Goal: Task Accomplishment & Management: Use online tool/utility

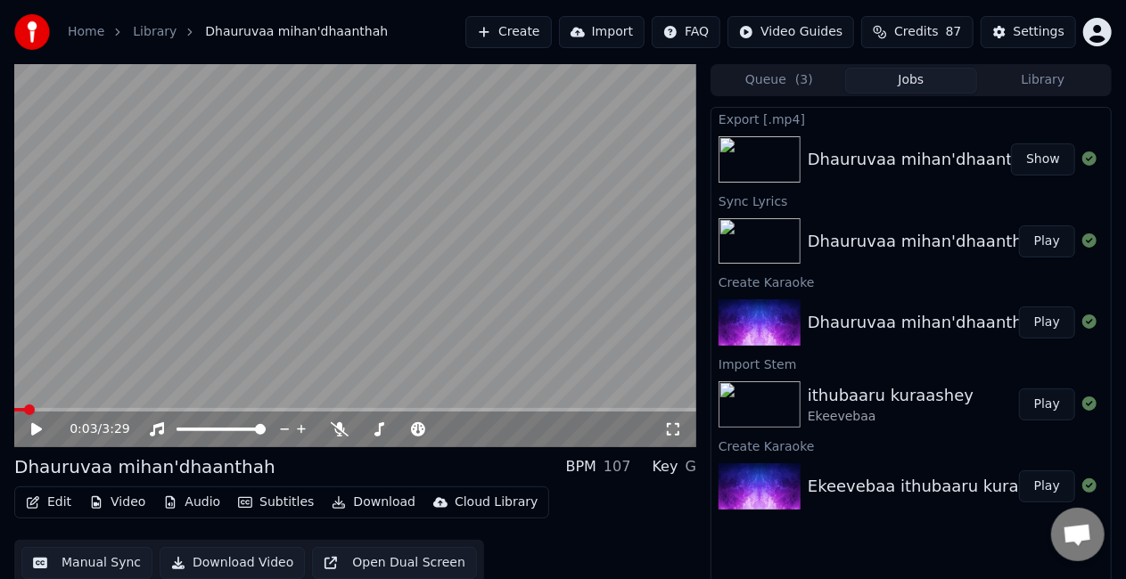
click at [533, 29] on button "Create" at bounding box center [508, 32] width 86 height 32
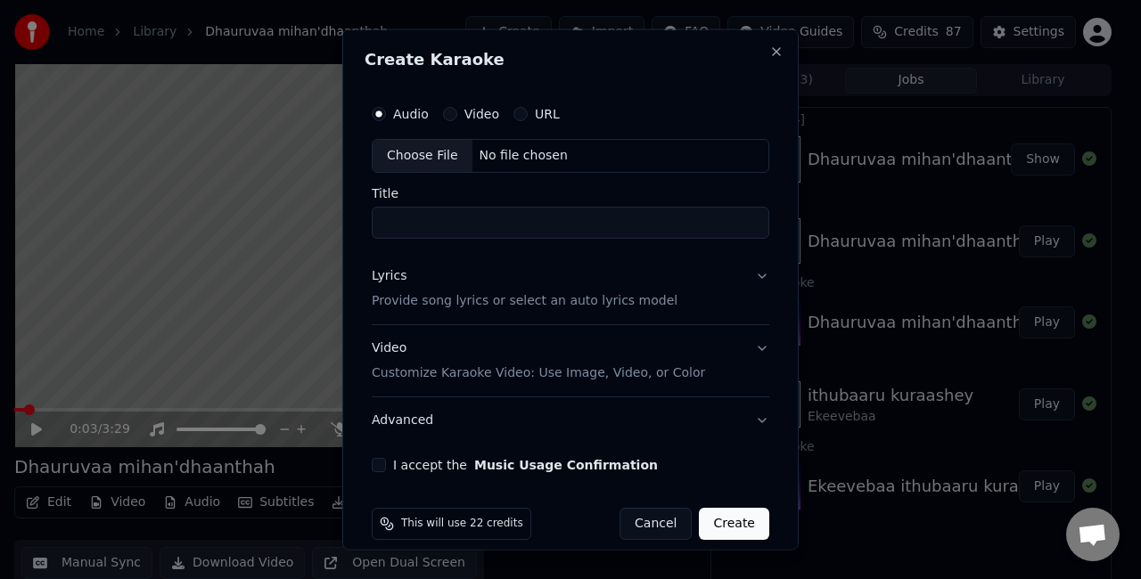
click at [452, 148] on div "Choose File" at bounding box center [423, 156] width 100 height 32
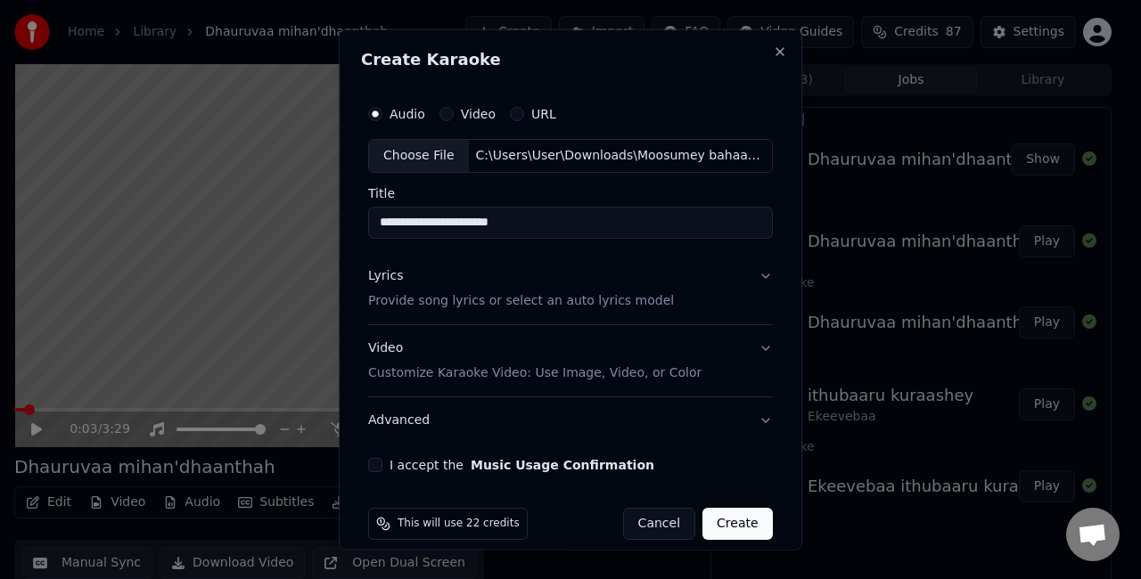
type input "**********"
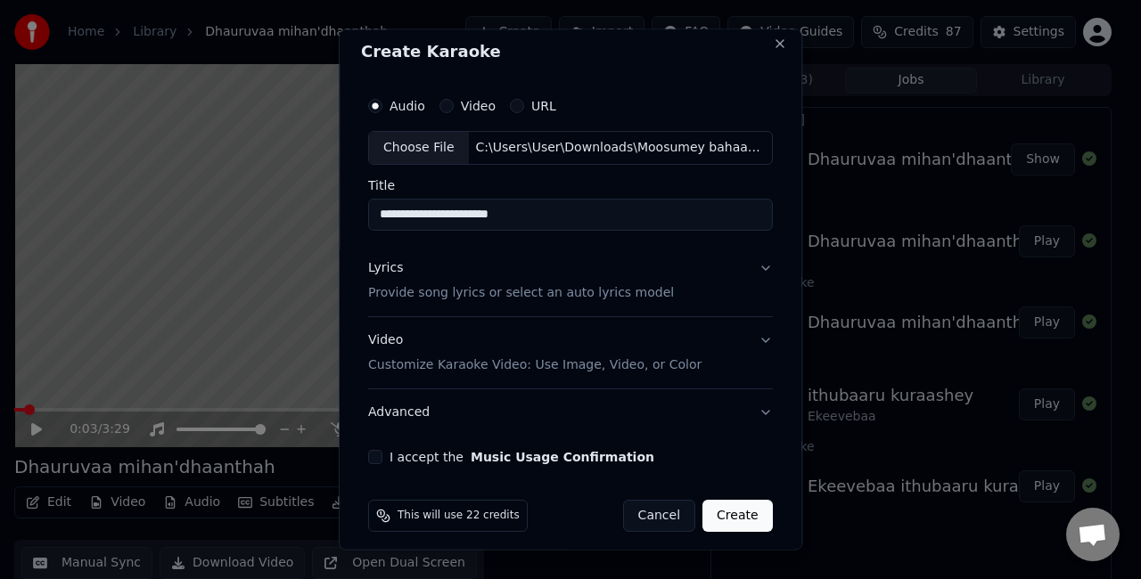
scroll to position [16, 0]
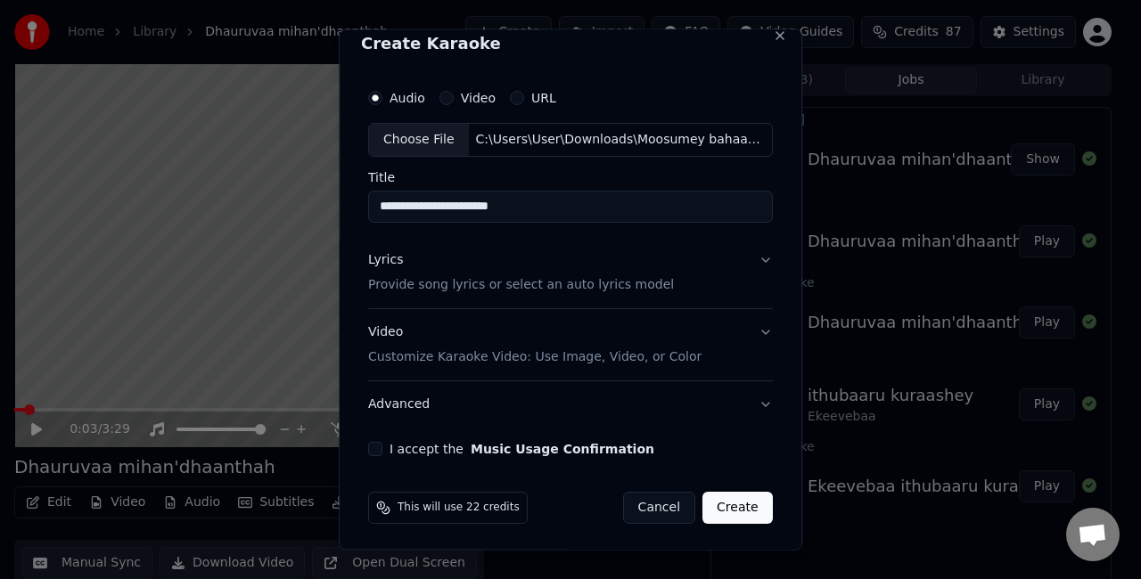
click at [380, 444] on div "I accept the Music Usage Confirmation" at bounding box center [570, 448] width 405 height 14
click at [373, 443] on button "I accept the Music Usage Confirmation" at bounding box center [375, 448] width 14 height 14
click at [748, 329] on button "Video Customize Karaoke Video: Use Image, Video, or Color" at bounding box center [570, 343] width 405 height 71
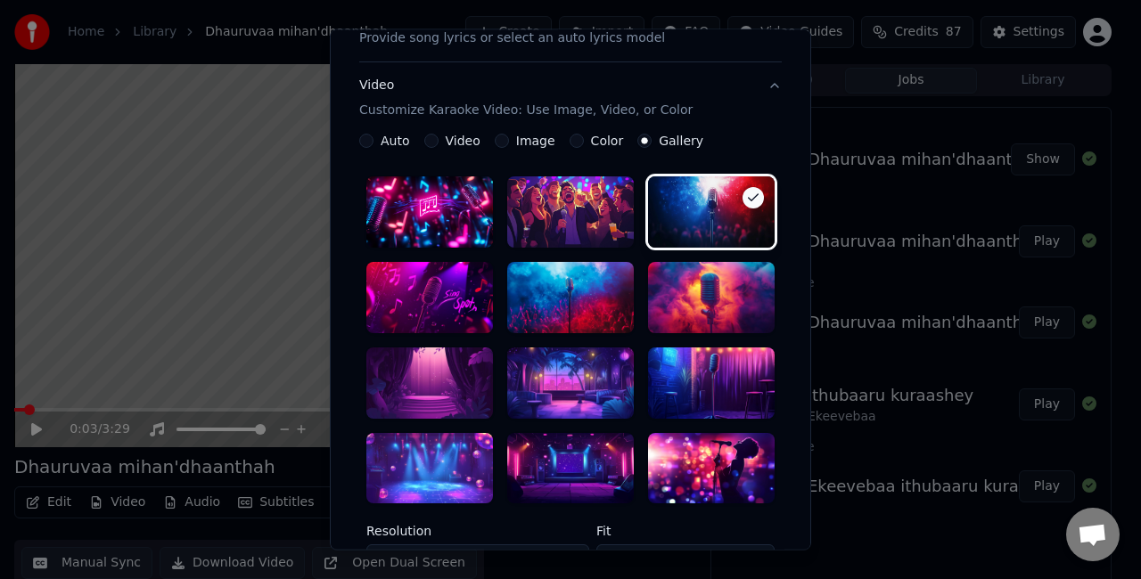
scroll to position [283, 0]
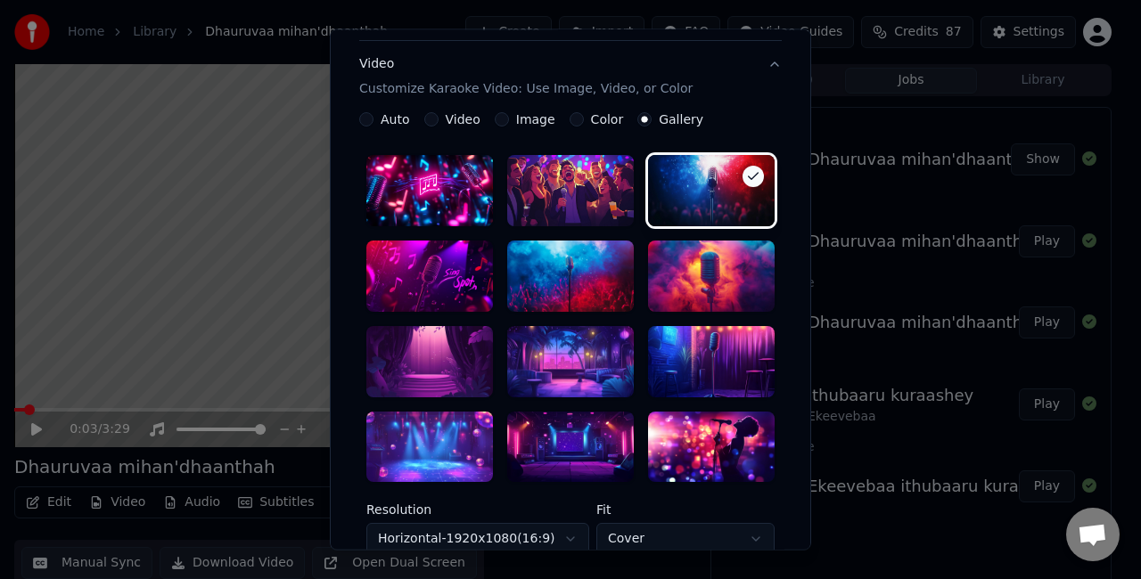
click at [566, 433] on div at bounding box center [570, 447] width 127 height 71
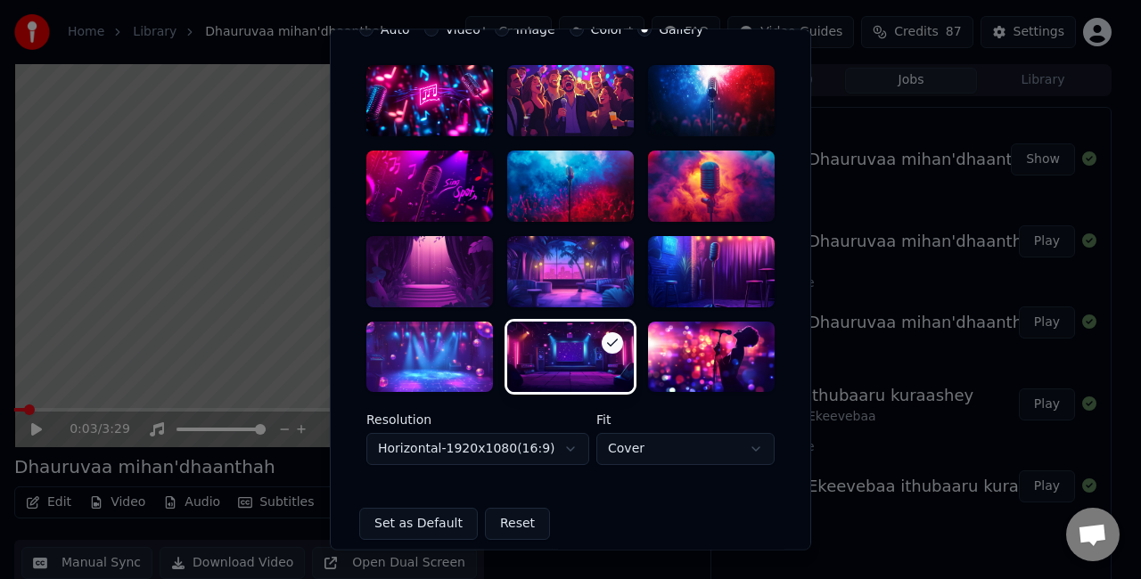
scroll to position [462, 0]
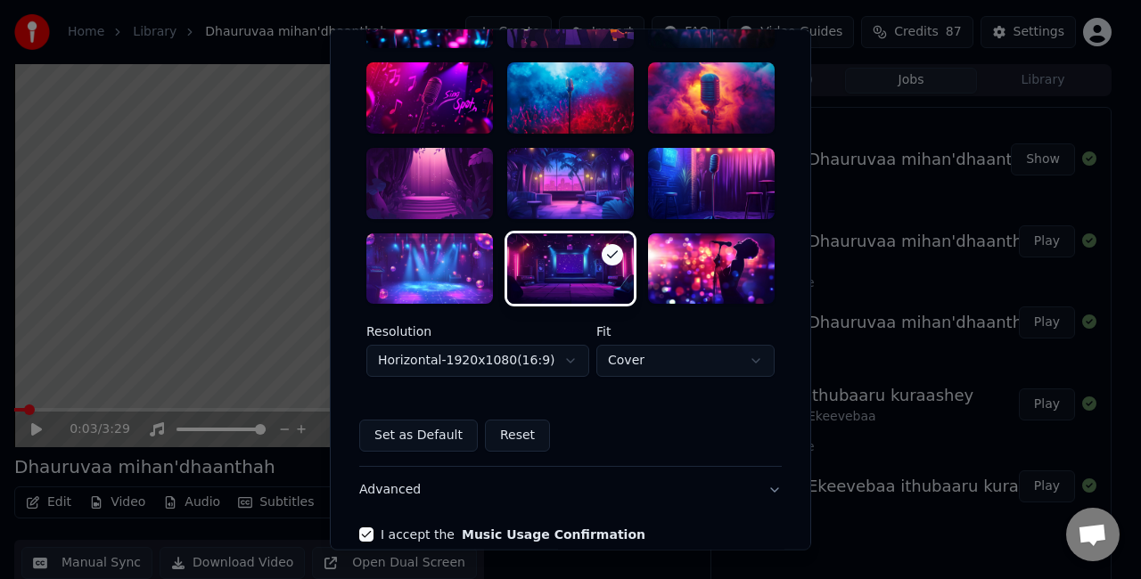
click at [529, 365] on body "**********" at bounding box center [563, 289] width 1126 height 579
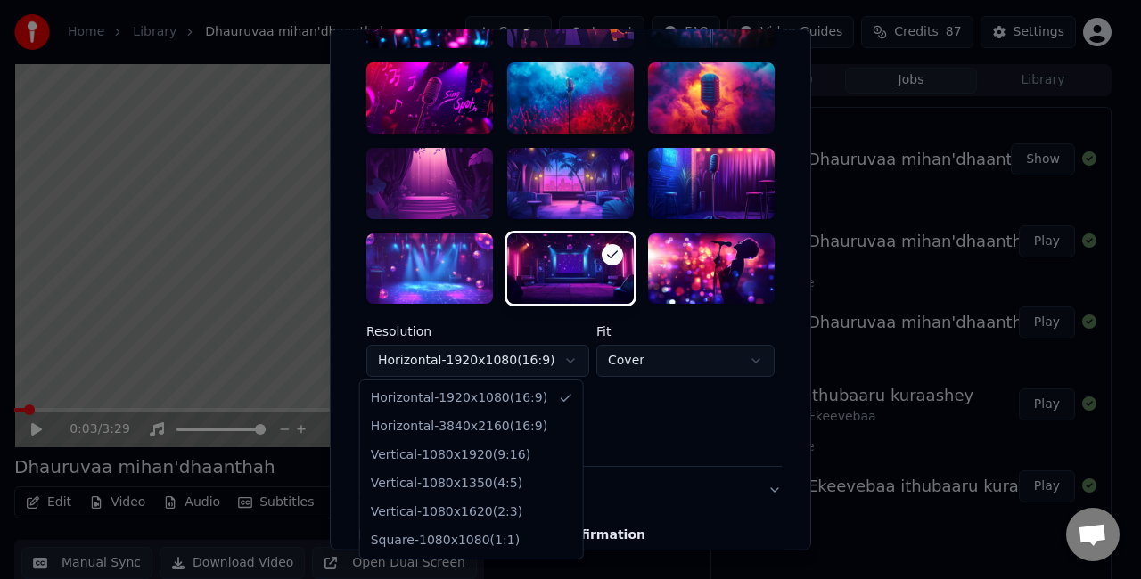
select select "*********"
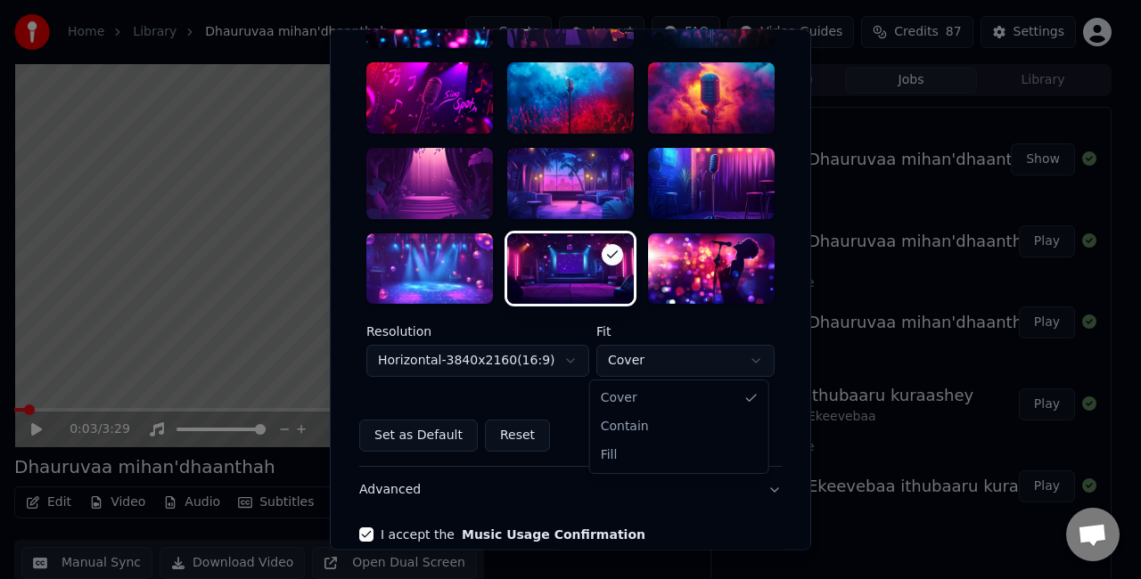
click at [686, 353] on body "**********" at bounding box center [563, 289] width 1126 height 579
click at [638, 428] on div "Set as Default Reset" at bounding box center [570, 437] width 423 height 32
click at [649, 352] on body "**********" at bounding box center [563, 289] width 1126 height 579
select select "****"
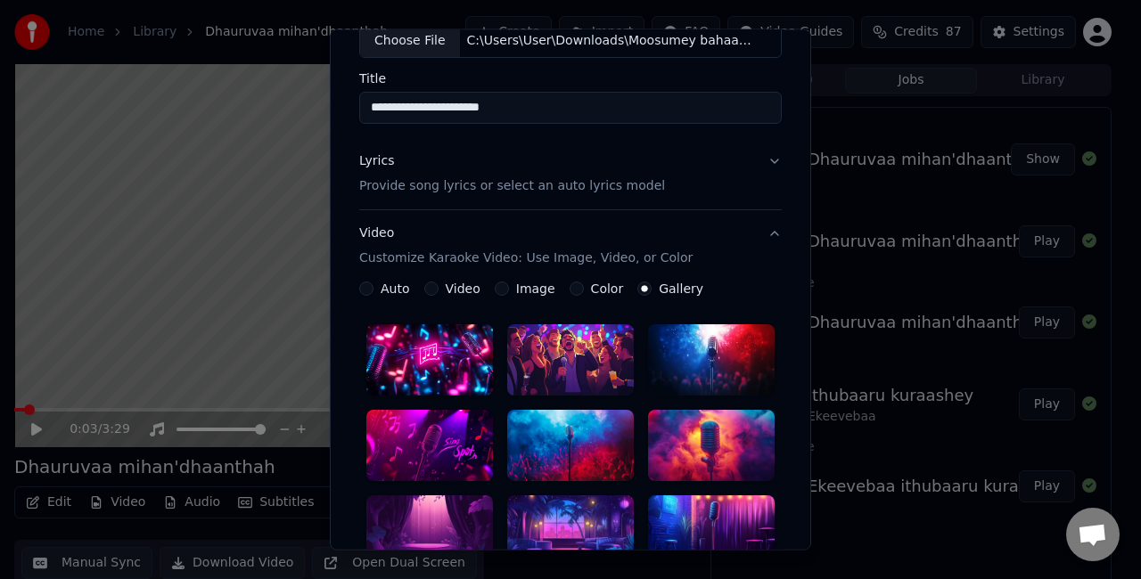
scroll to position [0, 0]
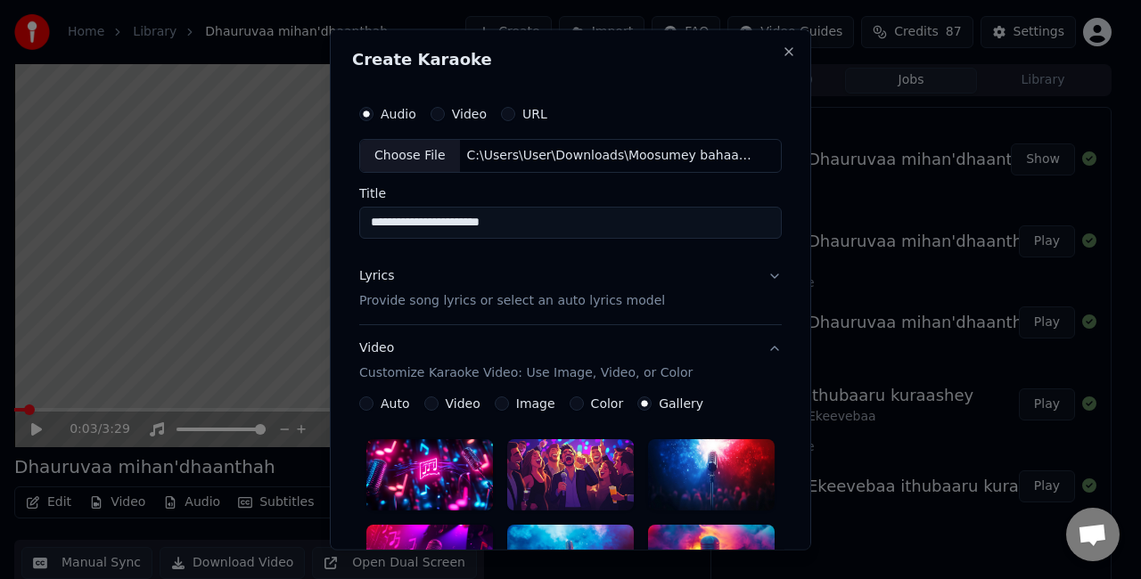
click at [773, 272] on button "Lyrics Provide song lyrics or select an auto lyrics model" at bounding box center [570, 287] width 423 height 71
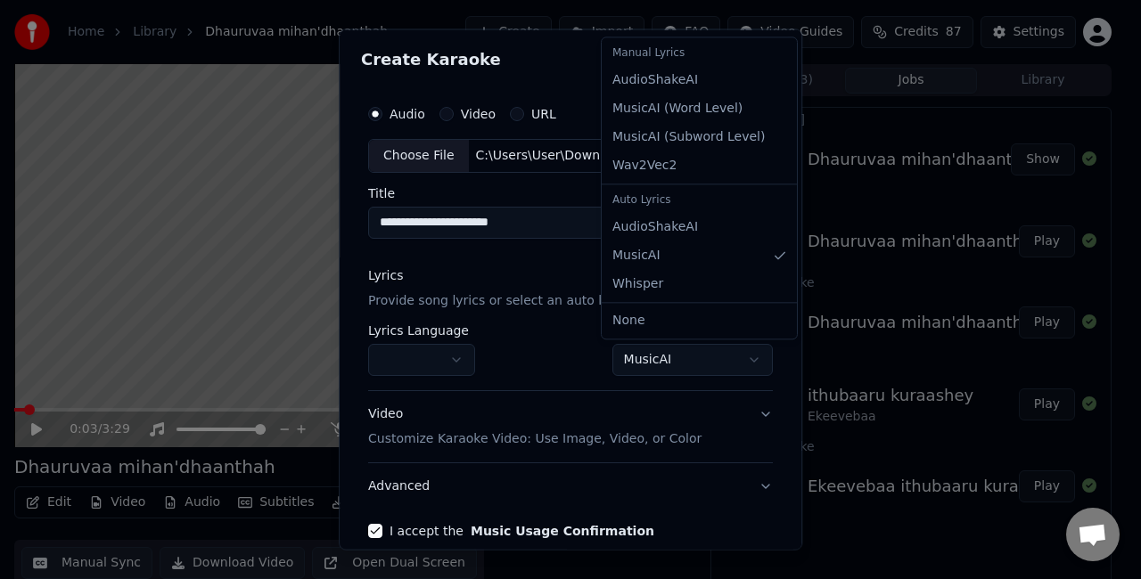
click at [665, 350] on body "**********" at bounding box center [563, 289] width 1126 height 579
select select "**********"
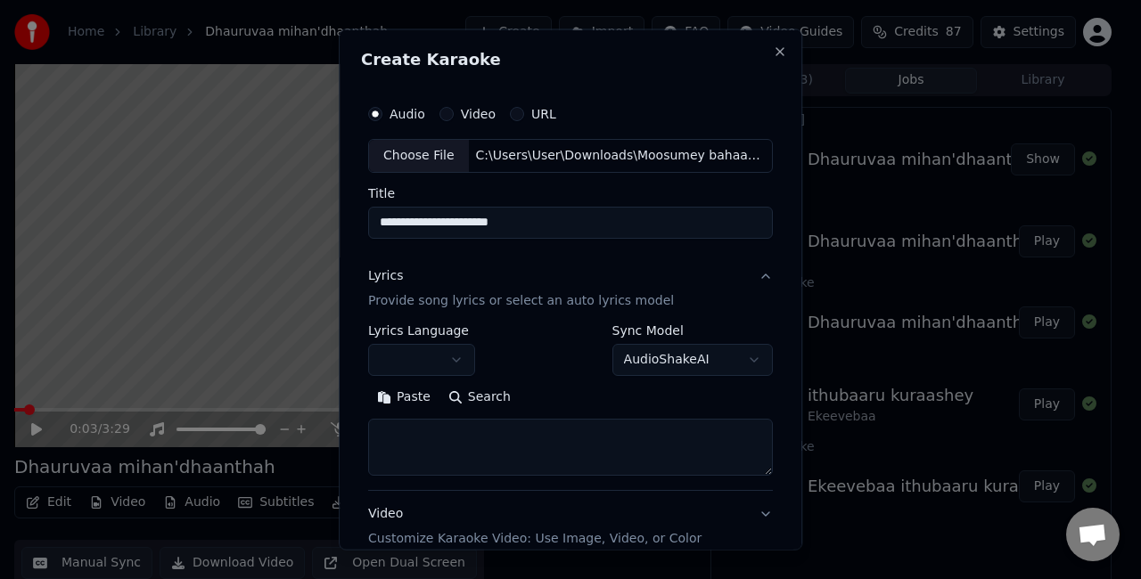
click at [484, 427] on textarea at bounding box center [570, 446] width 405 height 57
paste textarea "**********"
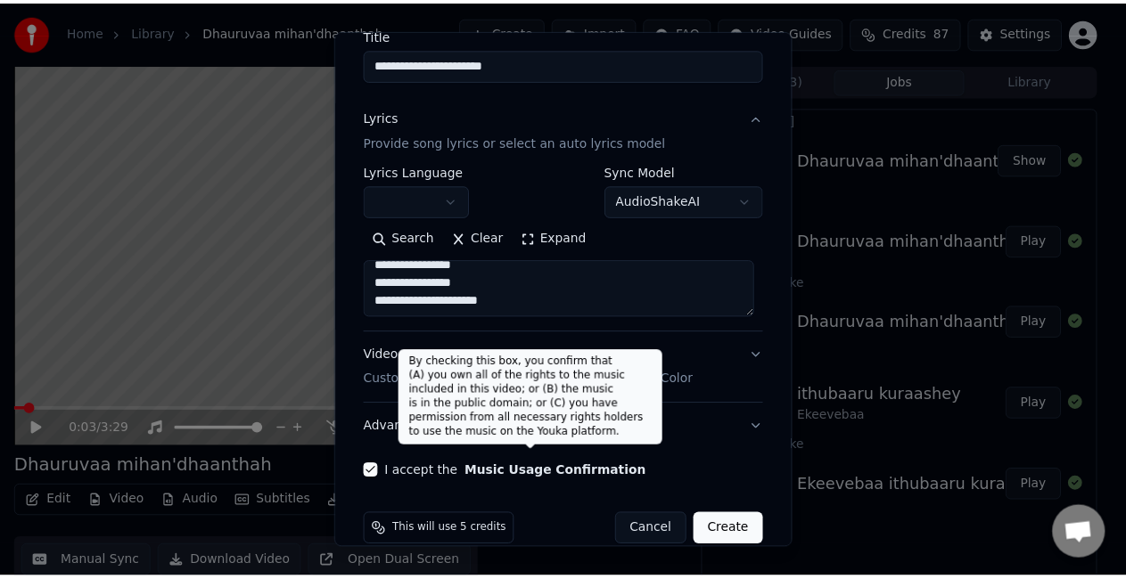
scroll to position [182, 0]
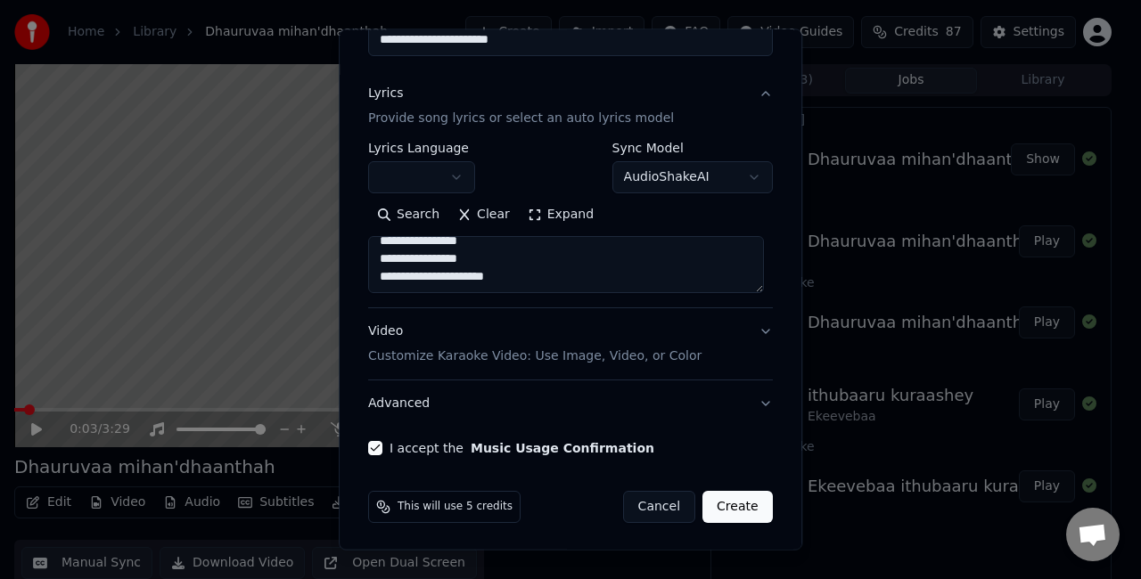
type textarea "**********"
click at [710, 501] on button "Create" at bounding box center [737, 507] width 70 height 32
select select
select select "**********"
select select
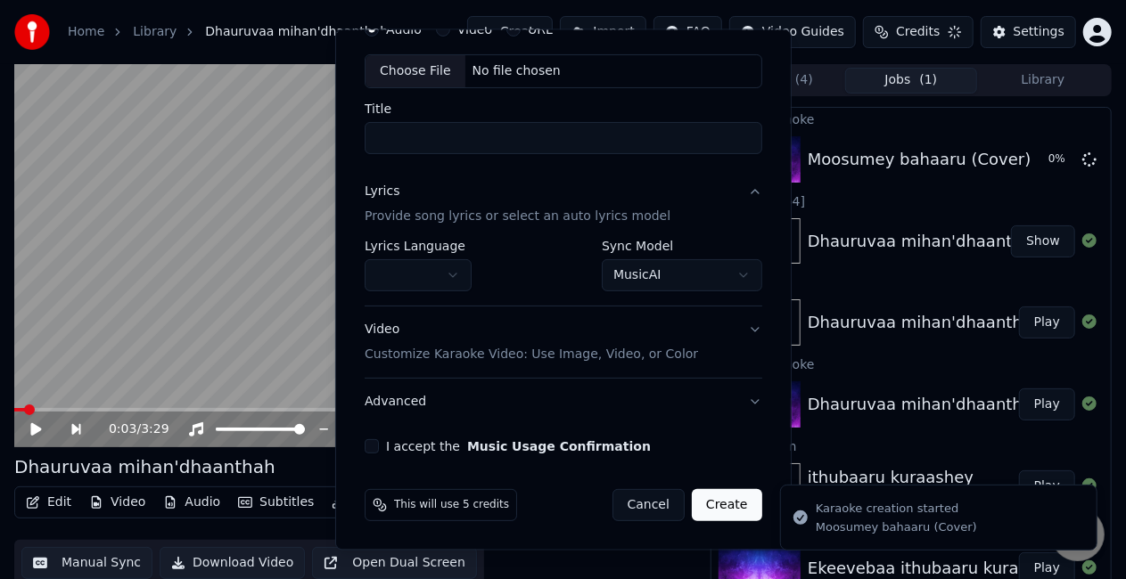
scroll to position [82, 0]
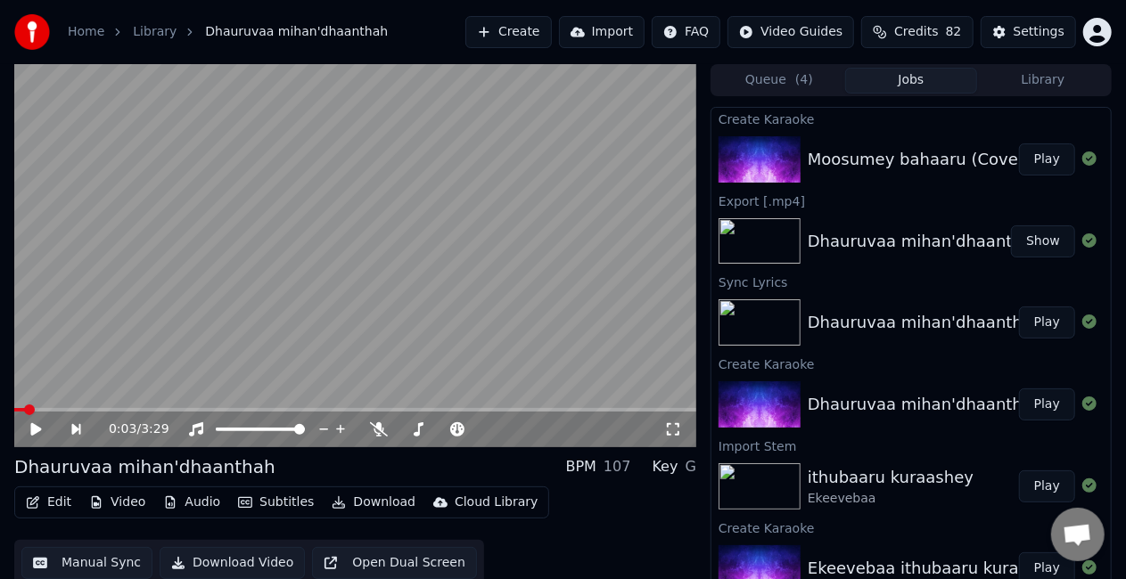
click at [1066, 152] on button "Play" at bounding box center [1047, 160] width 56 height 32
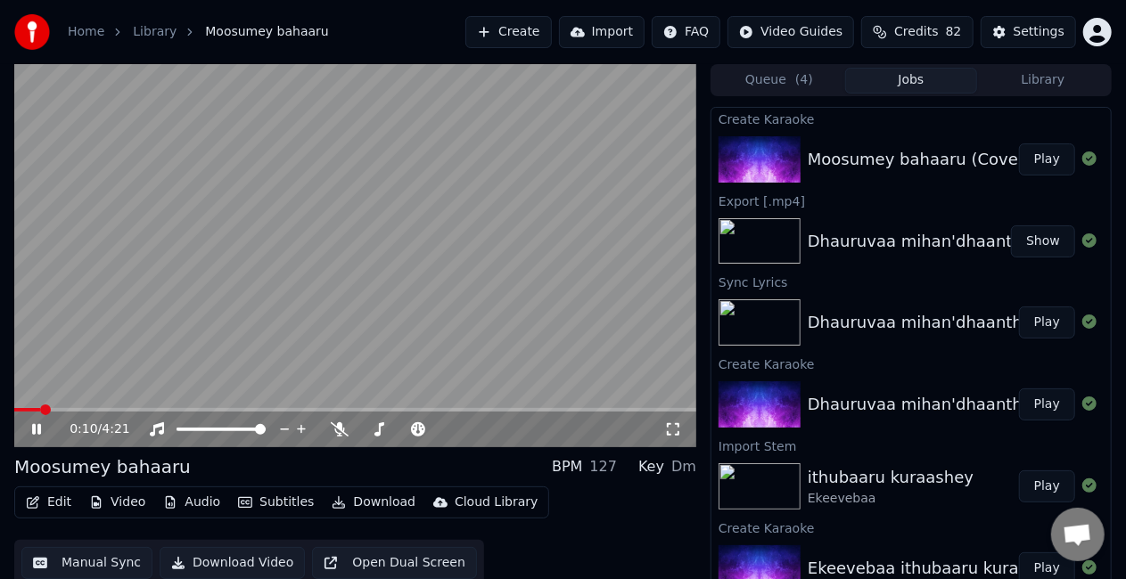
click at [39, 408] on span at bounding box center [355, 410] width 682 height 4
click at [258, 291] on video at bounding box center [355, 255] width 682 height 383
click at [200, 339] on video at bounding box center [355, 255] width 682 height 383
click at [53, 490] on button "Edit" at bounding box center [49, 502] width 60 height 25
click at [349, 280] on video at bounding box center [355, 255] width 682 height 383
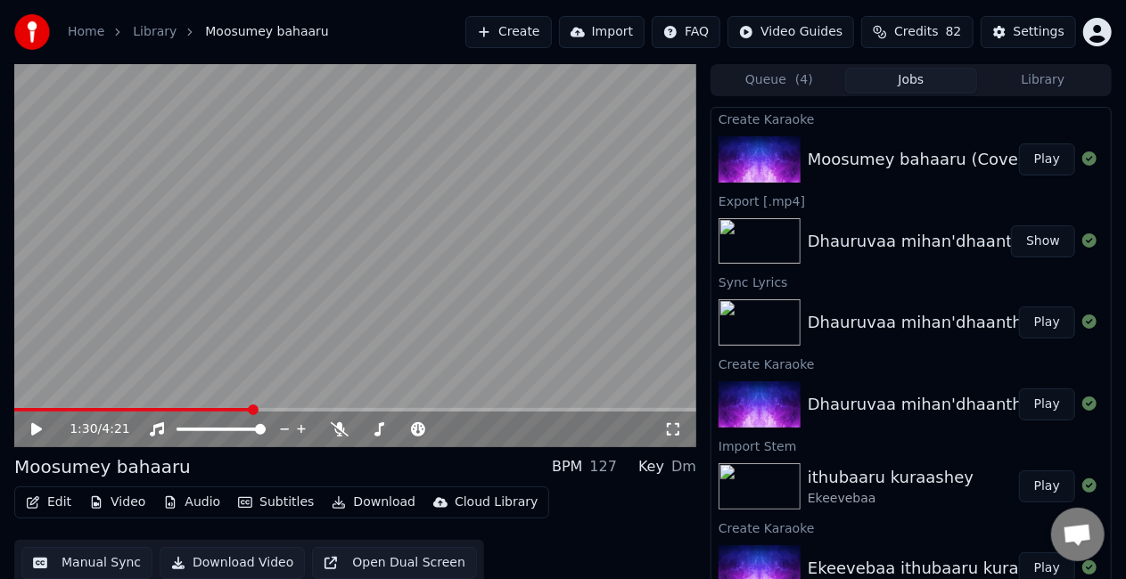
click at [92, 558] on button "Manual Sync" at bounding box center [86, 563] width 131 height 32
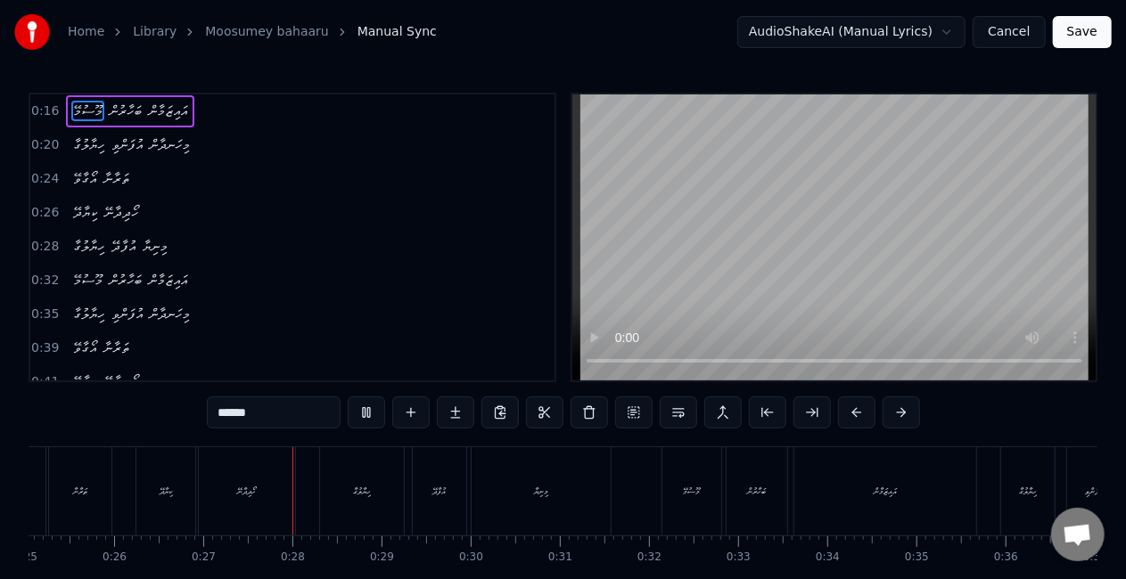
scroll to position [0, 2334]
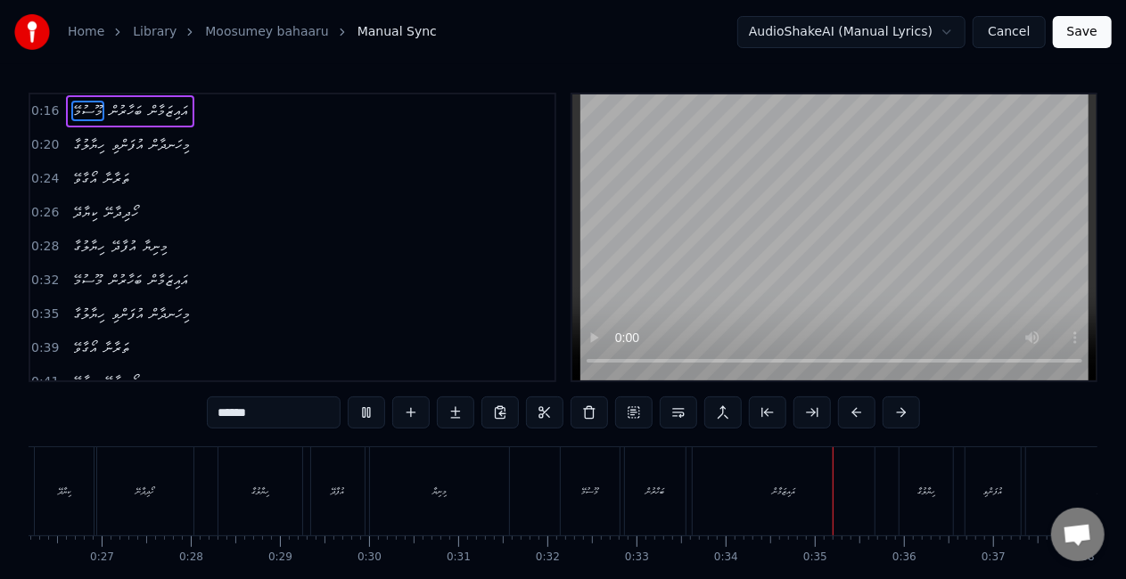
click at [1068, 36] on button "Save" at bounding box center [1082, 32] width 59 height 32
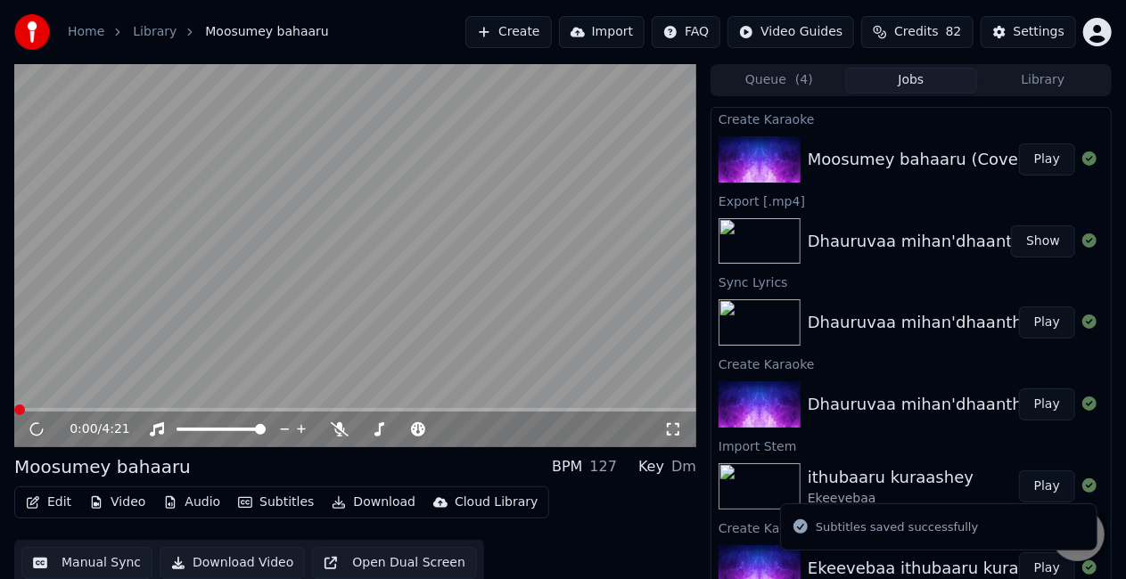
click at [1048, 157] on button "Play" at bounding box center [1047, 160] width 56 height 32
click at [44, 411] on span at bounding box center [355, 410] width 682 height 4
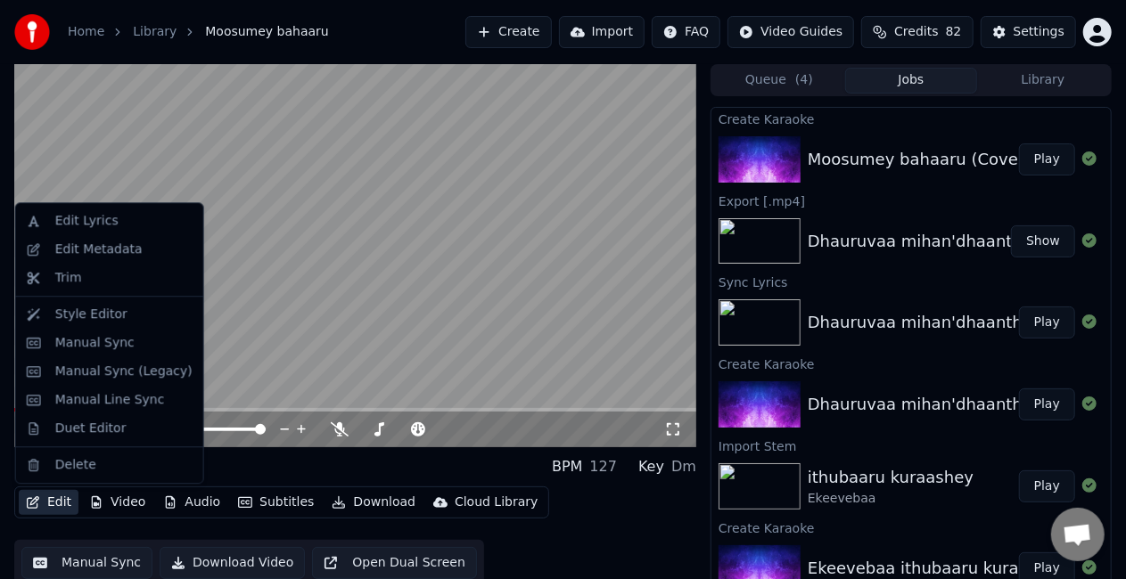
click at [46, 505] on button "Edit" at bounding box center [49, 502] width 60 height 25
click at [83, 433] on div "Duet Editor" at bounding box center [90, 429] width 71 height 18
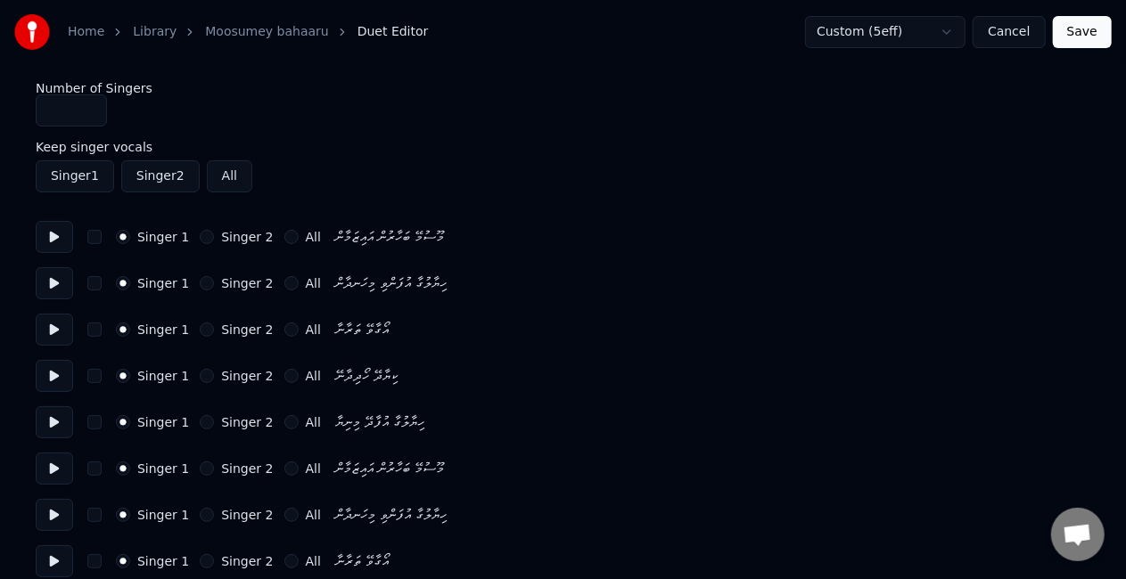
click at [202, 239] on button "Singer 2" at bounding box center [207, 237] width 14 height 14
click at [200, 282] on button "Singer 2" at bounding box center [207, 283] width 14 height 14
click at [284, 470] on button "All" at bounding box center [291, 469] width 14 height 14
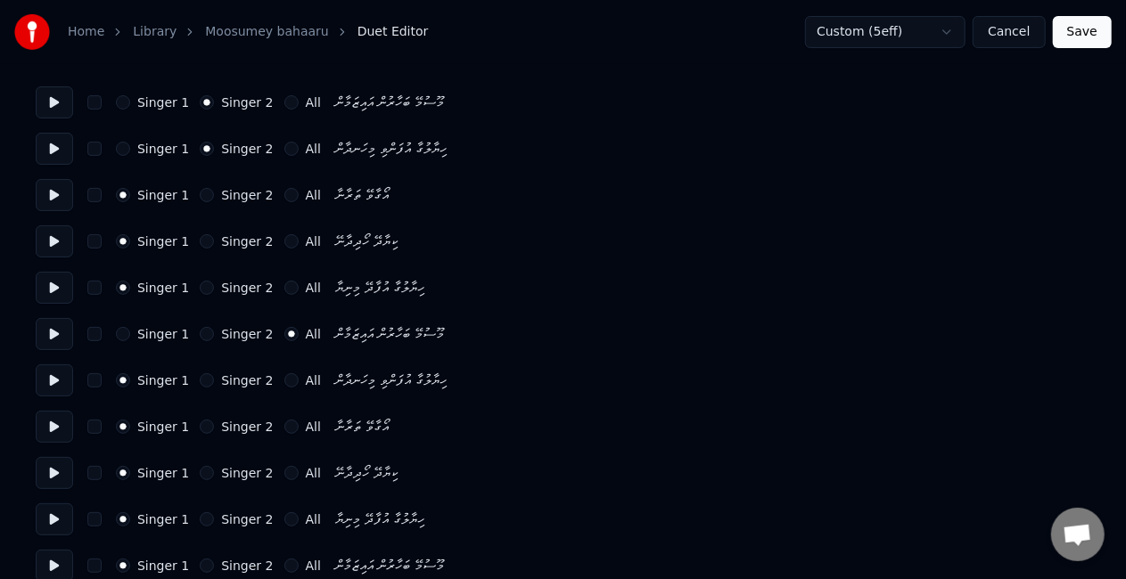
scroll to position [178, 0]
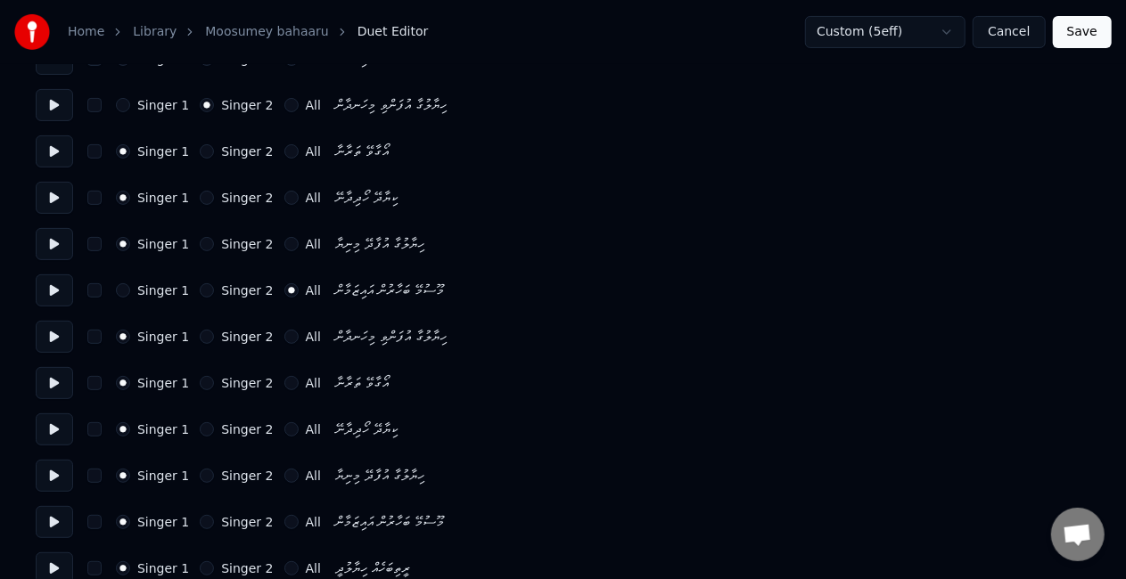
click at [284, 332] on button "All" at bounding box center [291, 337] width 14 height 14
click at [284, 381] on button "All" at bounding box center [291, 383] width 14 height 14
click at [284, 428] on button "All" at bounding box center [291, 430] width 14 height 14
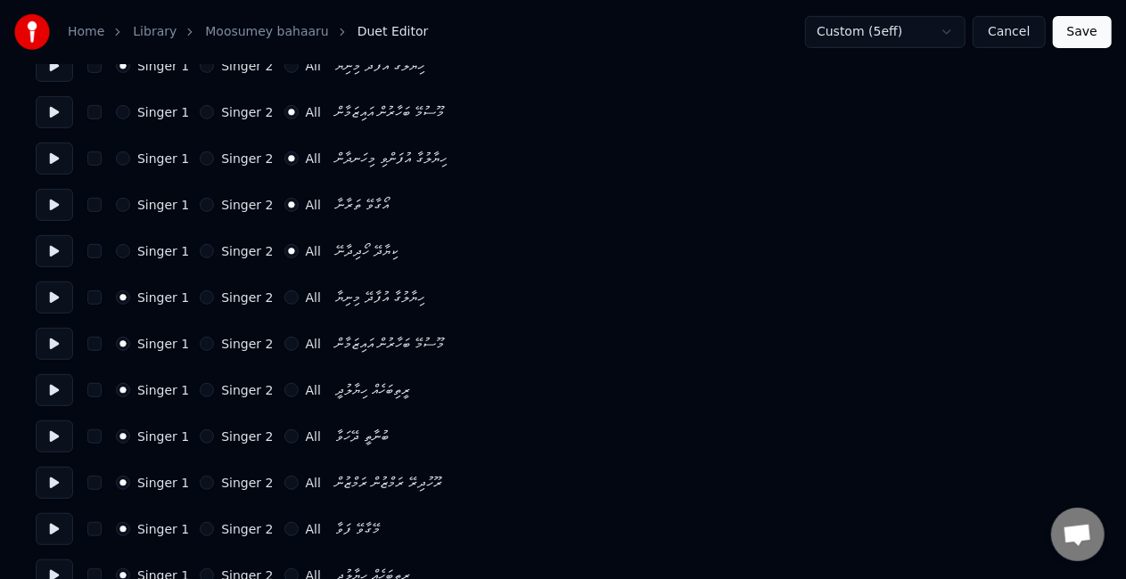
click at [284, 296] on button "All" at bounding box center [291, 298] width 14 height 14
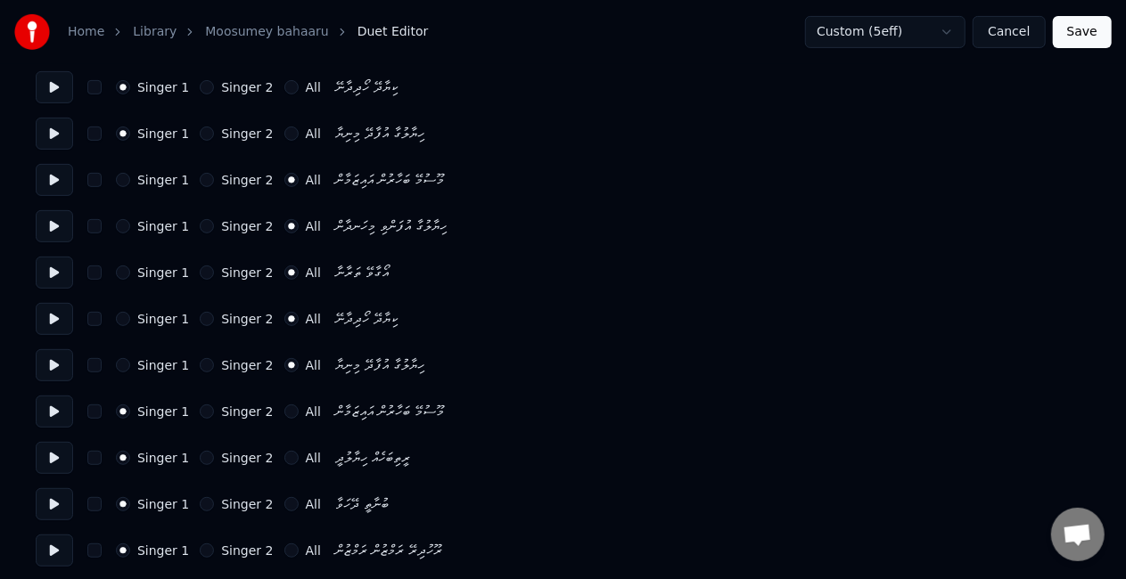
scroll to position [267, 0]
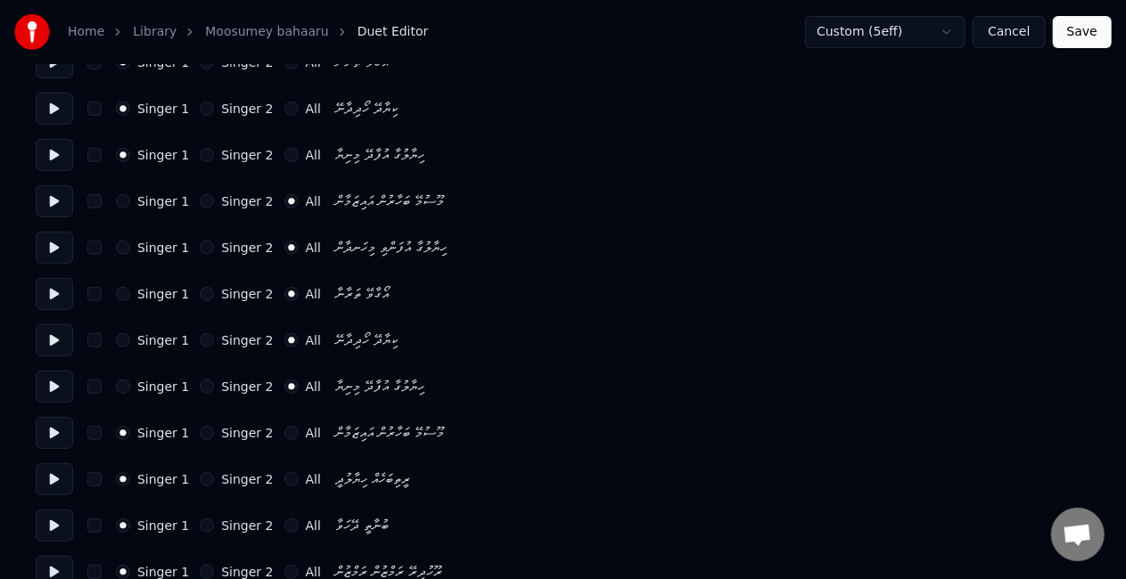
click at [191, 295] on div "Singer 1 Singer 2 All" at bounding box center [218, 294] width 205 height 14
click at [200, 294] on button "Singer 2" at bounding box center [207, 294] width 14 height 14
click at [200, 341] on button "Singer 2" at bounding box center [207, 340] width 14 height 14
click at [200, 387] on button "Singer 2" at bounding box center [207, 387] width 14 height 14
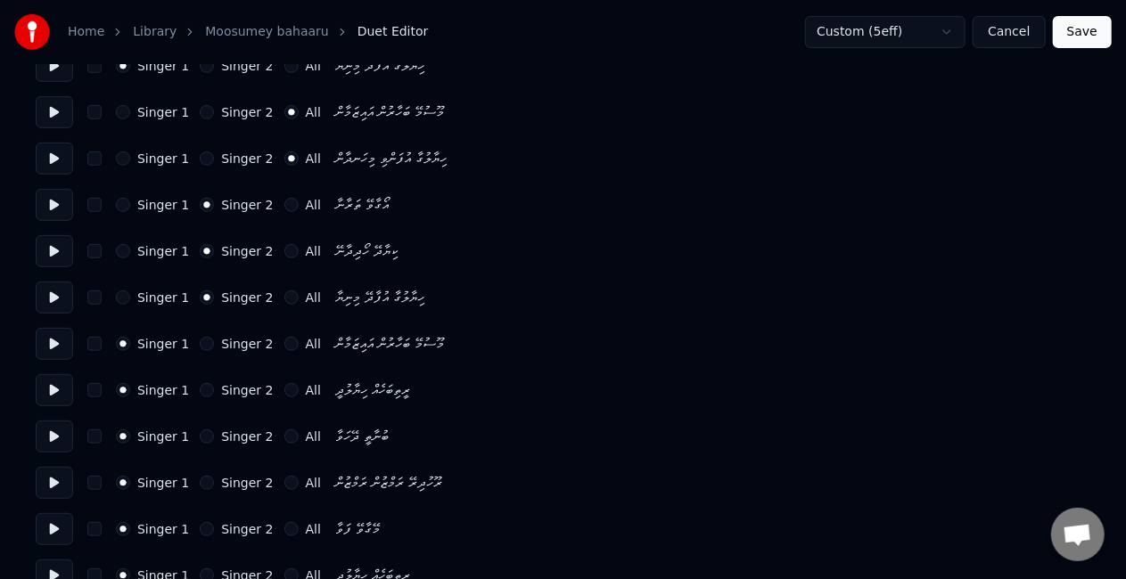
click at [268, 344] on div "Singer 1 Singer 2 All" at bounding box center [218, 344] width 205 height 14
click at [284, 344] on button "All" at bounding box center [291, 344] width 14 height 14
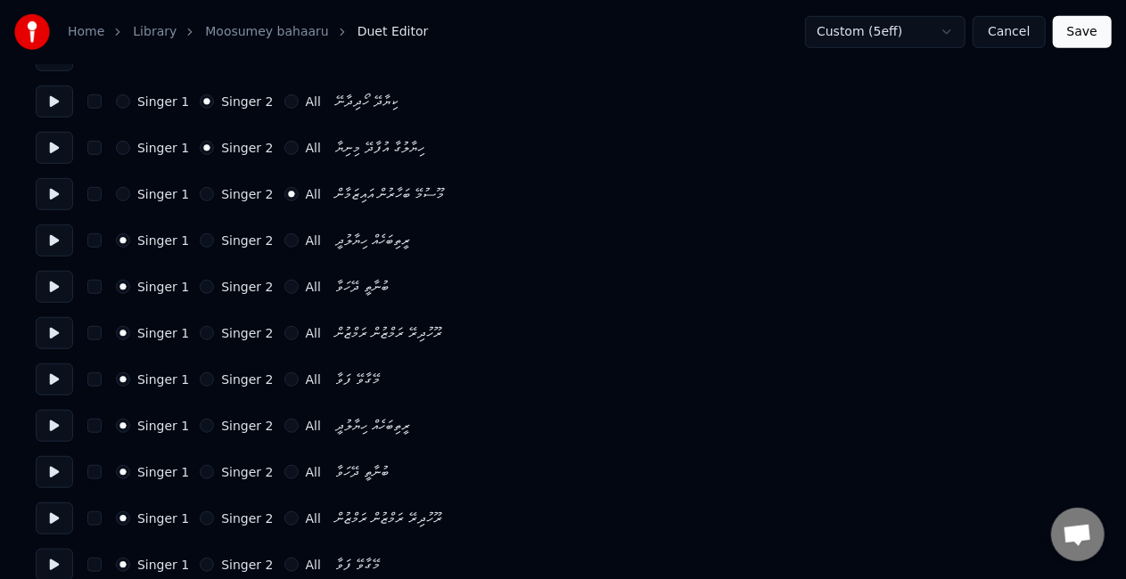
scroll to position [535, 0]
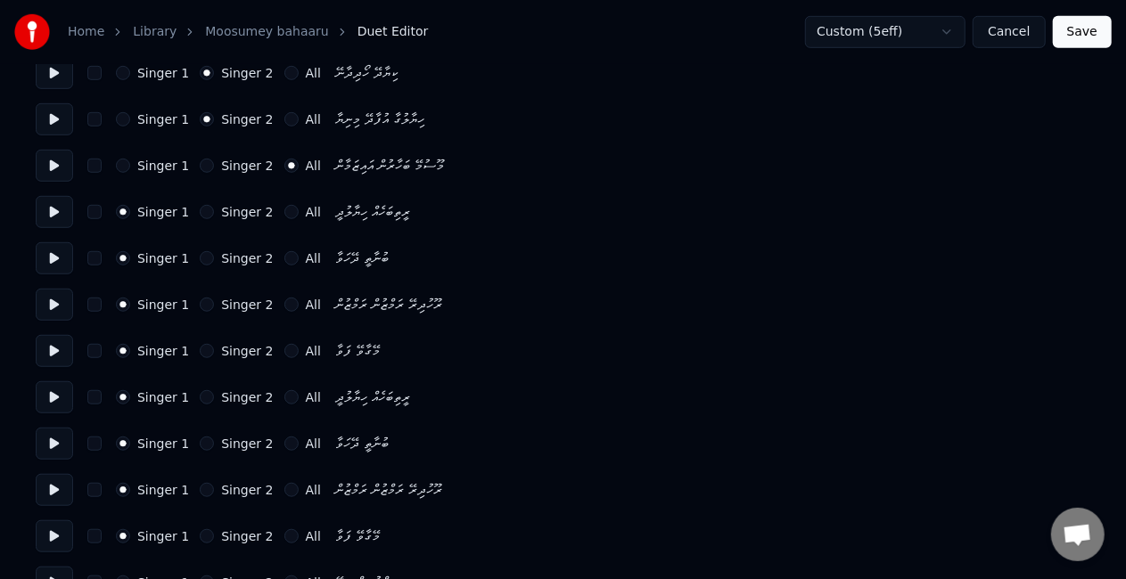
click at [200, 397] on button "Singer 2" at bounding box center [207, 397] width 14 height 14
click at [201, 445] on button "Singer 2" at bounding box center [207, 444] width 14 height 14
click at [203, 488] on button "Singer 2" at bounding box center [207, 490] width 14 height 14
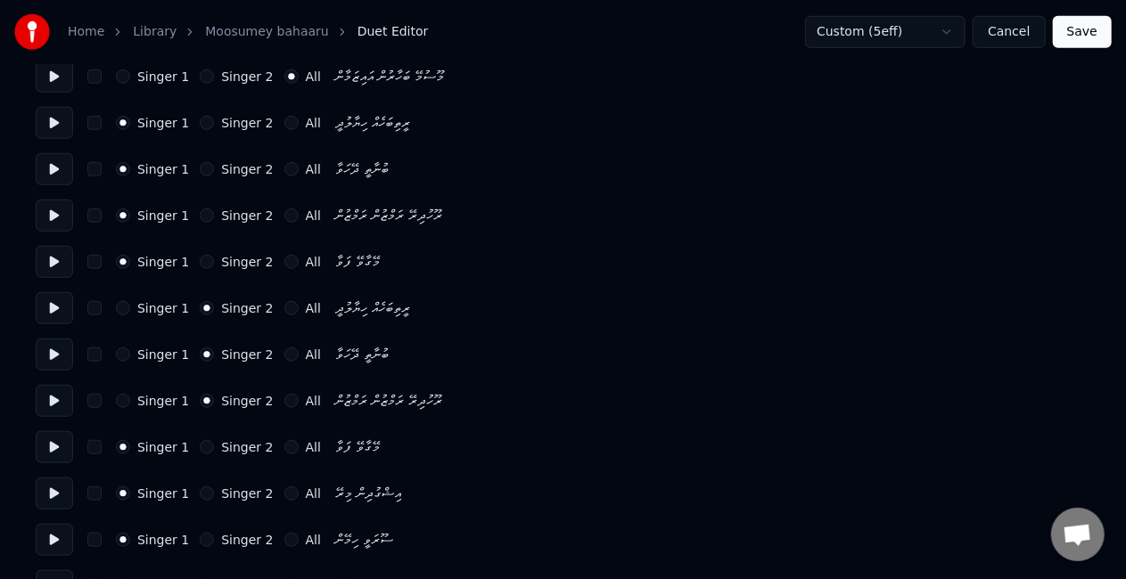
click at [197, 432] on div "Singer 1 Singer 2 All މޭގާވޭ ފަވާ" at bounding box center [563, 447] width 1054 height 32
click at [59, 452] on button at bounding box center [54, 447] width 37 height 32
click at [54, 490] on button at bounding box center [54, 494] width 37 height 32
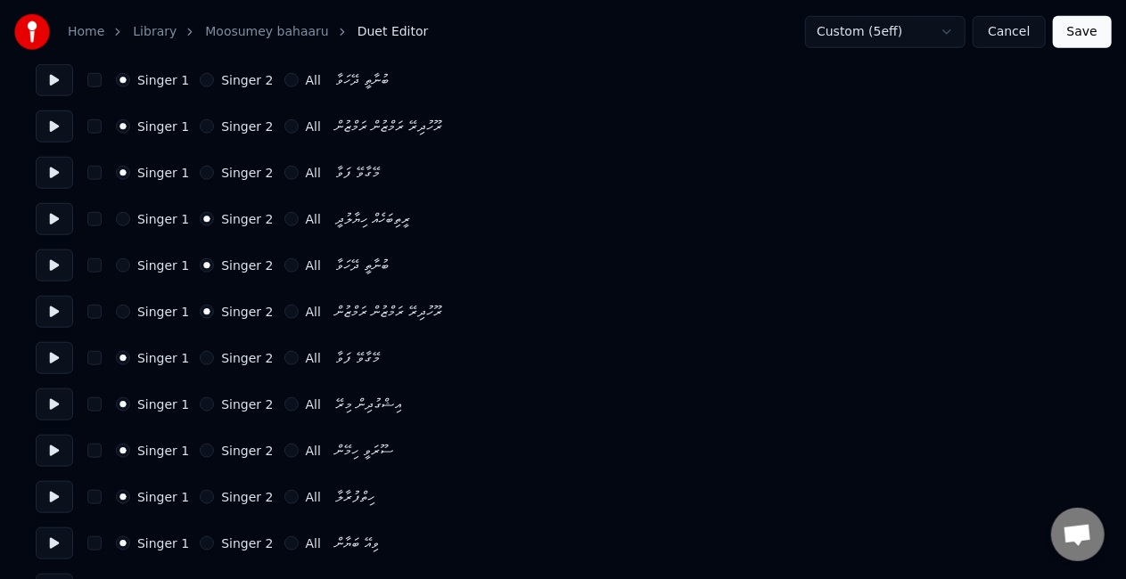
click at [202, 360] on button "Singer 2" at bounding box center [207, 358] width 14 height 14
click at [200, 448] on button "Singer 2" at bounding box center [207, 451] width 14 height 14
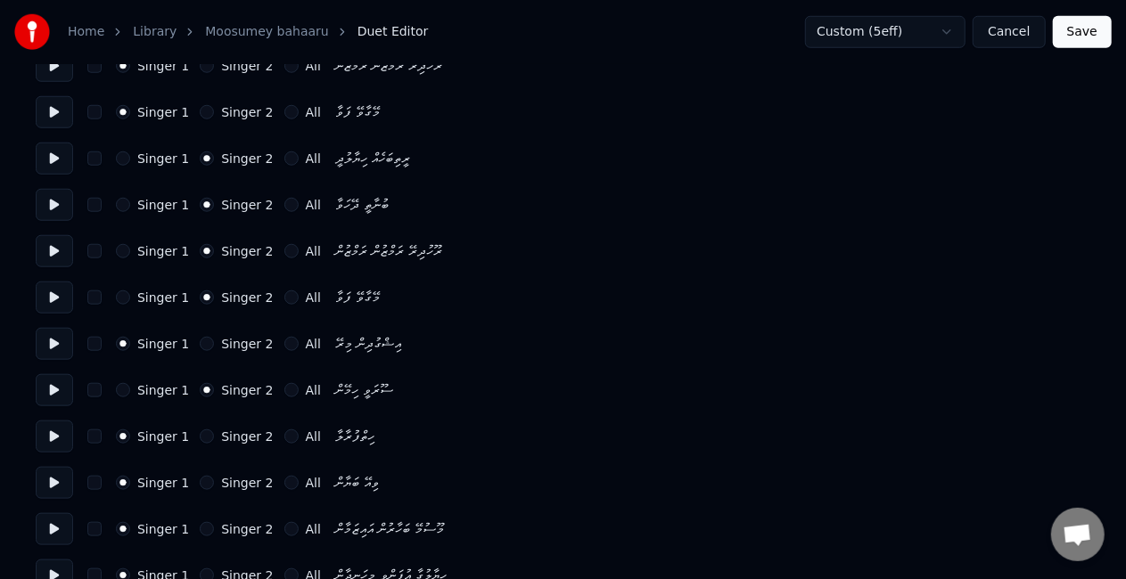
scroll to position [802, 0]
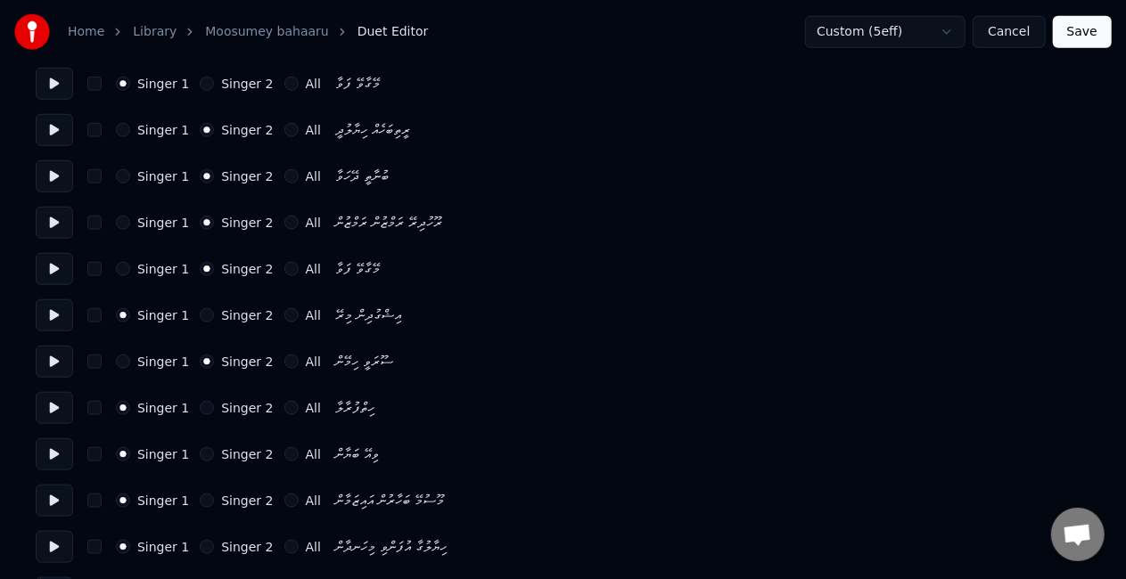
click at [306, 359] on label "All" at bounding box center [313, 362] width 15 height 12
click at [296, 359] on button "All" at bounding box center [291, 362] width 14 height 14
click at [113, 358] on div "Singer 1 Singer 2 All ސޫރަވީ ހިމޭން" at bounding box center [563, 362] width 1054 height 32
click at [125, 358] on button "Singer 1" at bounding box center [123, 362] width 14 height 14
click at [200, 411] on button "Singer 2" at bounding box center [207, 408] width 14 height 14
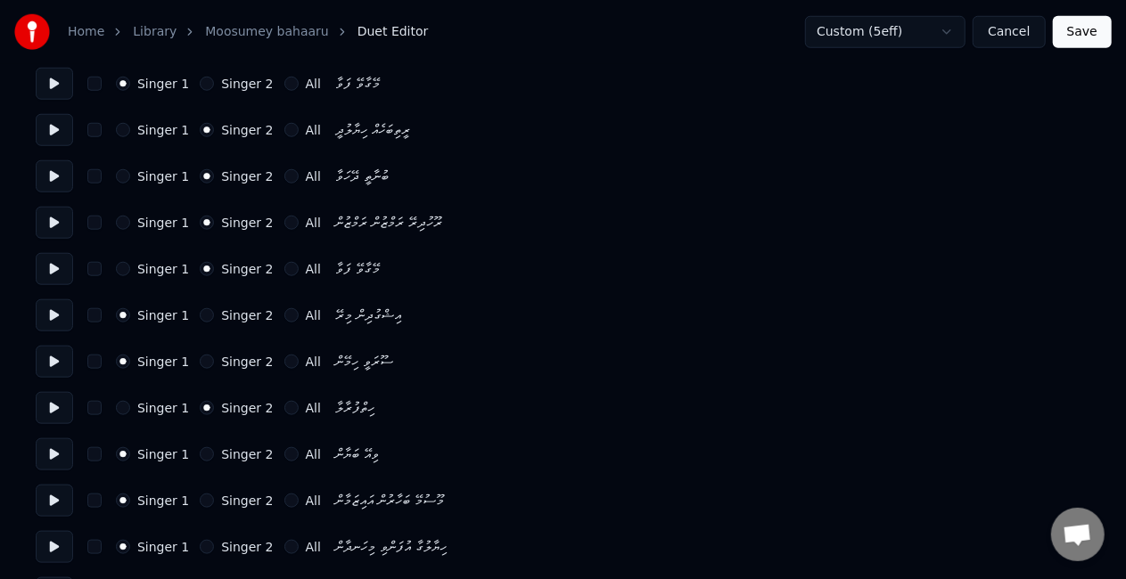
click at [200, 453] on button "Singer 2" at bounding box center [207, 454] width 14 height 14
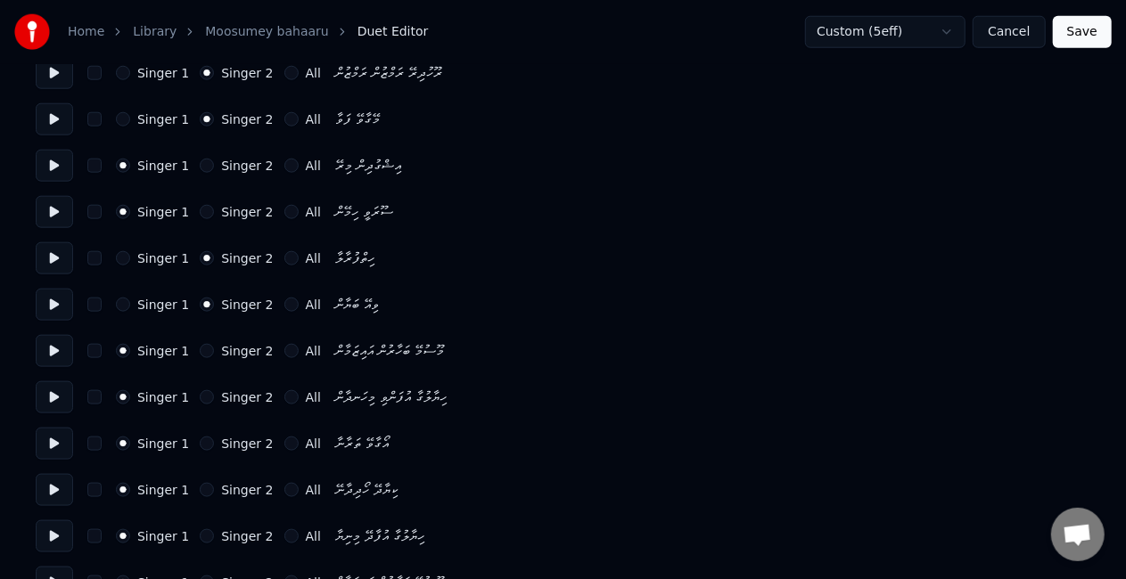
scroll to position [981, 0]
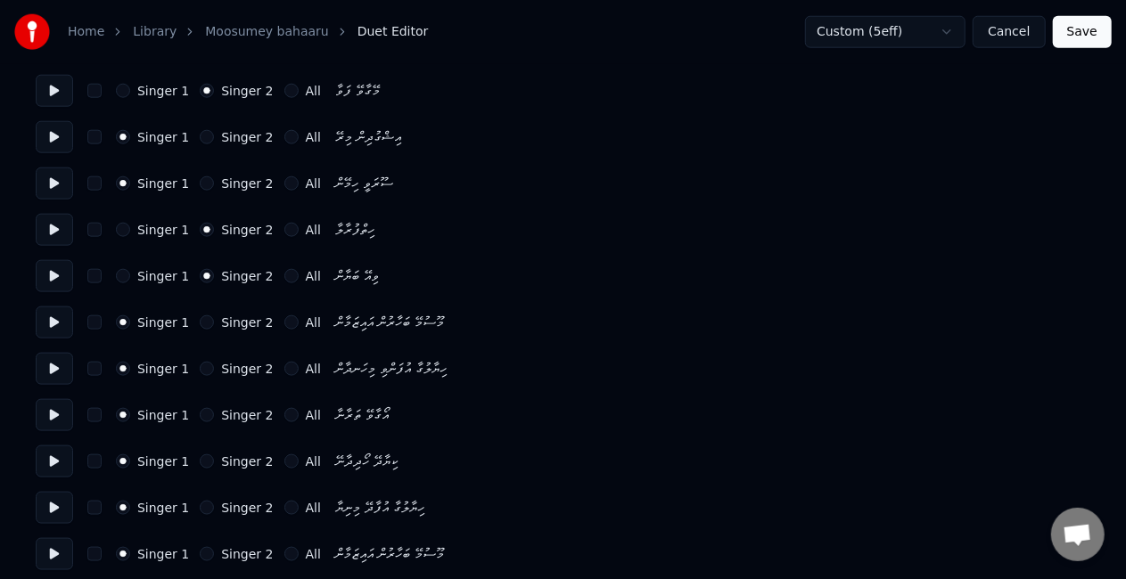
click at [284, 323] on div "All" at bounding box center [302, 323] width 37 height 14
click at [284, 320] on button "All" at bounding box center [291, 323] width 14 height 14
click at [284, 366] on button "All" at bounding box center [291, 369] width 14 height 14
click at [284, 410] on button "All" at bounding box center [291, 415] width 14 height 14
click at [284, 460] on button "All" at bounding box center [291, 462] width 14 height 14
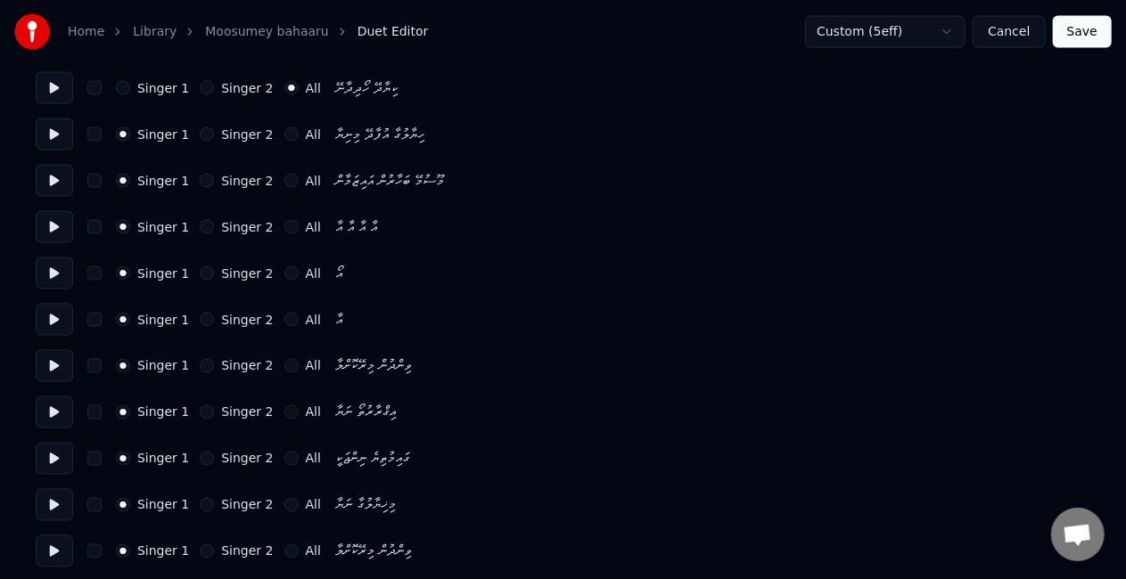
scroll to position [1337, 0]
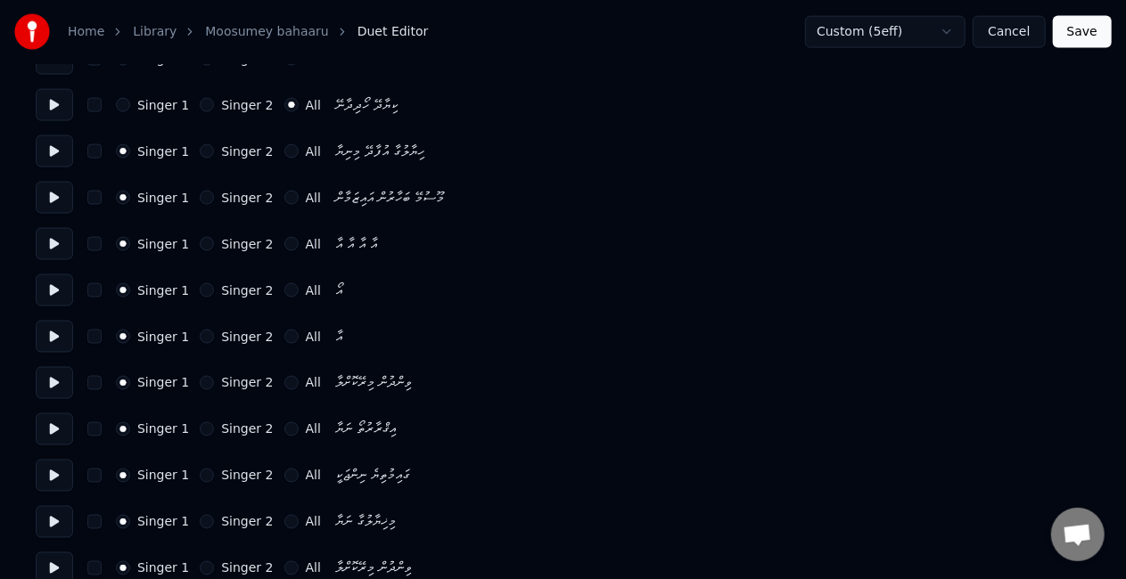
click at [284, 152] on button "All" at bounding box center [291, 151] width 14 height 14
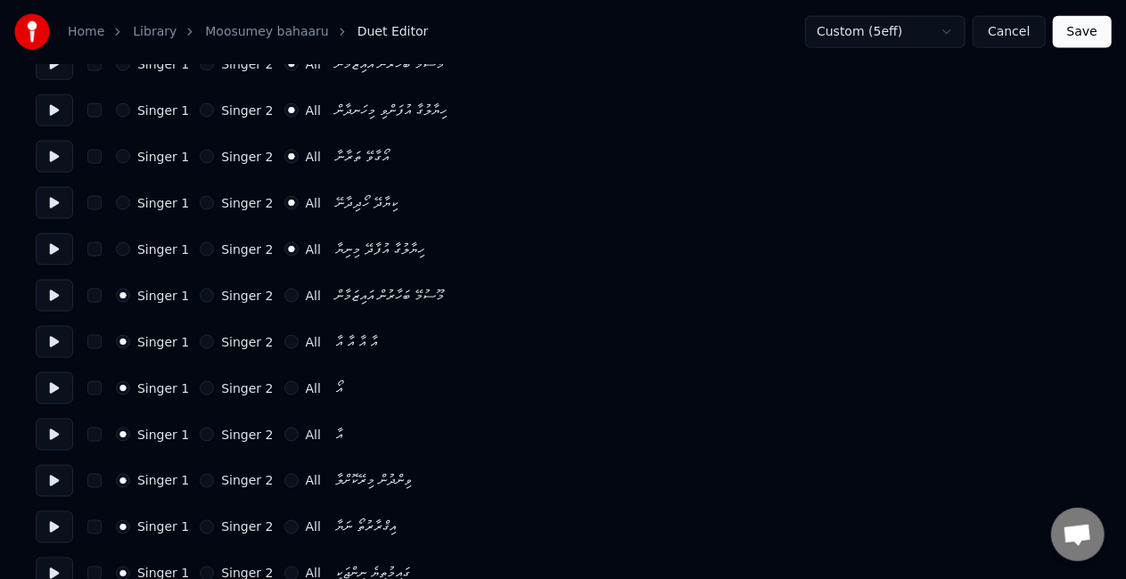
scroll to position [1159, 0]
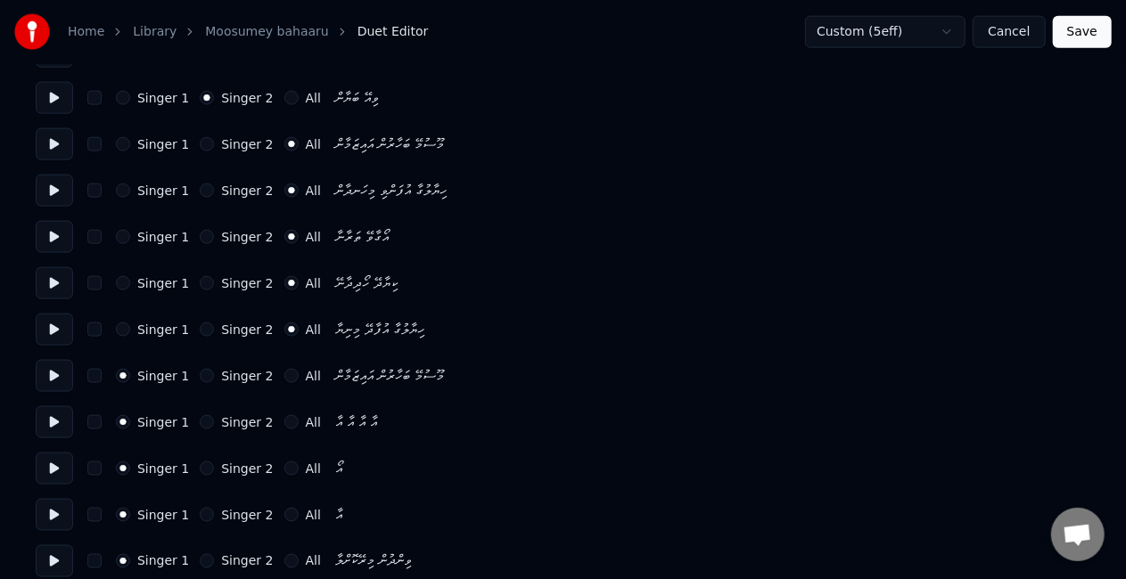
click at [200, 144] on button "Singer 2" at bounding box center [207, 144] width 14 height 14
click at [284, 146] on button "All" at bounding box center [291, 144] width 14 height 14
click at [203, 235] on button "Singer 2" at bounding box center [207, 237] width 14 height 14
click at [201, 279] on button "Singer 2" at bounding box center [207, 283] width 14 height 14
click at [203, 329] on button "Singer 2" at bounding box center [207, 330] width 14 height 14
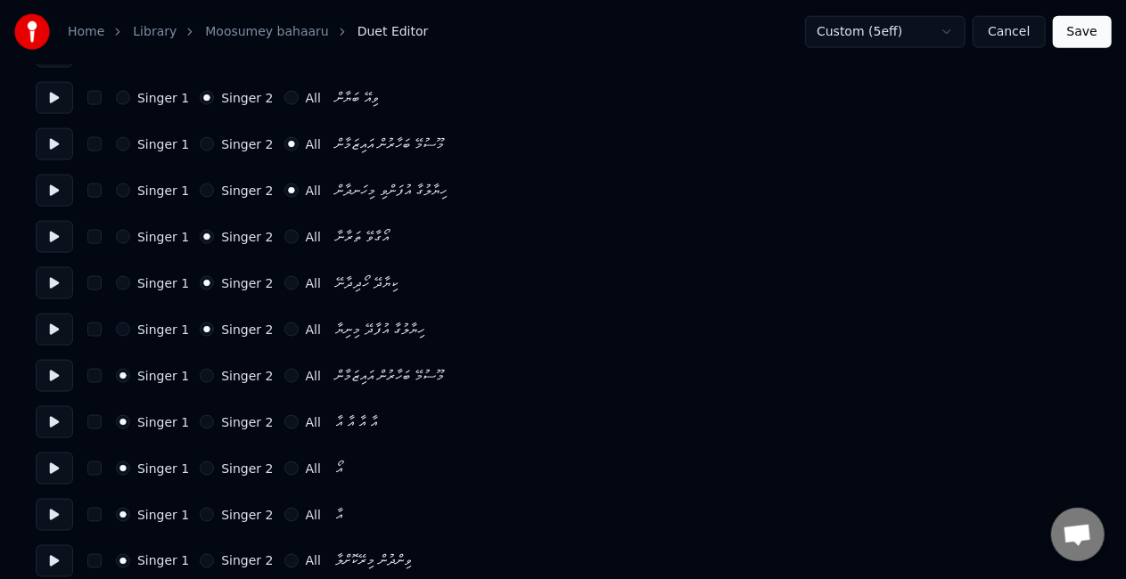
click at [122, 328] on button "Singer 1" at bounding box center [123, 330] width 14 height 14
click at [284, 371] on button "All" at bounding box center [291, 376] width 14 height 14
click at [200, 472] on button "Singer 2" at bounding box center [207, 469] width 14 height 14
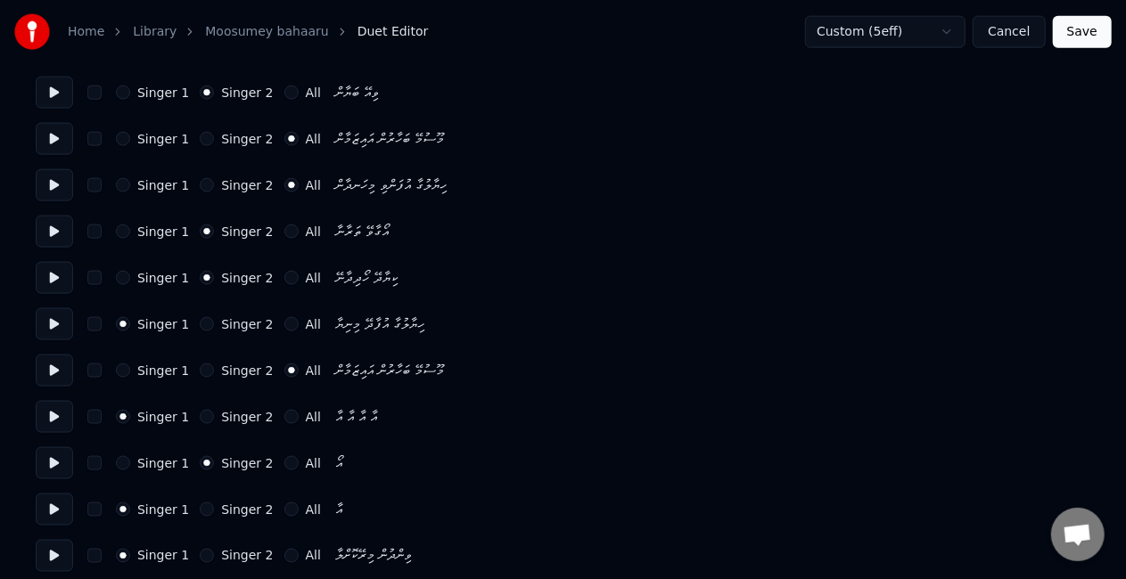
scroll to position [1248, 0]
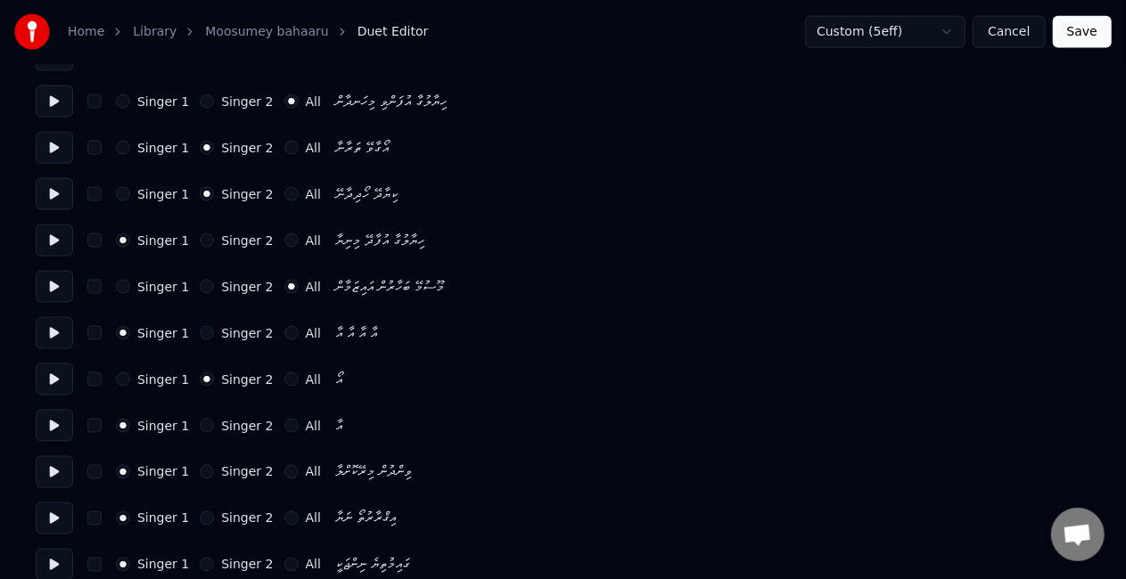
click at [200, 423] on button "Singer 2" at bounding box center [207, 426] width 14 height 14
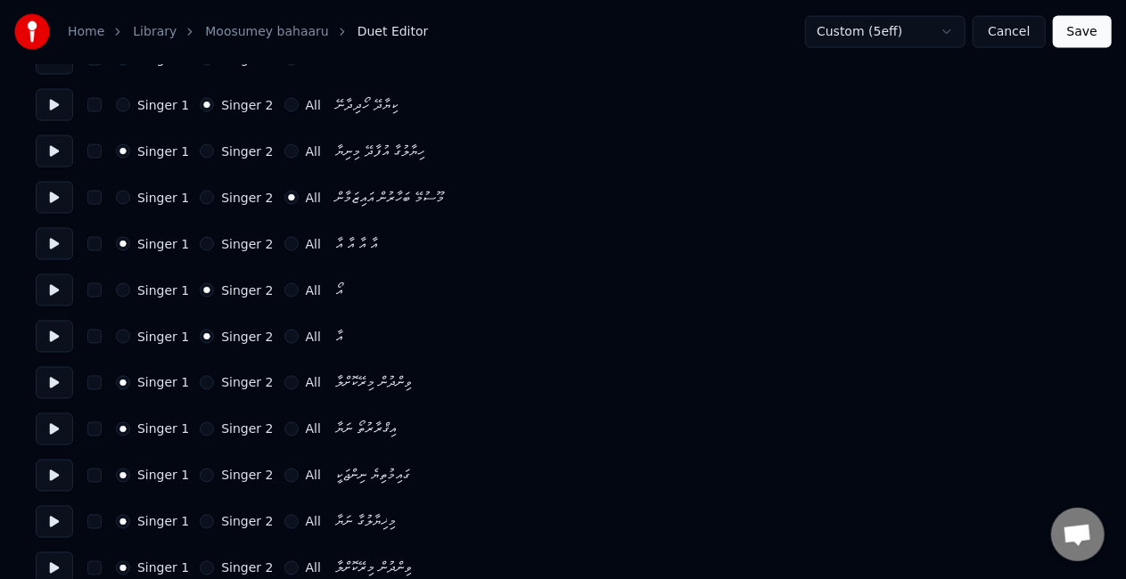
drag, startPoint x: 194, startPoint y: 382, endPoint x: 207, endPoint y: 385, distance: 12.8
click at [200, 383] on button "Singer 2" at bounding box center [207, 383] width 14 height 14
click at [194, 421] on div "Singer 1 Singer 2 All އިޤްރާރުތޯ ނަޔާ" at bounding box center [563, 430] width 1054 height 32
click at [200, 425] on button "Singer 2" at bounding box center [207, 430] width 14 height 14
click at [200, 474] on button "Singer 2" at bounding box center [207, 476] width 14 height 14
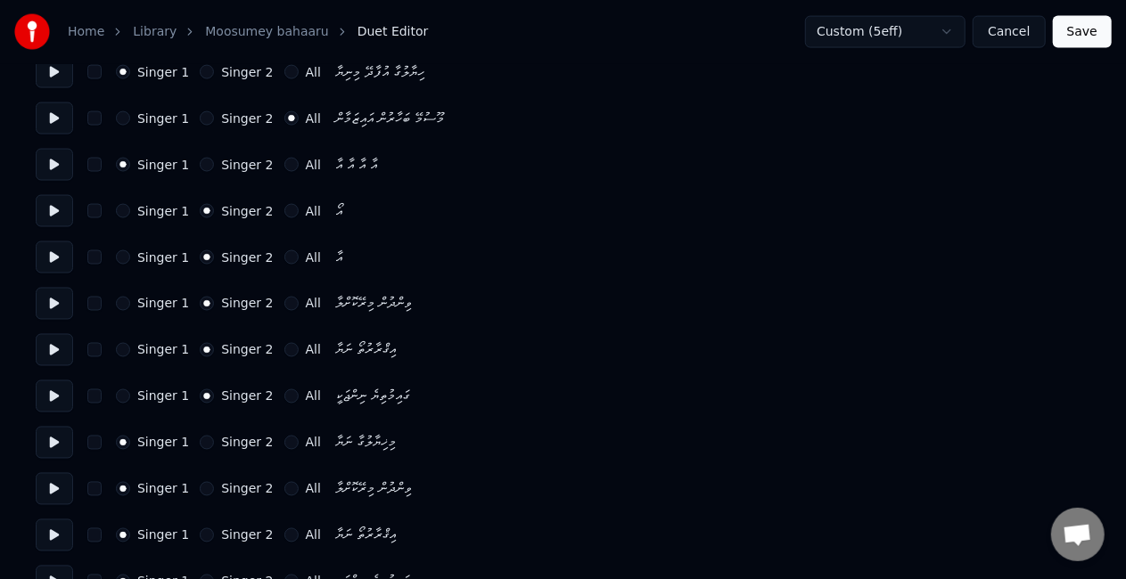
scroll to position [1426, 0]
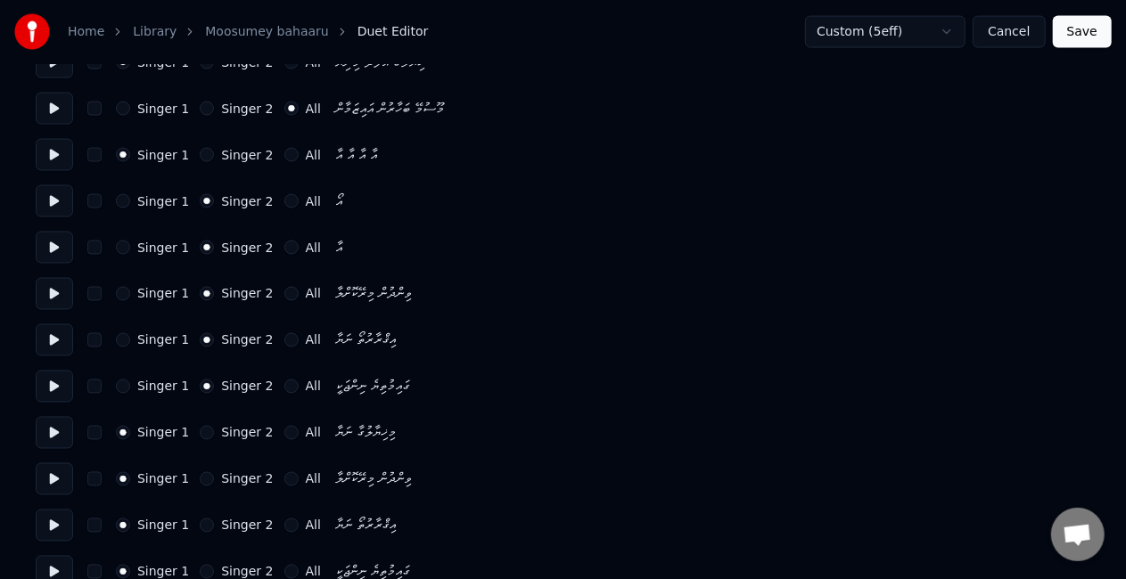
click at [200, 437] on button "Singer 2" at bounding box center [207, 433] width 14 height 14
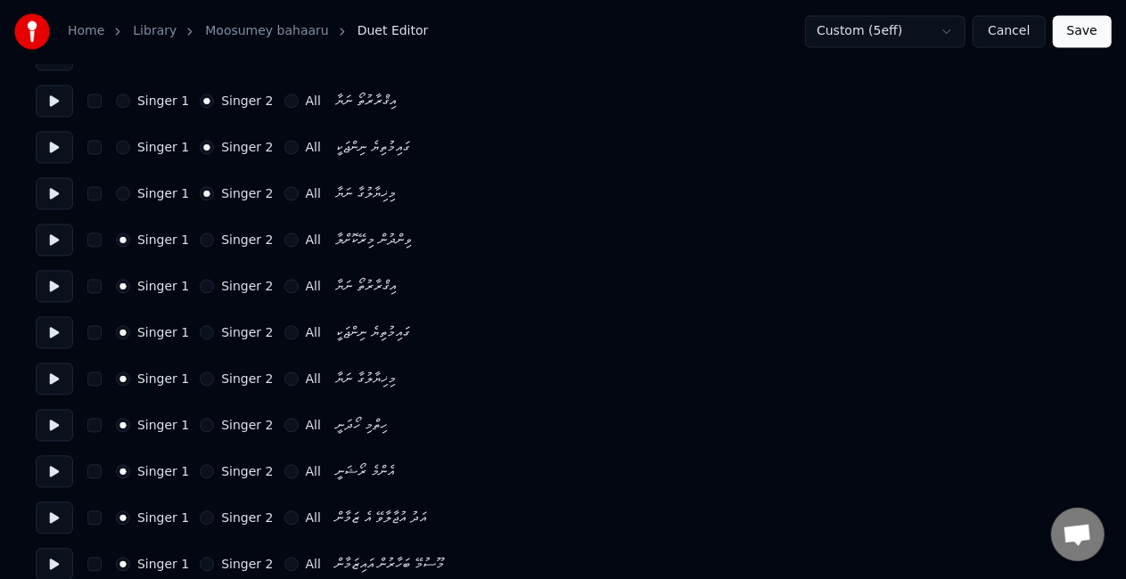
scroll to position [1694, 0]
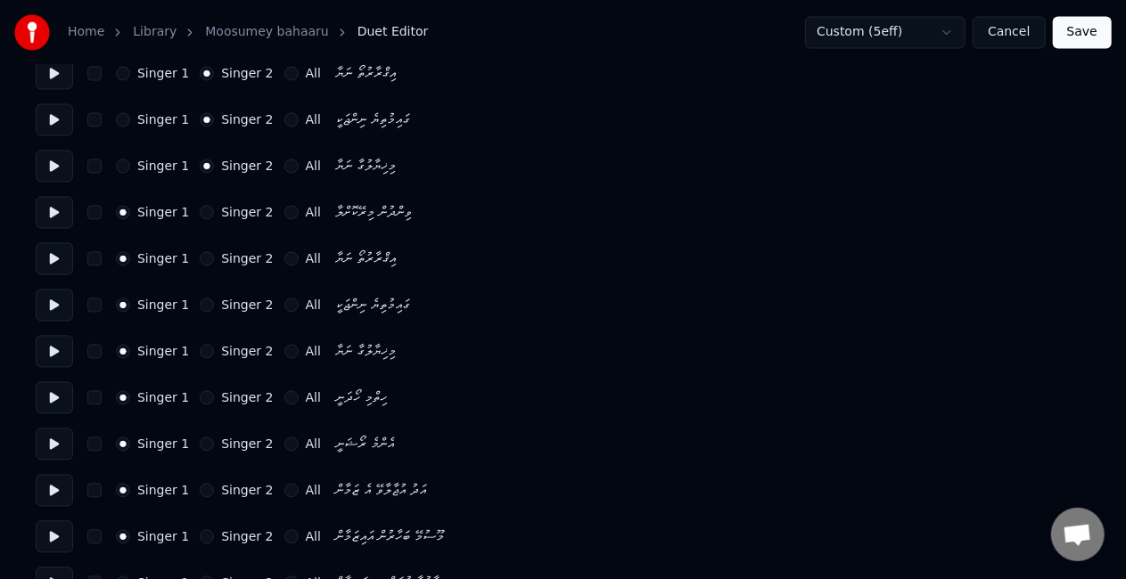
click at [205, 397] on button "Singer 2" at bounding box center [207, 397] width 14 height 14
click at [203, 442] on button "Singer 2" at bounding box center [207, 444] width 14 height 14
click at [203, 488] on button "Singer 2" at bounding box center [207, 490] width 14 height 14
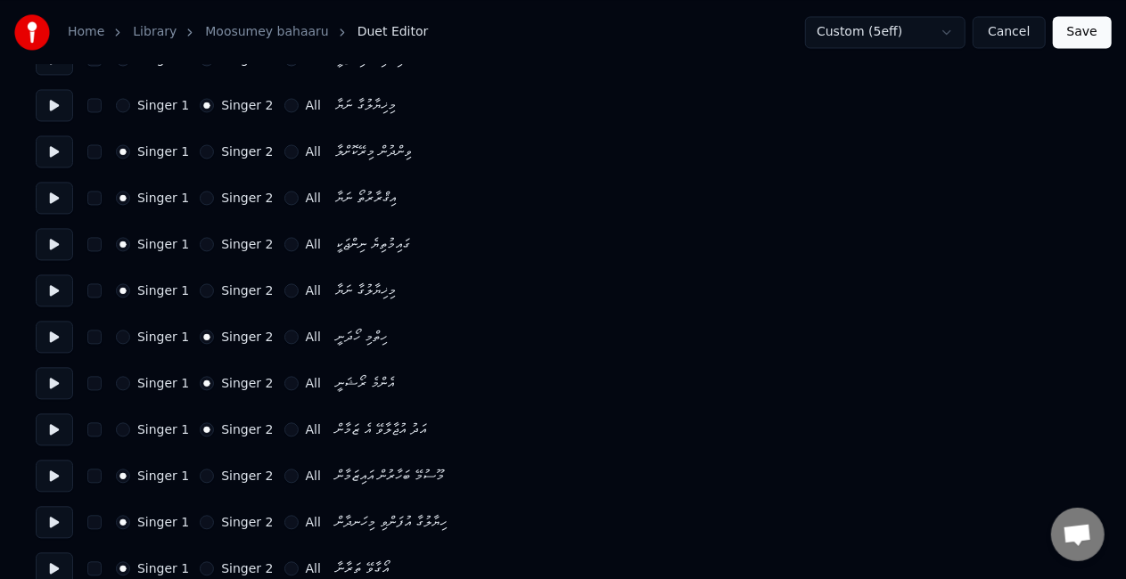
scroll to position [1783, 0]
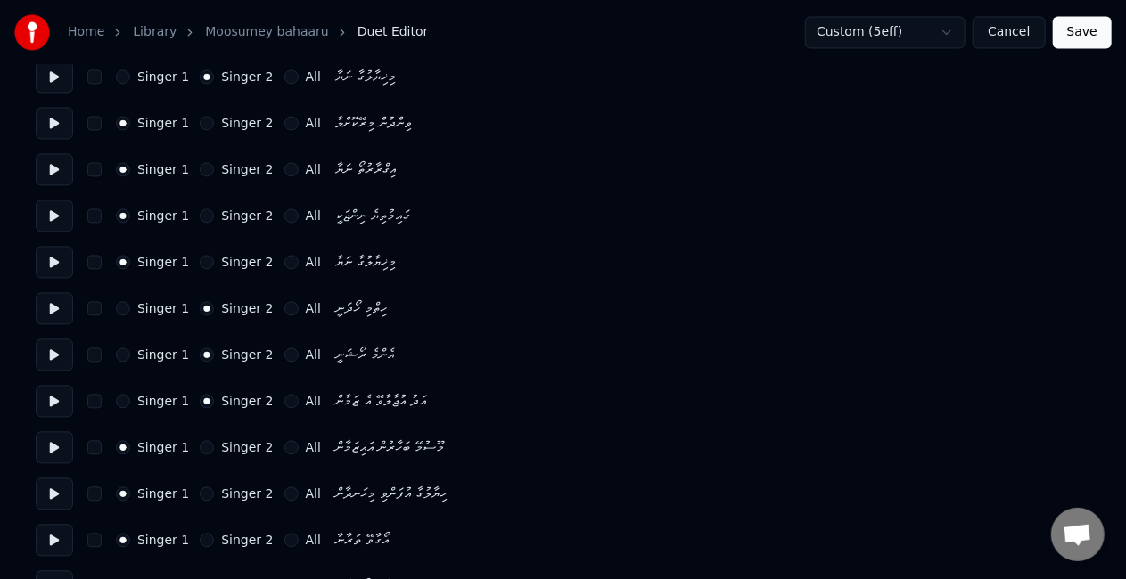
click at [284, 445] on button "All" at bounding box center [291, 447] width 14 height 14
click at [284, 492] on button "All" at bounding box center [291, 494] width 14 height 14
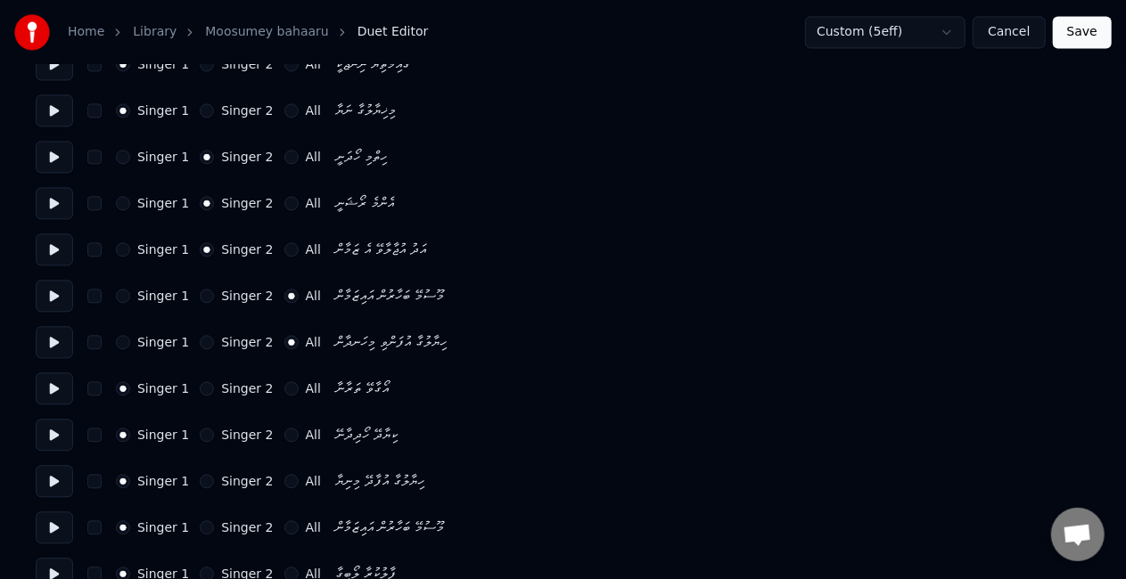
scroll to position [1961, 0]
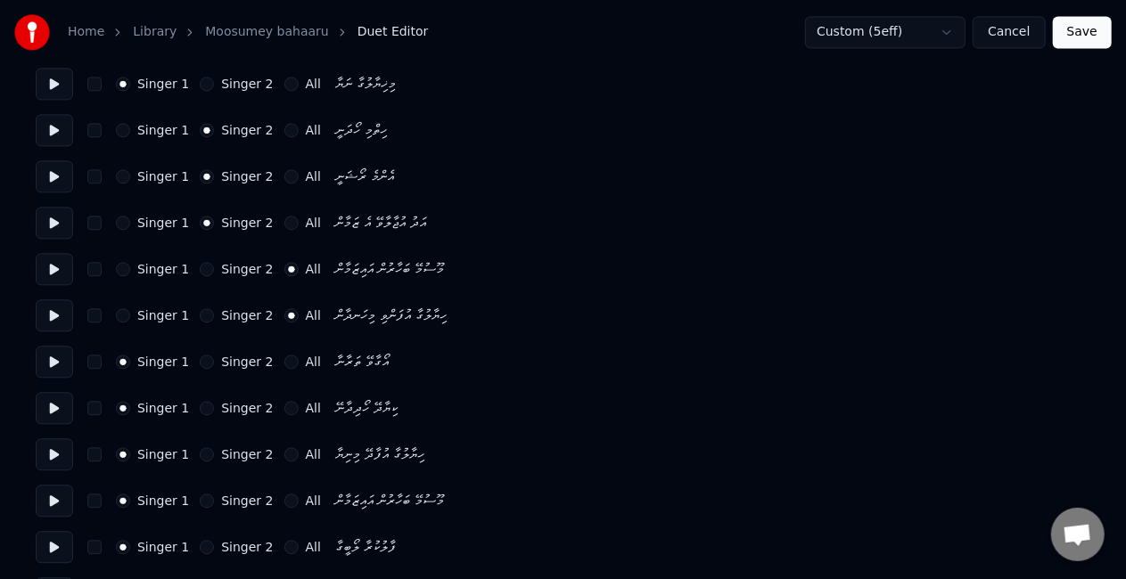
click at [190, 362] on div "Singer 1 Singer 2 All" at bounding box center [218, 362] width 205 height 14
click at [200, 364] on button "Singer 2" at bounding box center [207, 362] width 14 height 14
click at [200, 405] on button "Singer 2" at bounding box center [207, 408] width 14 height 14
click at [203, 453] on button "Singer 2" at bounding box center [207, 454] width 14 height 14
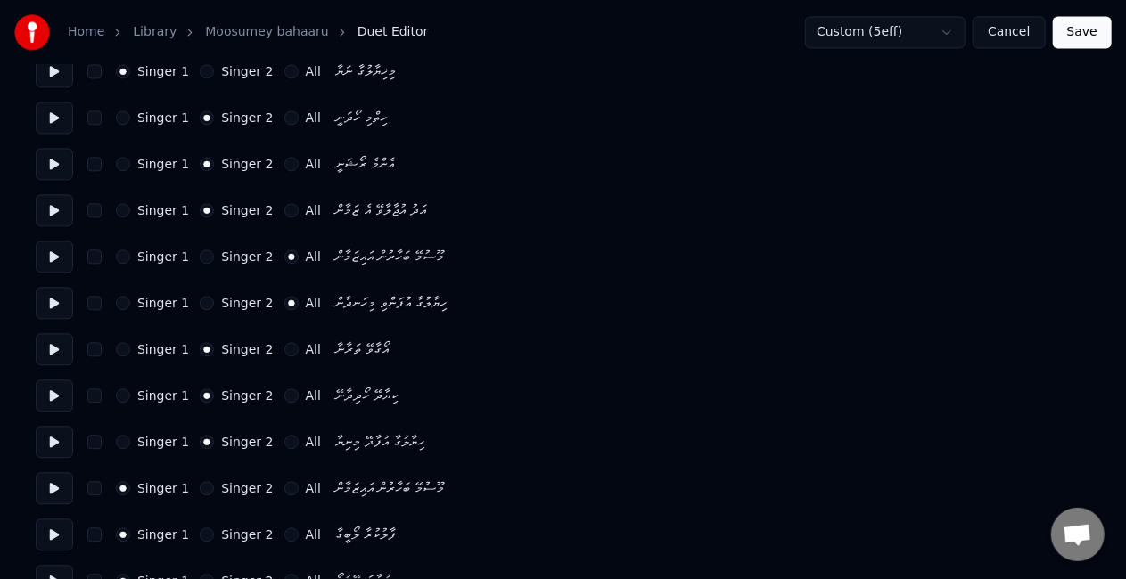
scroll to position [2050, 0]
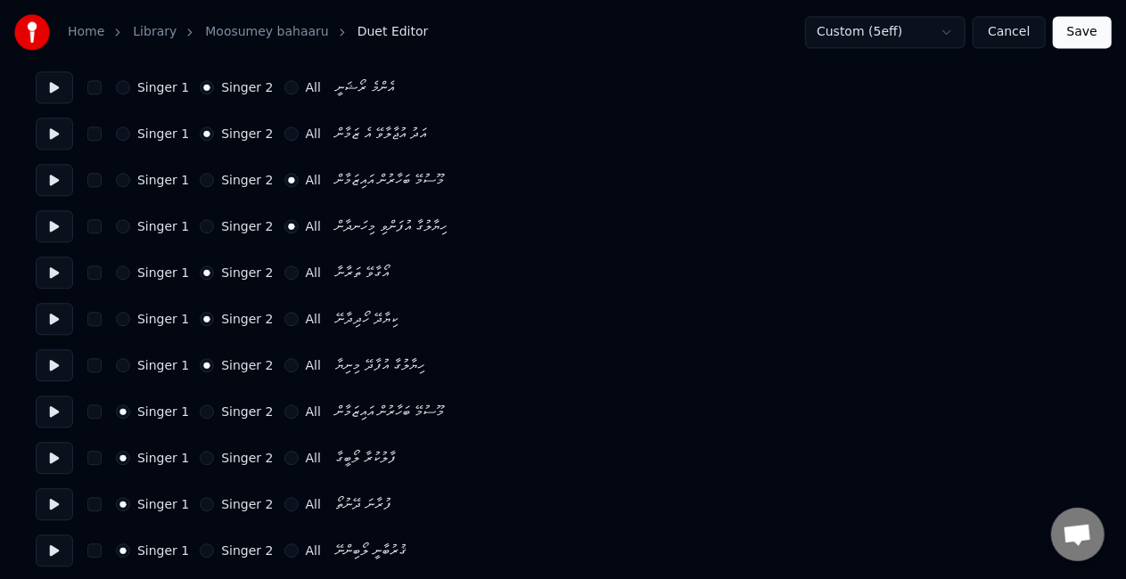
click at [114, 365] on div "Singer 1 Singer 2 All ހިޔާލުގާ އުފާދޭ މިނިޔާ" at bounding box center [563, 365] width 1054 height 32
click at [123, 365] on button "Singer 1" at bounding box center [123, 365] width 14 height 14
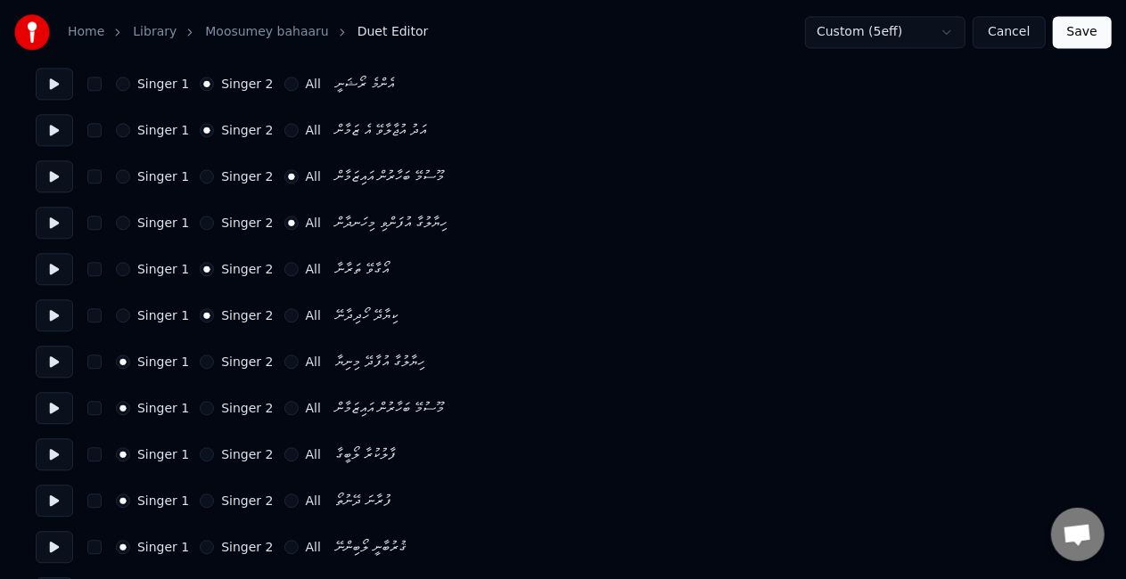
scroll to position [1961, 0]
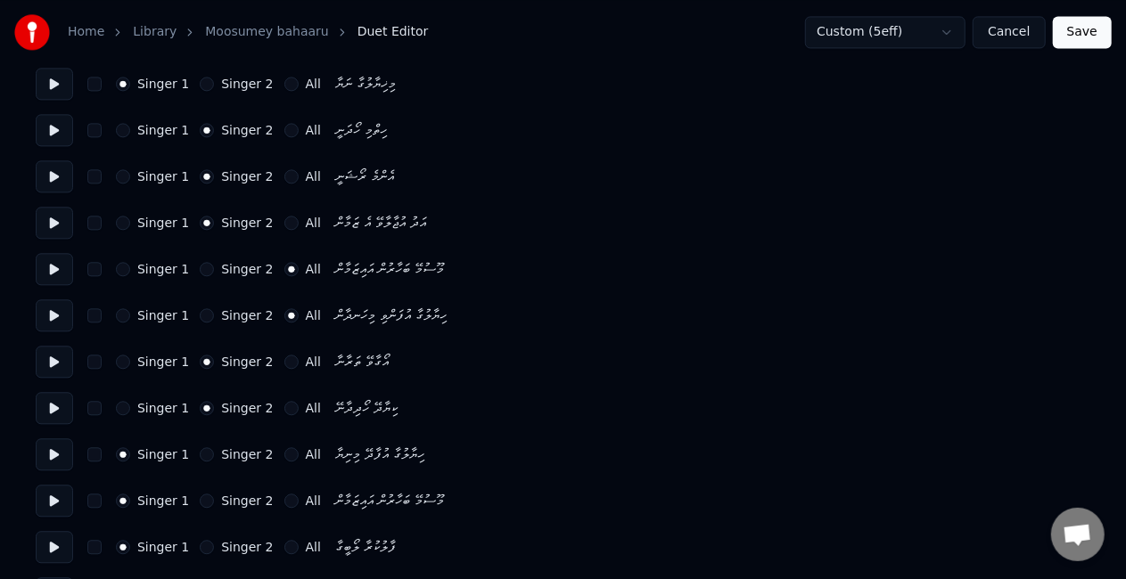
click at [284, 453] on button "All" at bounding box center [291, 454] width 14 height 14
click at [284, 502] on button "All" at bounding box center [291, 501] width 14 height 14
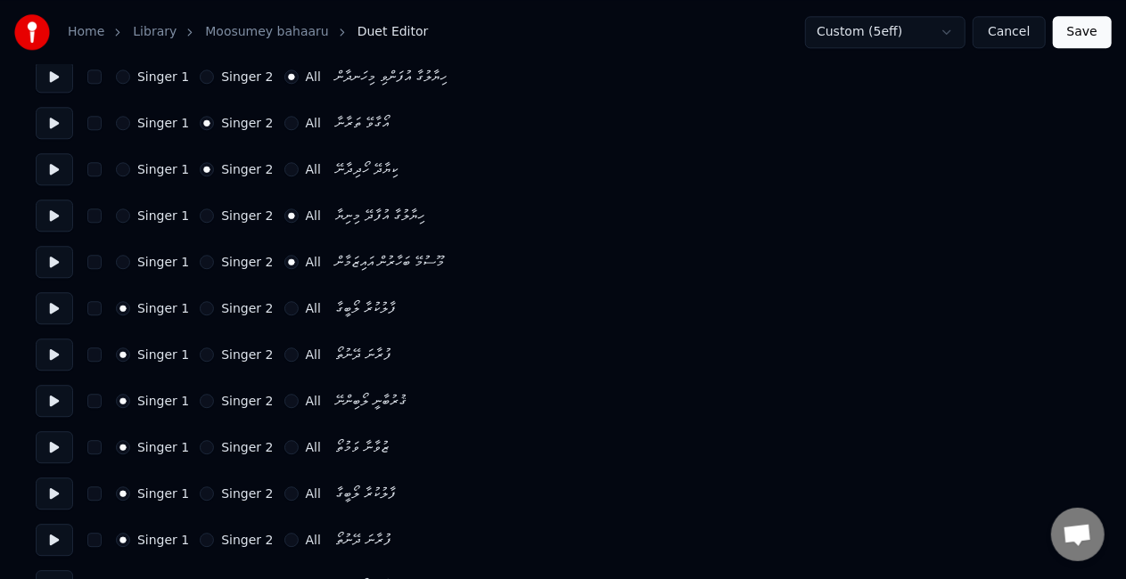
scroll to position [2228, 0]
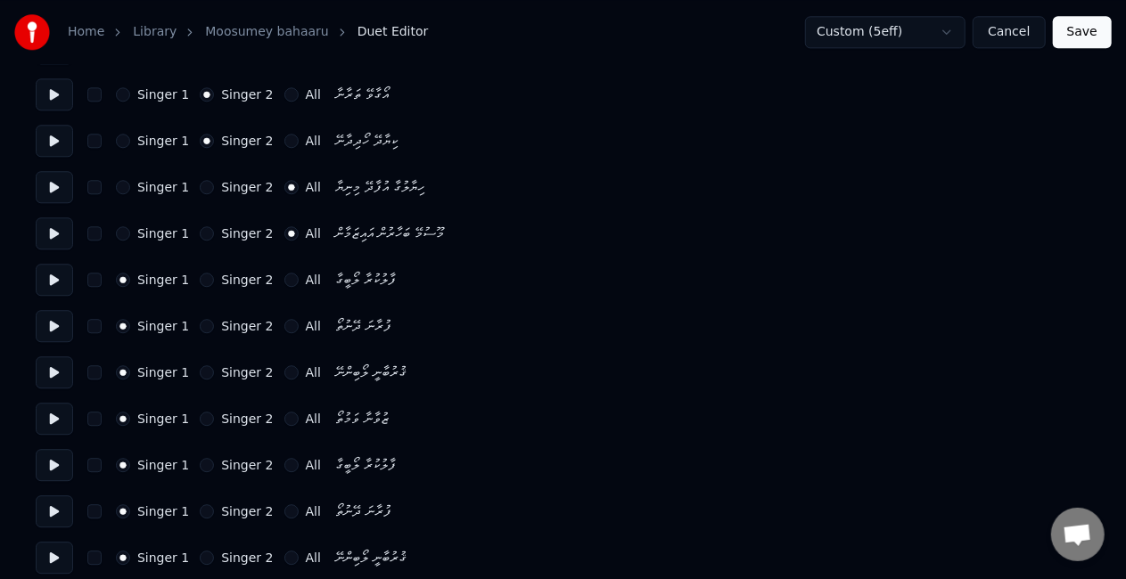
click at [201, 469] on button "Singer 2" at bounding box center [207, 465] width 14 height 14
click at [200, 508] on button "Singer 2" at bounding box center [207, 512] width 14 height 14
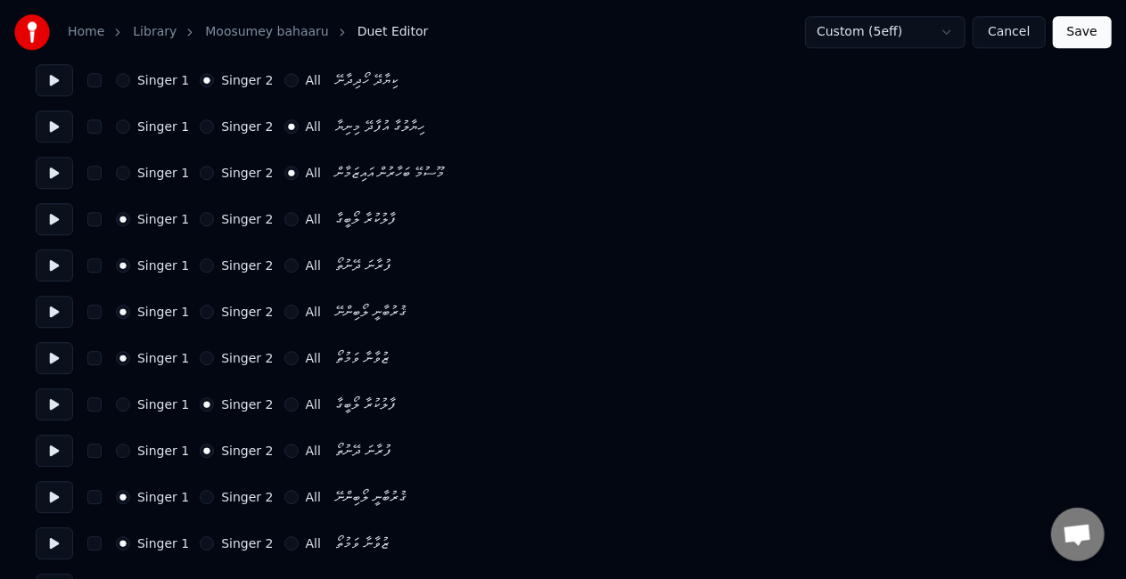
scroll to position [2318, 0]
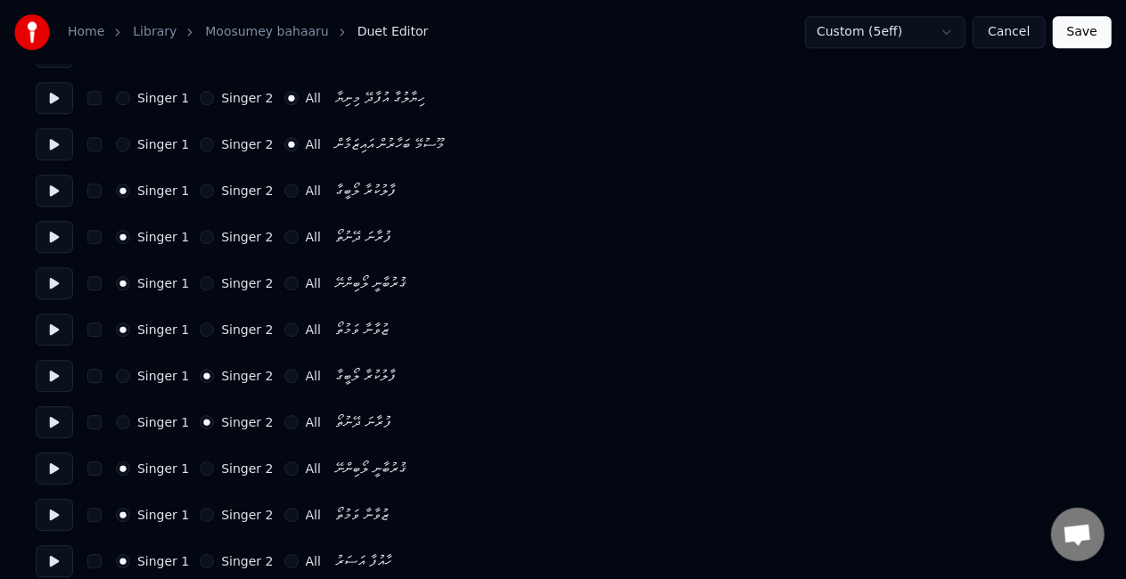
click at [201, 467] on button "Singer 2" at bounding box center [207, 469] width 14 height 14
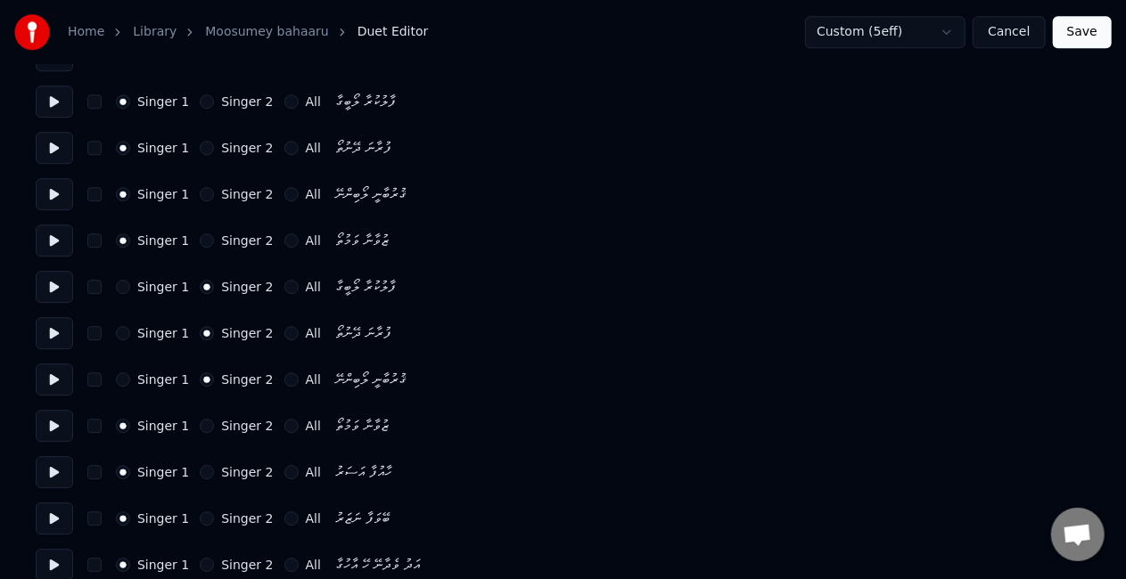
click at [200, 429] on button "Singer 2" at bounding box center [207, 426] width 14 height 14
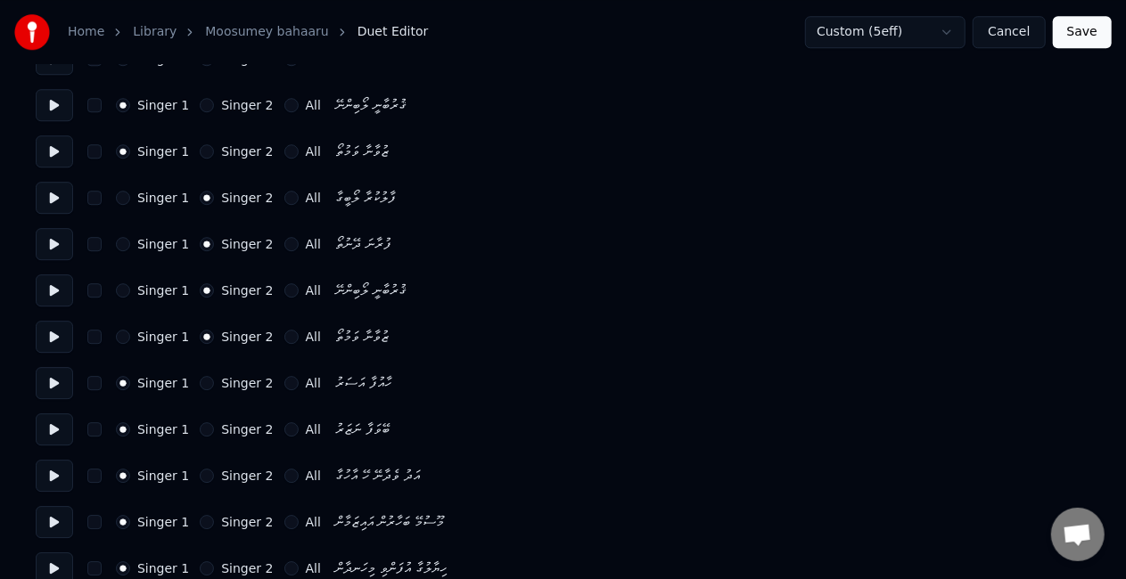
click at [284, 522] on button "All" at bounding box center [291, 522] width 14 height 14
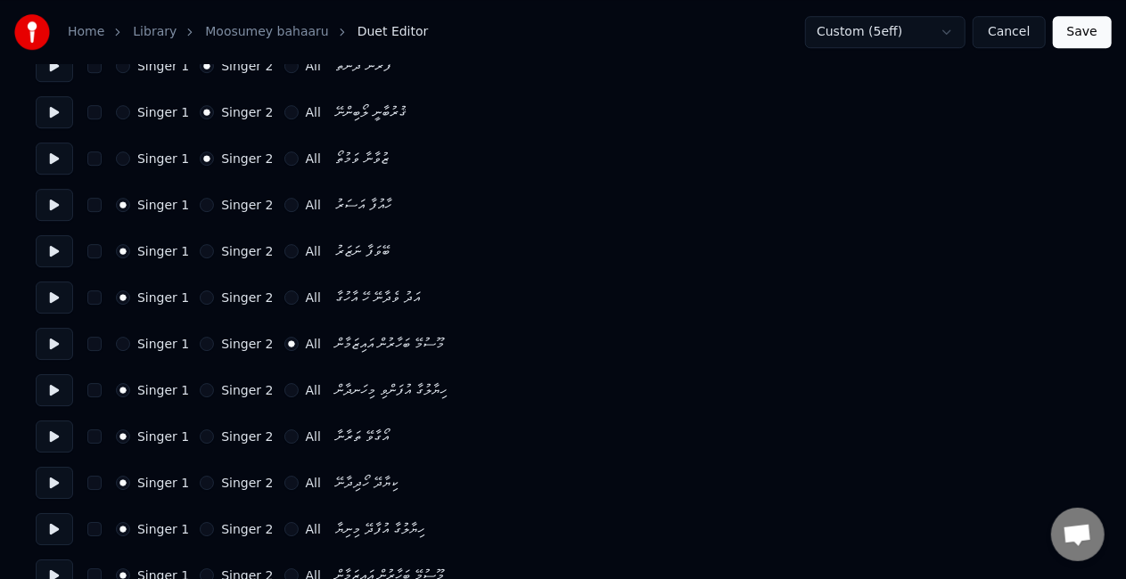
click at [268, 394] on div "Singer 1 Singer 2 All" at bounding box center [218, 390] width 205 height 14
click at [284, 392] on button "All" at bounding box center [291, 390] width 14 height 14
click at [284, 442] on button "All" at bounding box center [291, 437] width 14 height 14
click at [284, 481] on button "All" at bounding box center [291, 483] width 14 height 14
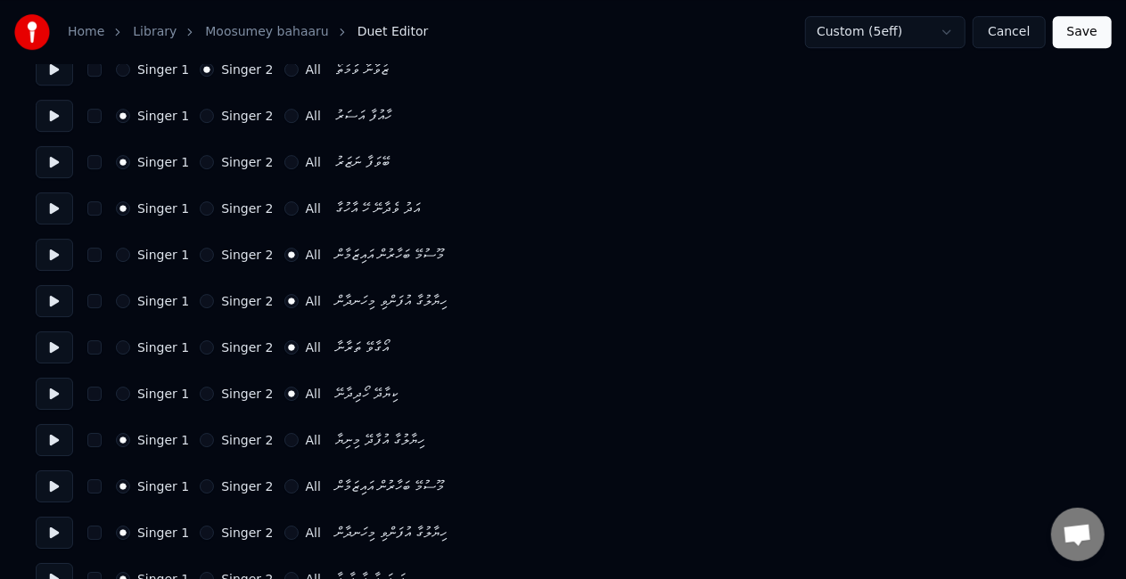
scroll to position [2852, 0]
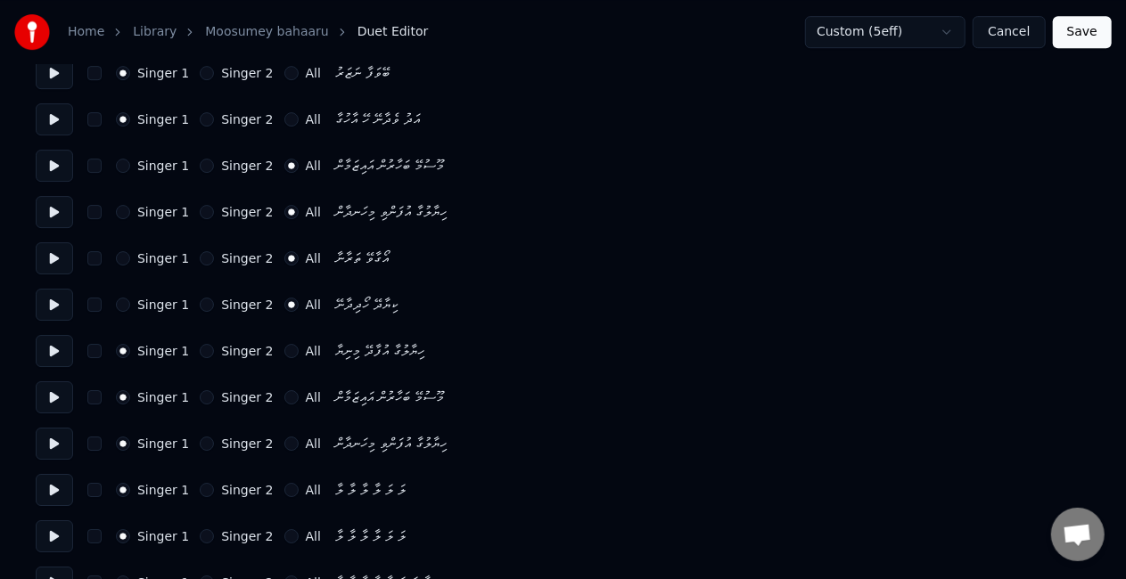
click at [284, 356] on div "All" at bounding box center [302, 351] width 37 height 14
click at [284, 351] on button "All" at bounding box center [291, 351] width 14 height 14
click at [284, 395] on button "All" at bounding box center [291, 397] width 14 height 14
click at [284, 442] on button "All" at bounding box center [291, 444] width 14 height 14
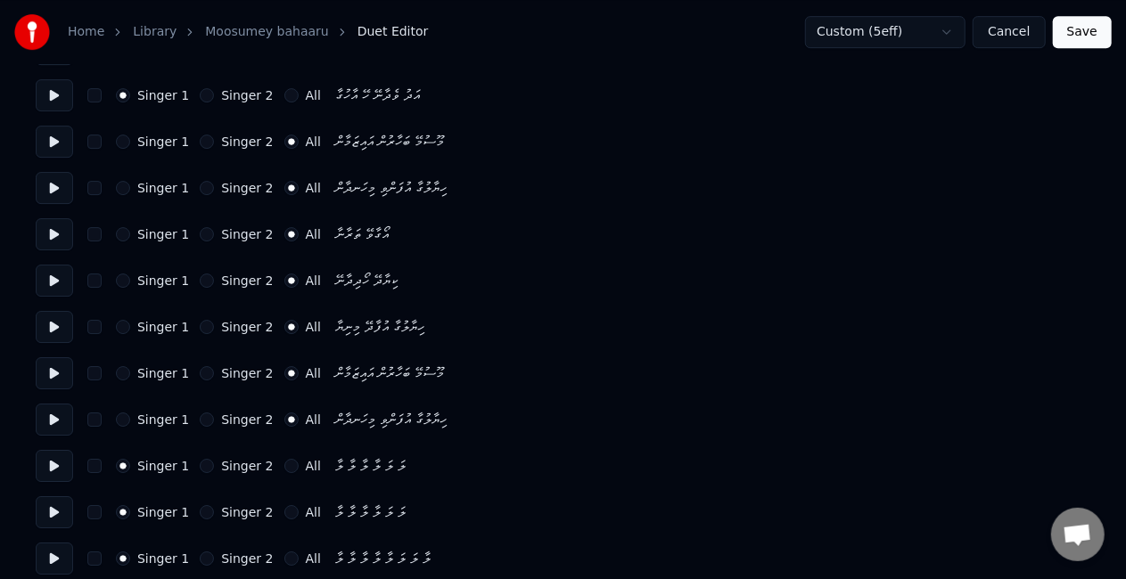
scroll to position [2890, 0]
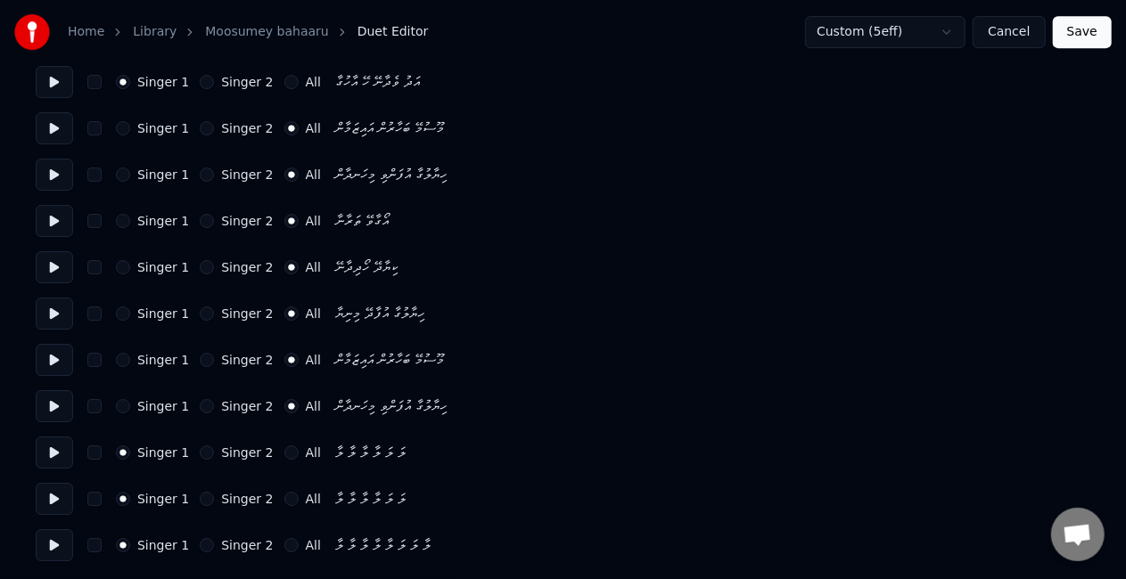
click at [284, 447] on button "All" at bounding box center [291, 453] width 14 height 14
click at [284, 494] on button "All" at bounding box center [291, 499] width 14 height 14
click at [119, 450] on button "Singer 1" at bounding box center [123, 453] width 14 height 14
click at [284, 542] on button "All" at bounding box center [291, 545] width 14 height 14
click at [1082, 33] on button "Save" at bounding box center [1082, 32] width 59 height 32
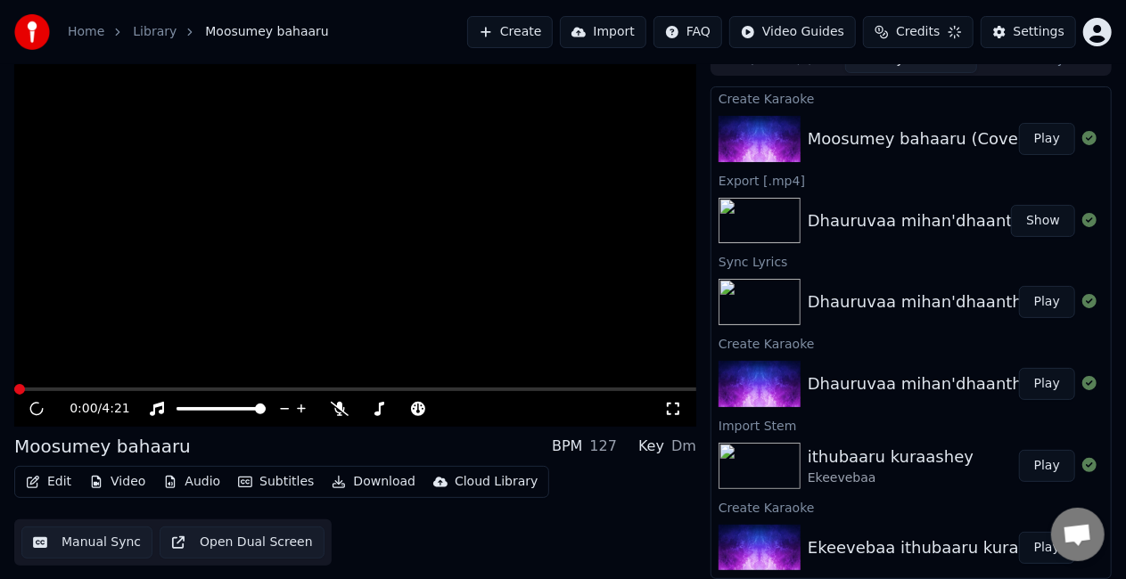
scroll to position [20, 0]
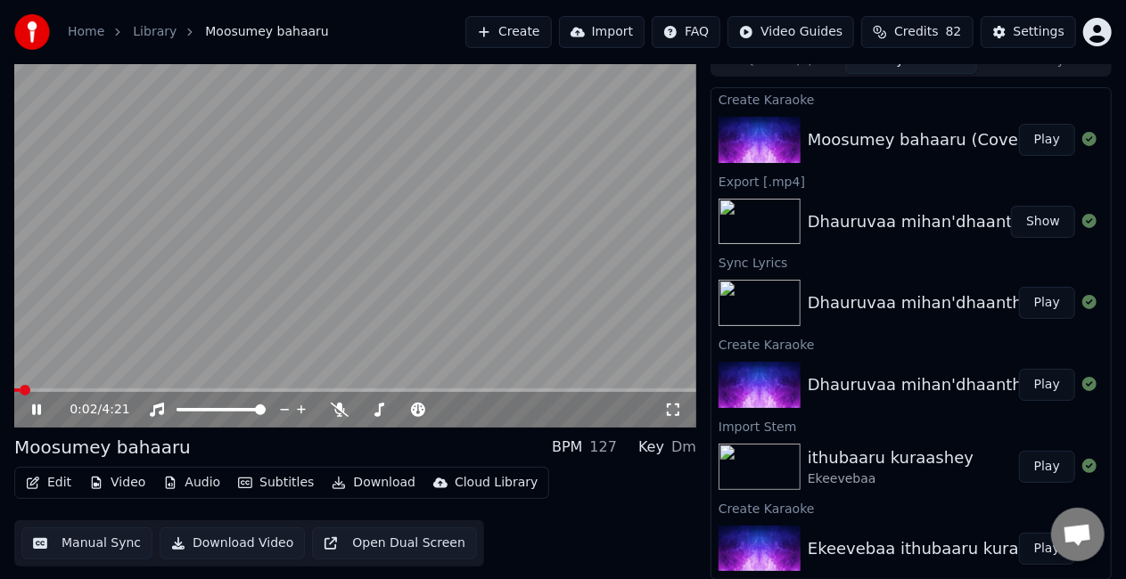
click at [292, 390] on span at bounding box center [355, 391] width 682 height 4
click at [269, 389] on span at bounding box center [142, 391] width 256 height 4
click at [350, 390] on span at bounding box center [355, 391] width 682 height 4
click at [376, 390] on span at bounding box center [355, 391] width 682 height 4
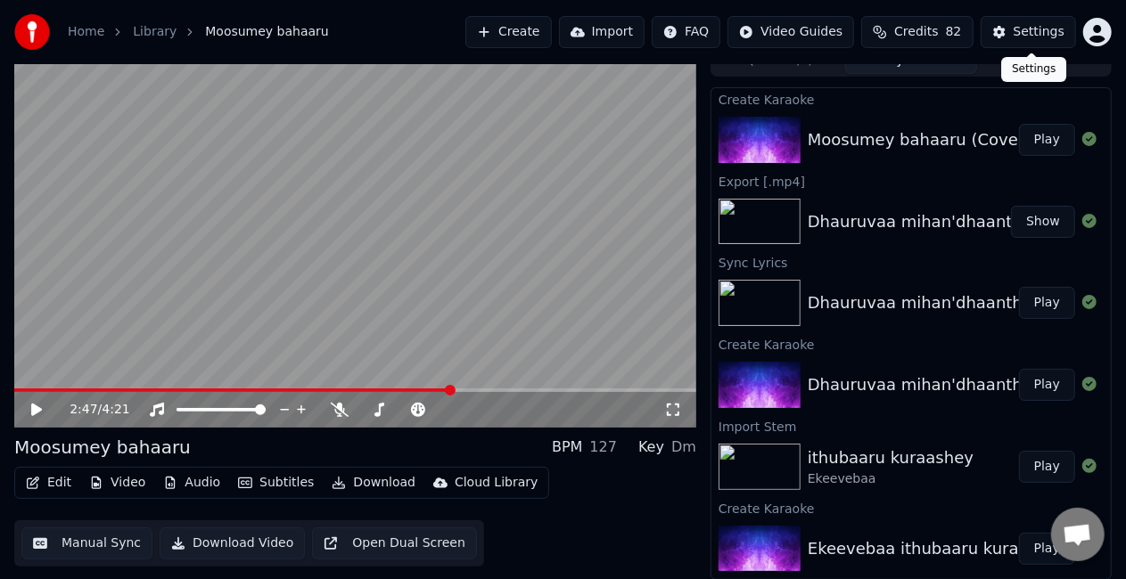
click at [1038, 30] on div "Settings" at bounding box center [1038, 32] width 51 height 18
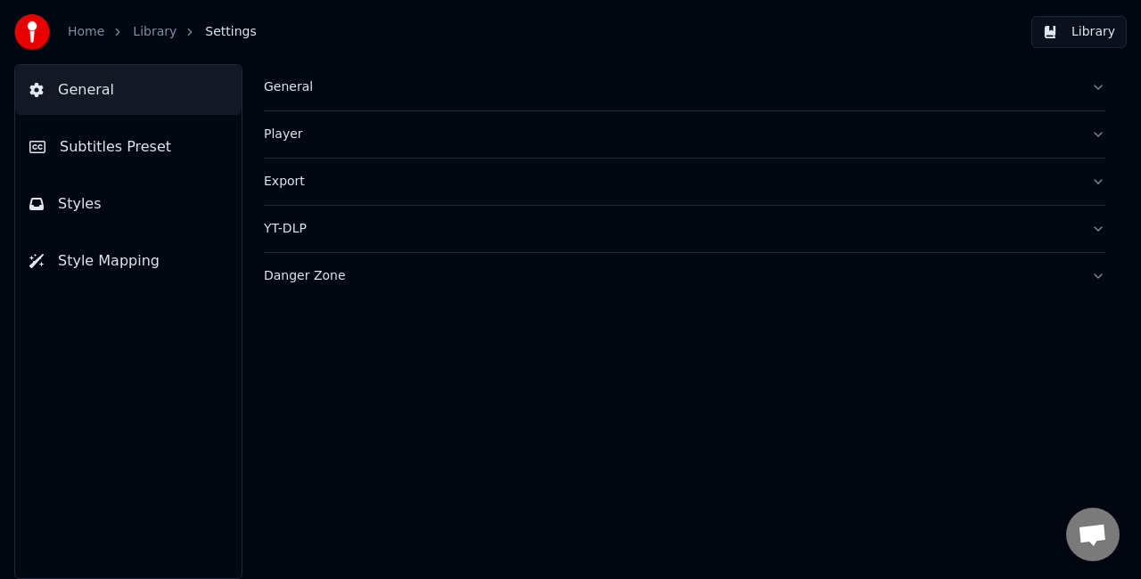
click at [130, 201] on button "Styles" at bounding box center [128, 204] width 226 height 50
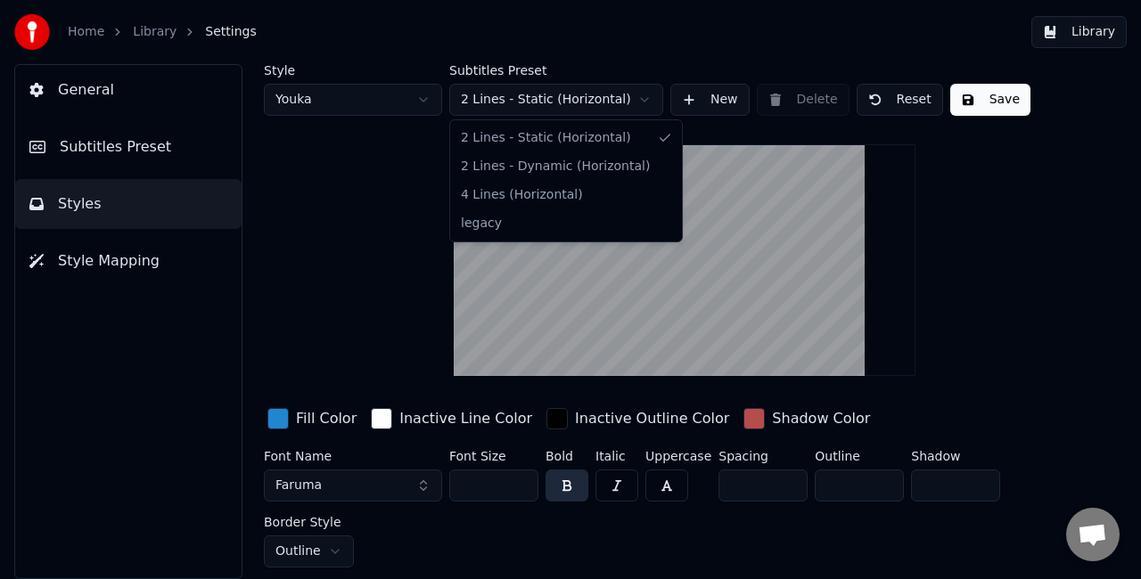
click at [582, 103] on html "Home Library Settings Library General Subtitles Preset Styles Style Mapping Sty…" at bounding box center [570, 289] width 1141 height 579
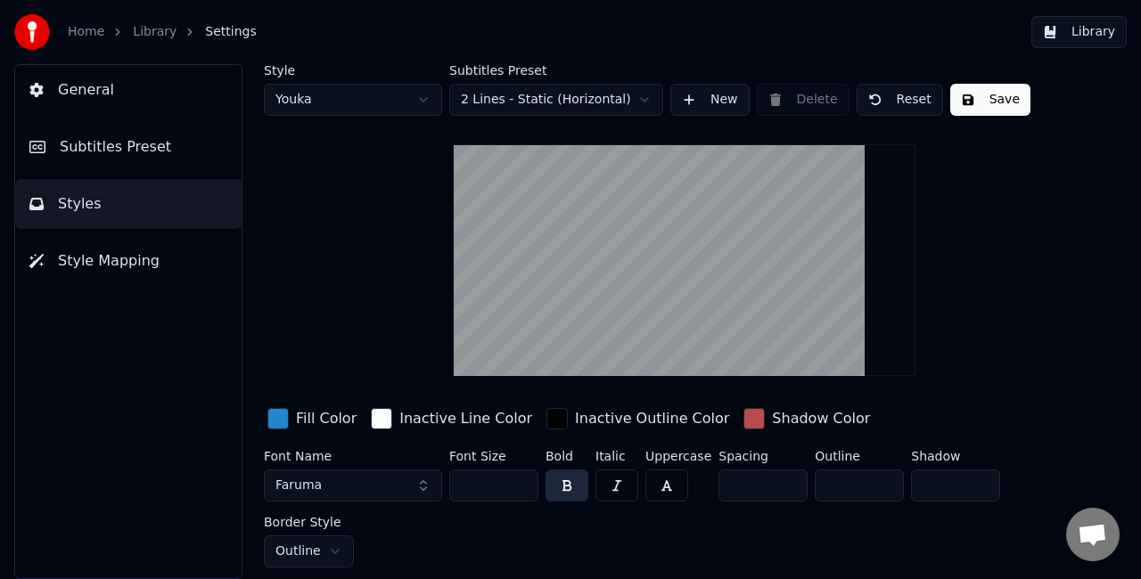
click at [381, 221] on html "Home Library Settings Library General Subtitles Preset Styles Style Mapping Sty…" at bounding box center [570, 289] width 1141 height 579
click at [388, 102] on html "Home Library Settings Library General Subtitles Preset Styles Style Mapping Sty…" at bounding box center [570, 289] width 1141 height 579
click at [273, 423] on div "button" at bounding box center [277, 418] width 21 height 21
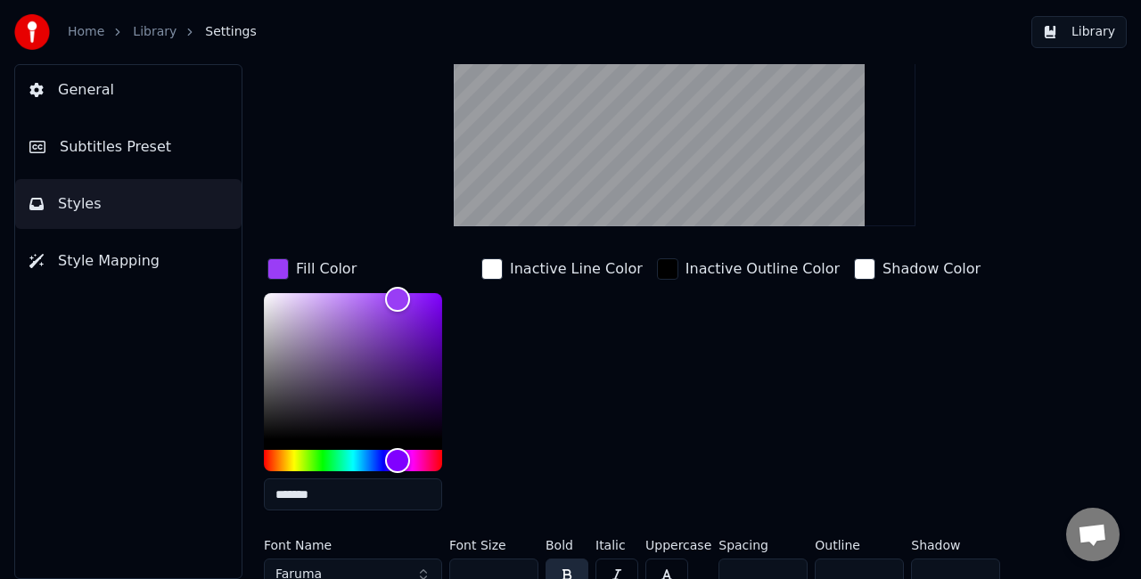
scroll to position [178, 0]
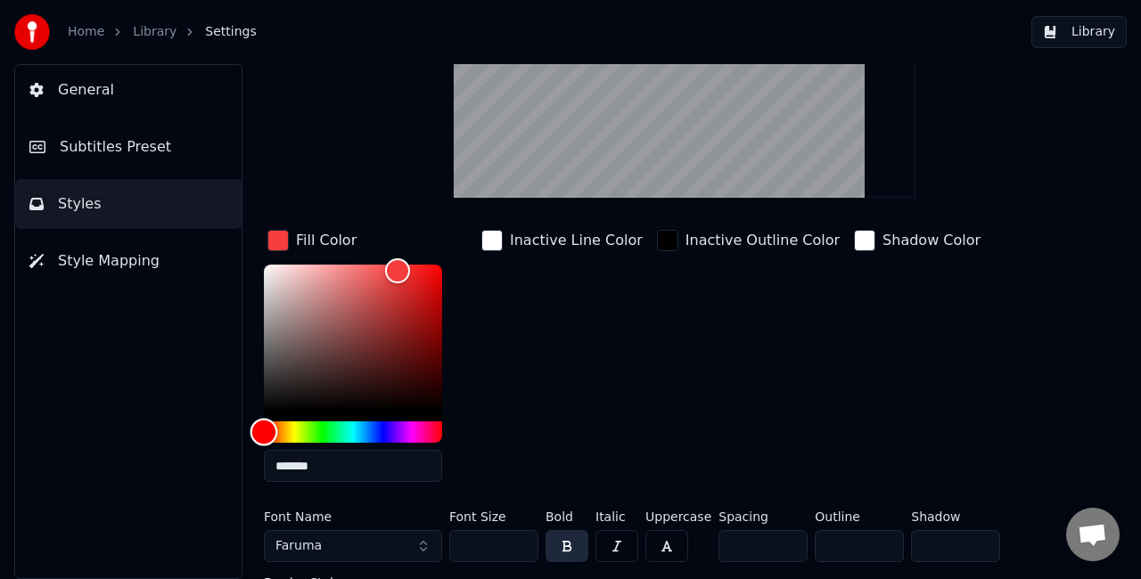
drag, startPoint x: 397, startPoint y: 426, endPoint x: 241, endPoint y: 430, distance: 156.0
click at [241, 430] on div "Style Youka 2 Subtitles Preset 2 Lines - Static (Horizontal) New Delete Reset S…" at bounding box center [684, 321] width 913 height 515
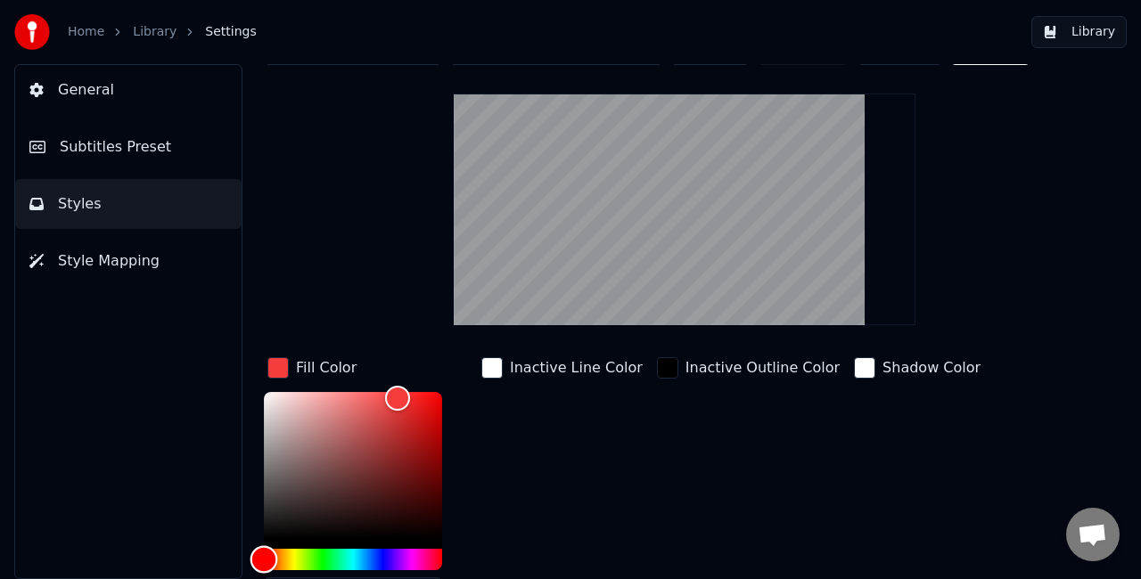
scroll to position [89, 0]
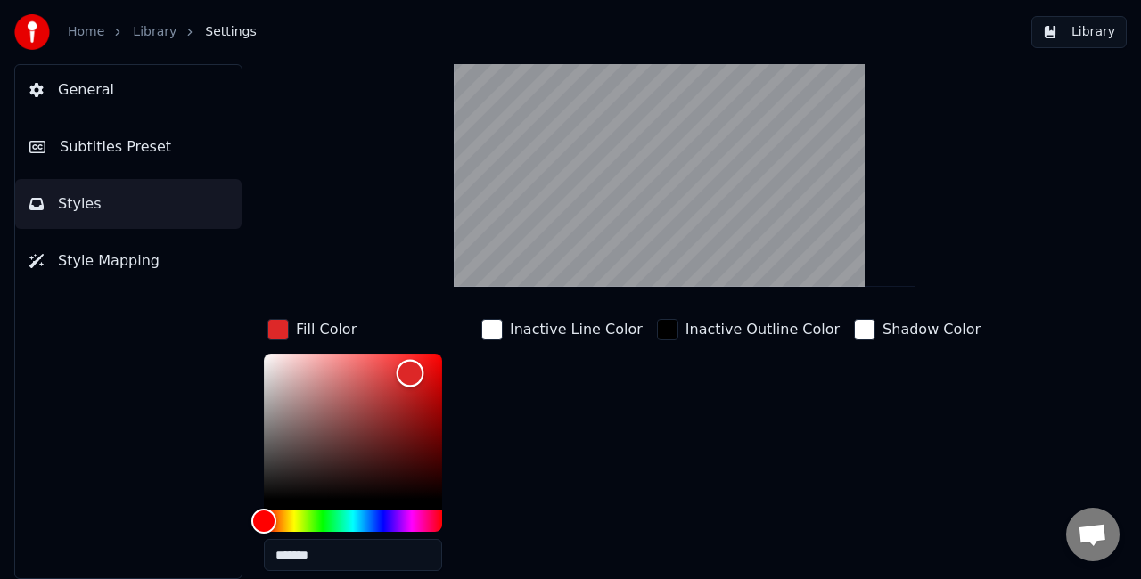
drag, startPoint x: 400, startPoint y: 369, endPoint x: 410, endPoint y: 372, distance: 10.2
click at [410, 372] on div "Color" at bounding box center [411, 373] width 28 height 28
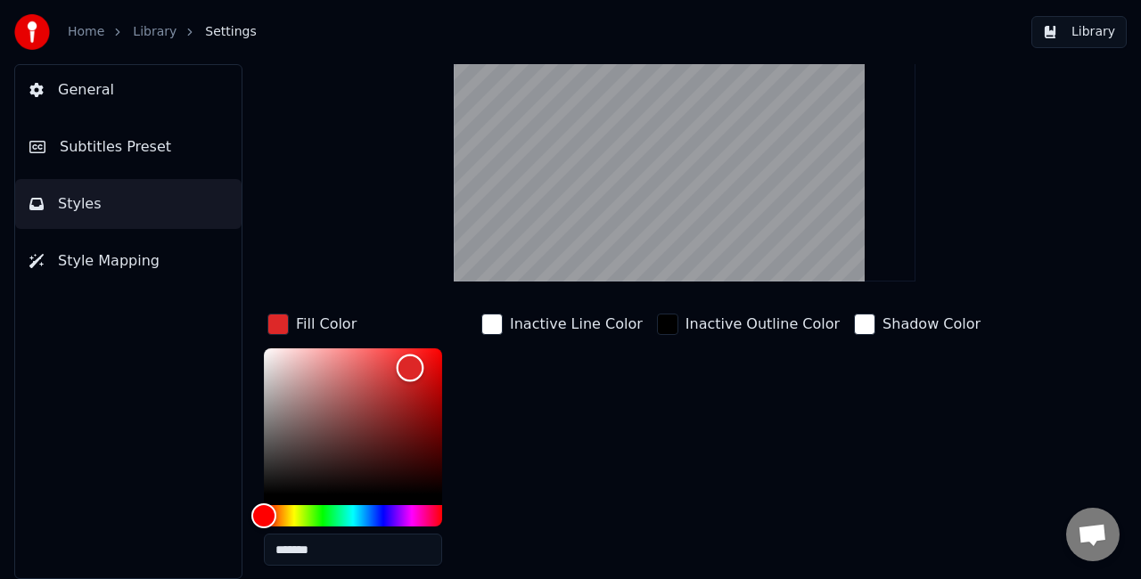
scroll to position [0, 0]
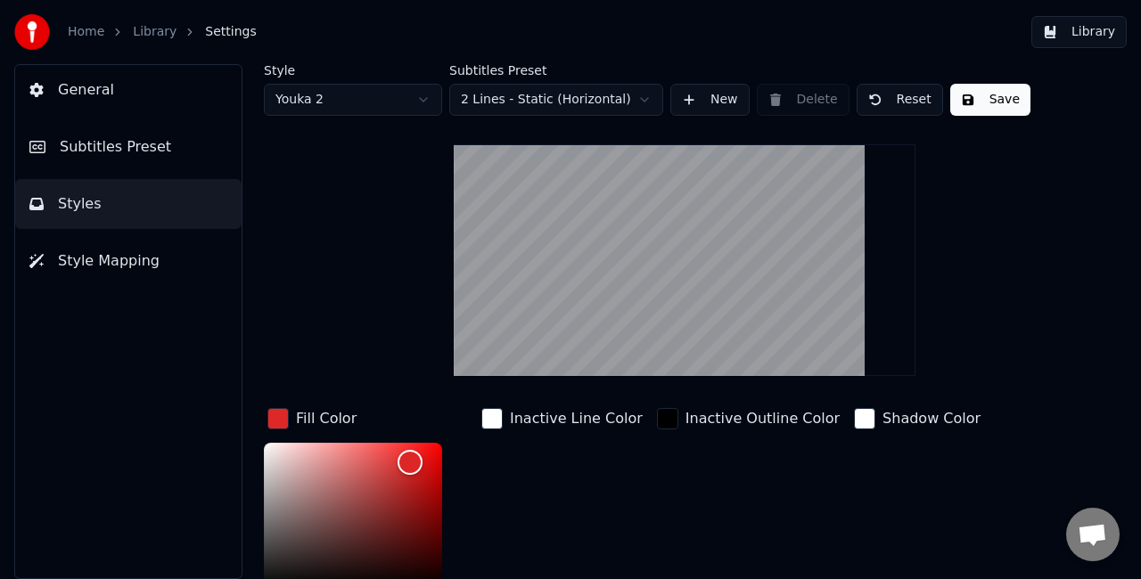
click at [992, 102] on button "Save" at bounding box center [990, 100] width 80 height 32
click at [415, 101] on html "Home Library Settings Library General Subtitles Preset Styles Style Mapping Sty…" at bounding box center [570, 289] width 1141 height 579
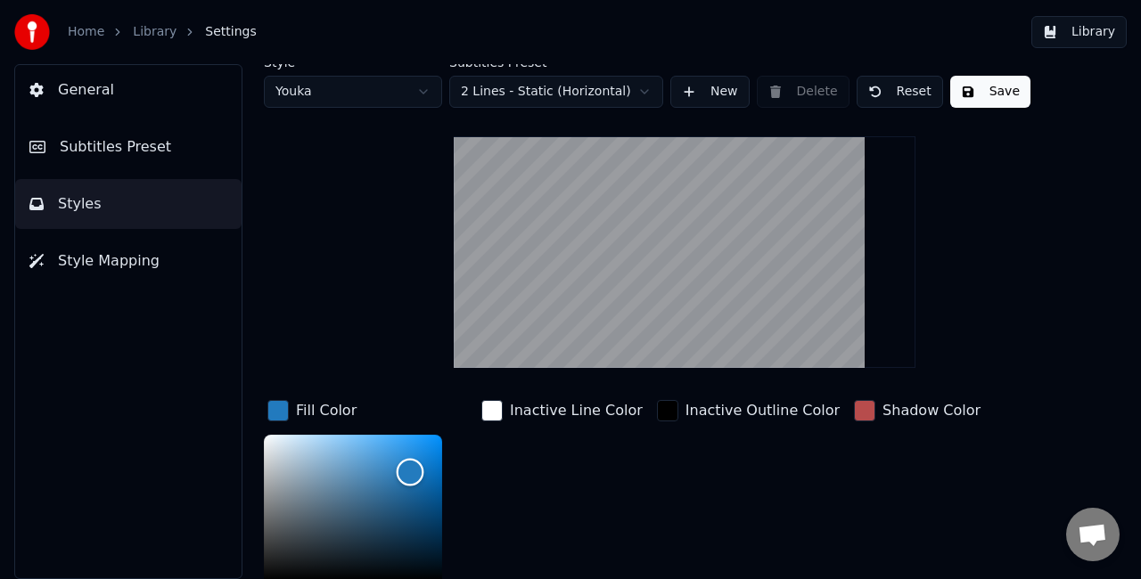
click at [410, 471] on div "Color" at bounding box center [411, 473] width 28 height 28
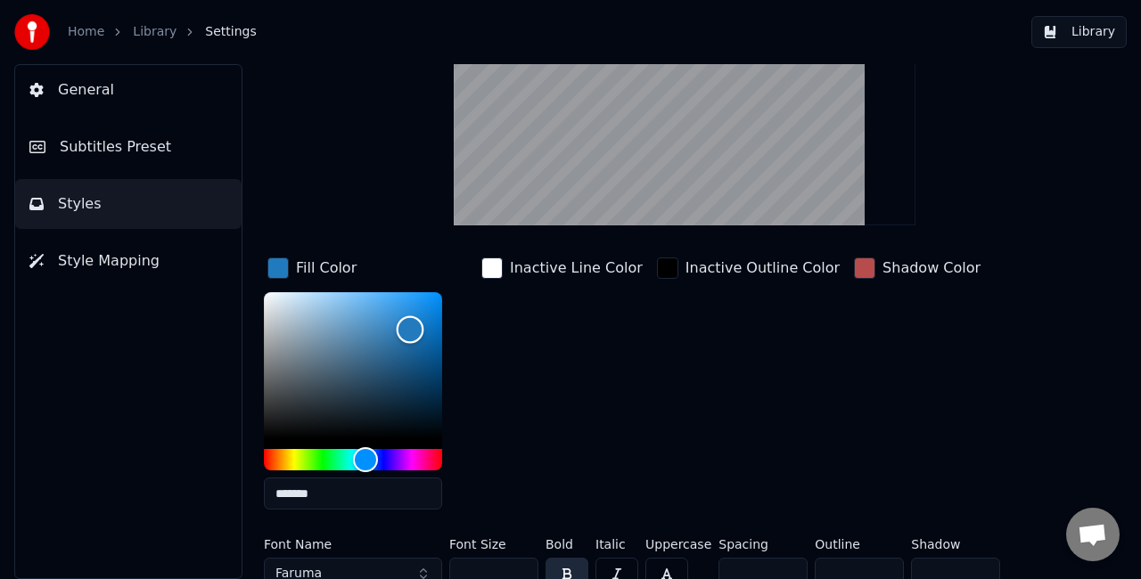
scroll to position [226, 0]
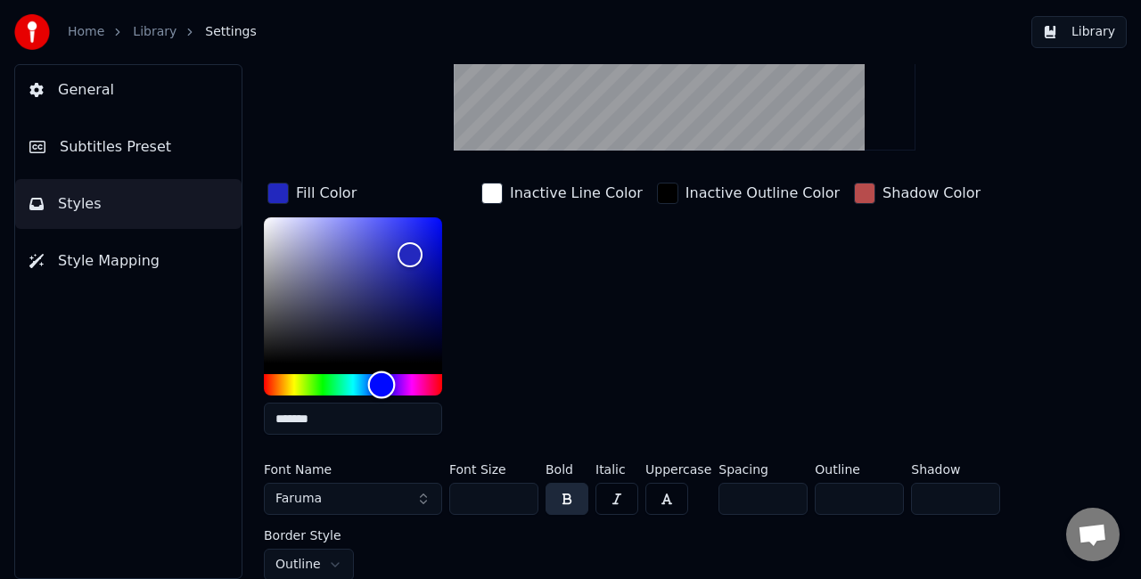
click at [382, 382] on div "Hue" at bounding box center [353, 384] width 178 height 21
type input "*******"
drag, startPoint x: 410, startPoint y: 250, endPoint x: 446, endPoint y: 234, distance: 39.1
click at [446, 234] on div "Color" at bounding box center [443, 237] width 28 height 28
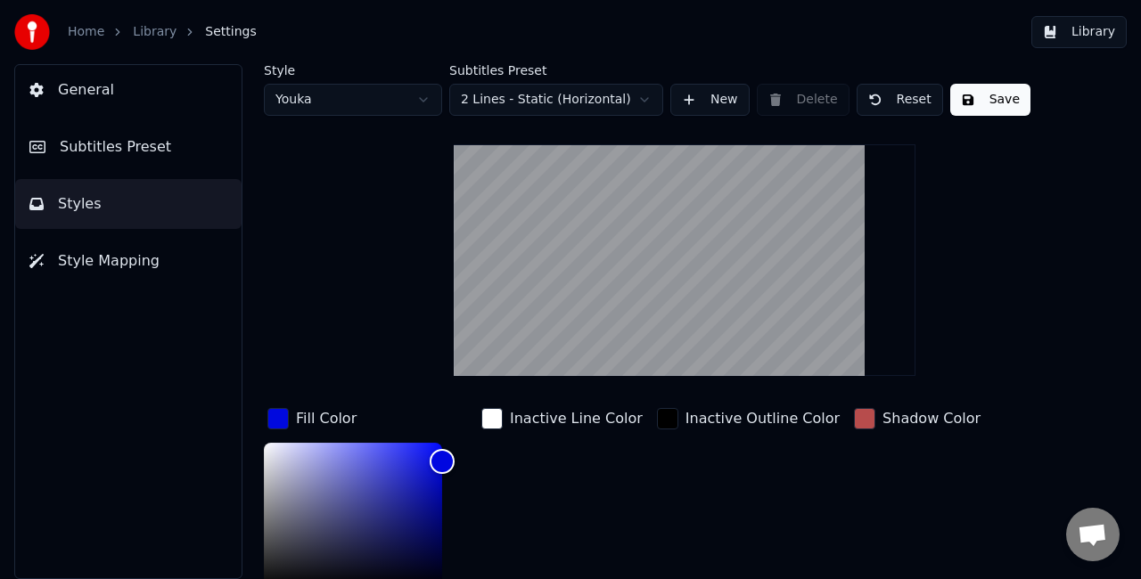
click at [957, 96] on button "Save" at bounding box center [990, 100] width 80 height 32
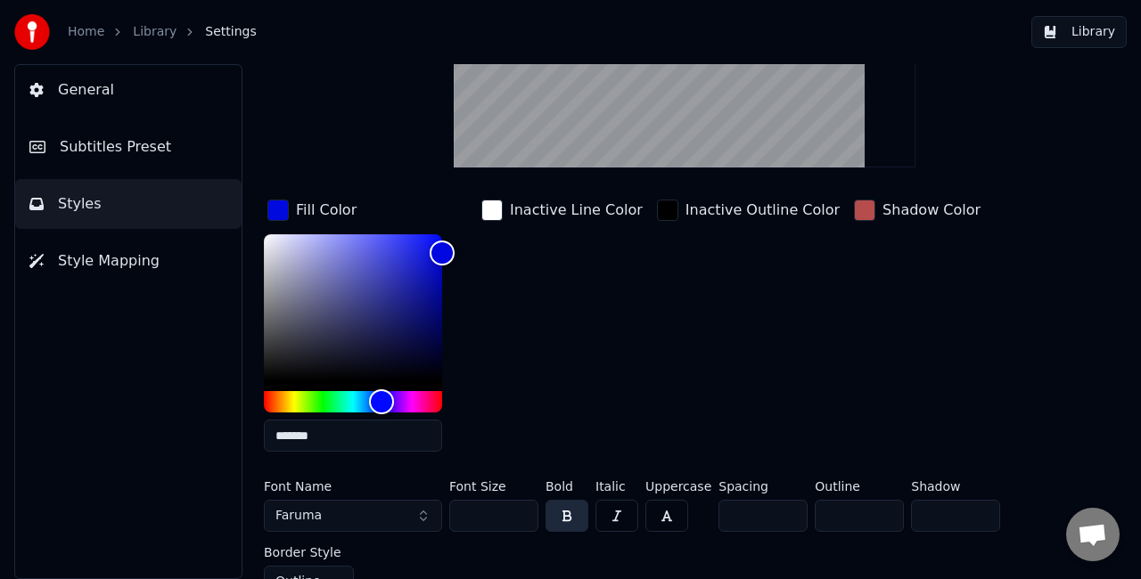
scroll to position [226, 0]
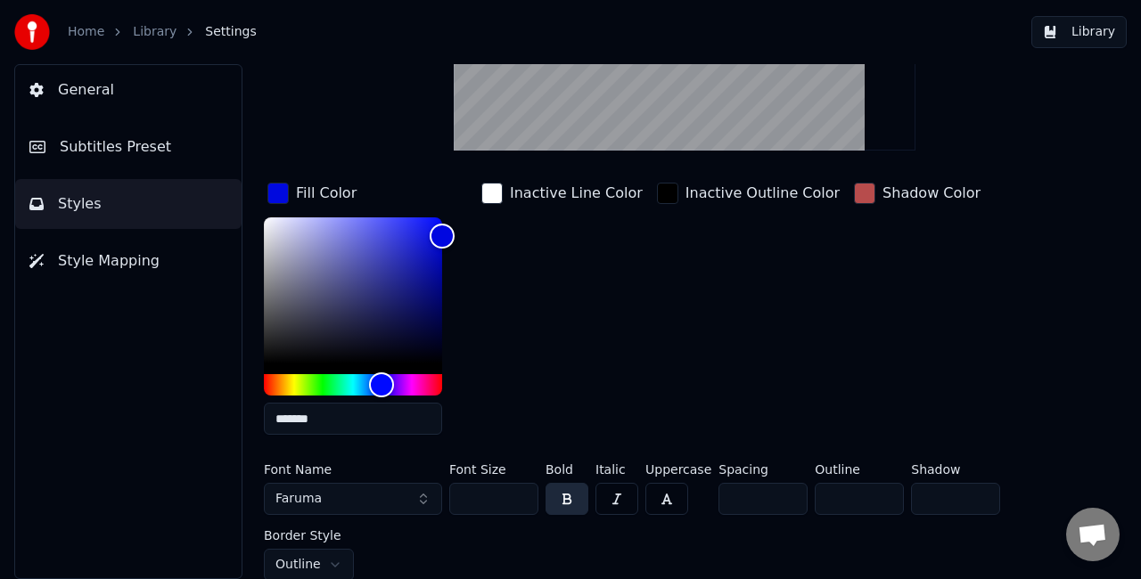
drag, startPoint x: 506, startPoint y: 498, endPoint x: 429, endPoint y: 498, distance: 77.5
click at [429, 498] on div "Font Name Faruma Font Size *** Bold Italic Uppercase Spacing * Outline ** Shado…" at bounding box center [663, 523] width 799 height 118
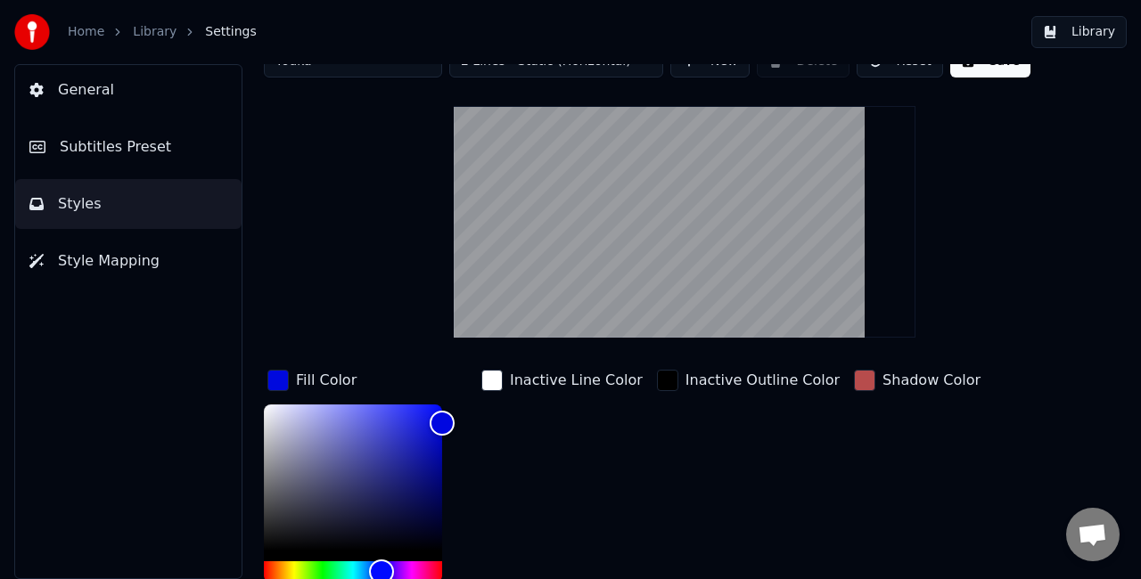
scroll to position [0, 0]
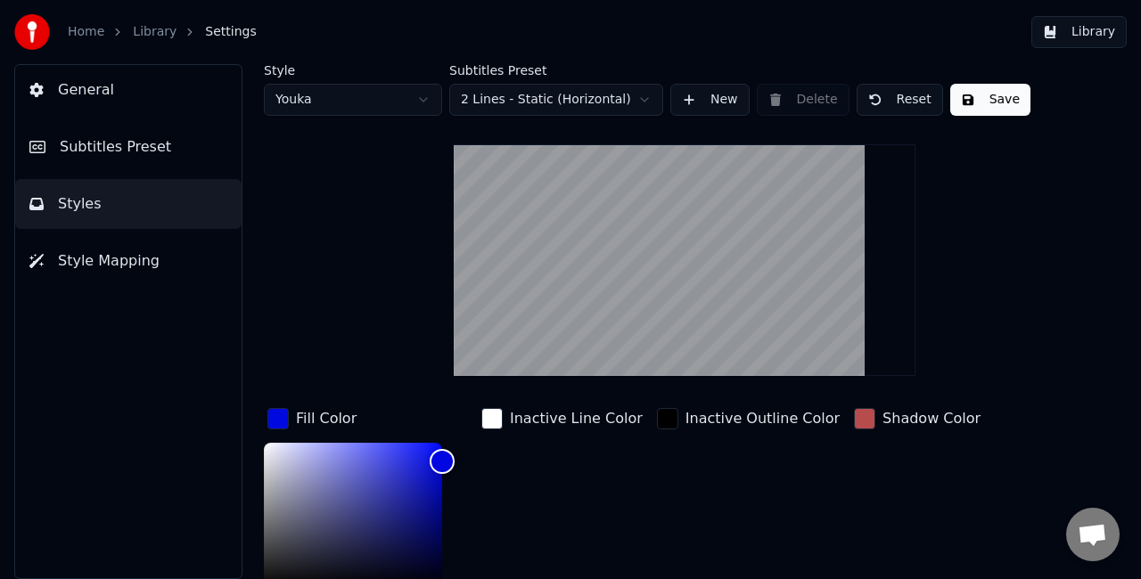
click at [956, 105] on button "Save" at bounding box center [990, 100] width 80 height 32
click at [405, 101] on html "Home Library Settings Library General Subtitles Preset Styles Style Mapping Sty…" at bounding box center [570, 289] width 1141 height 579
type input "***"
type input "*******"
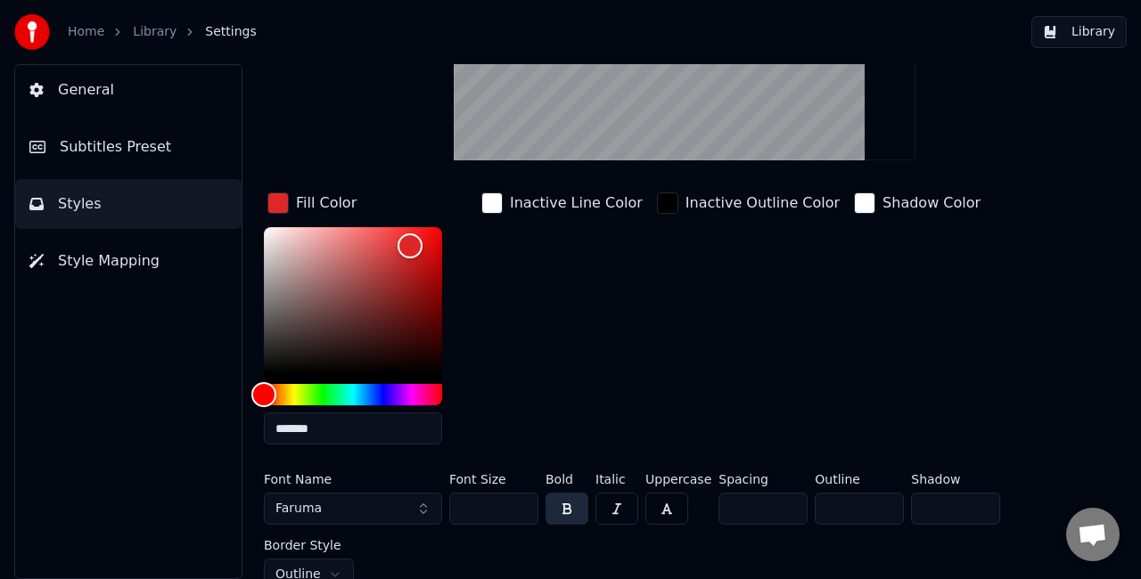
scroll to position [226, 0]
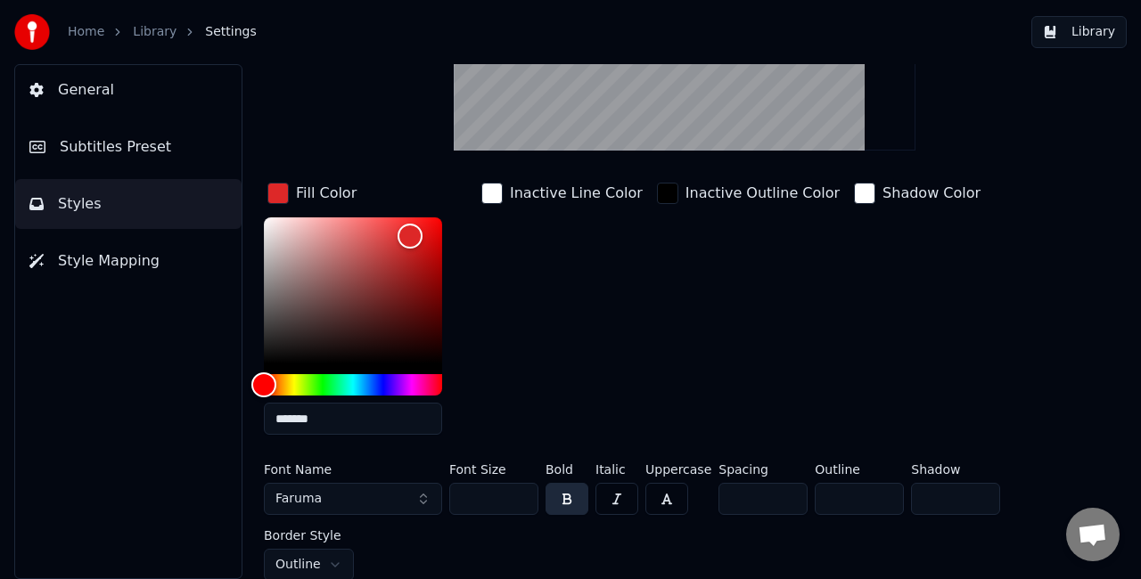
drag, startPoint x: 480, startPoint y: 496, endPoint x: 431, endPoint y: 499, distance: 49.1
click at [431, 499] on div "Font Name Faruma Font Size *** Bold Italic Uppercase Spacing * Outline ** Shado…" at bounding box center [663, 523] width 799 height 118
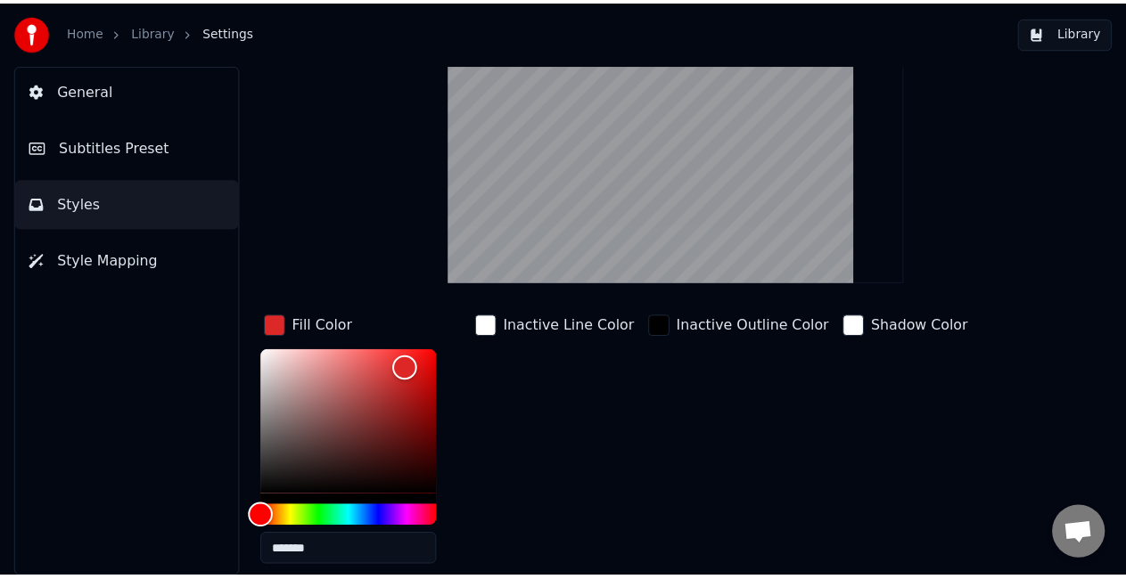
scroll to position [0, 0]
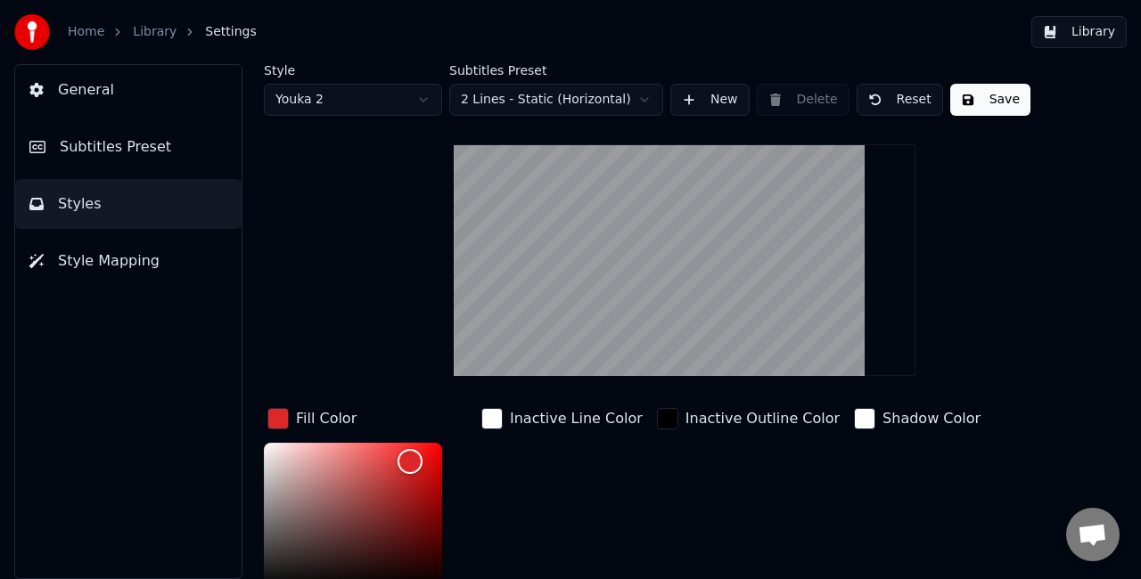
type input "***"
click at [975, 101] on button "Save" at bounding box center [990, 100] width 80 height 32
click at [1056, 32] on button "Library" at bounding box center [1078, 32] width 95 height 32
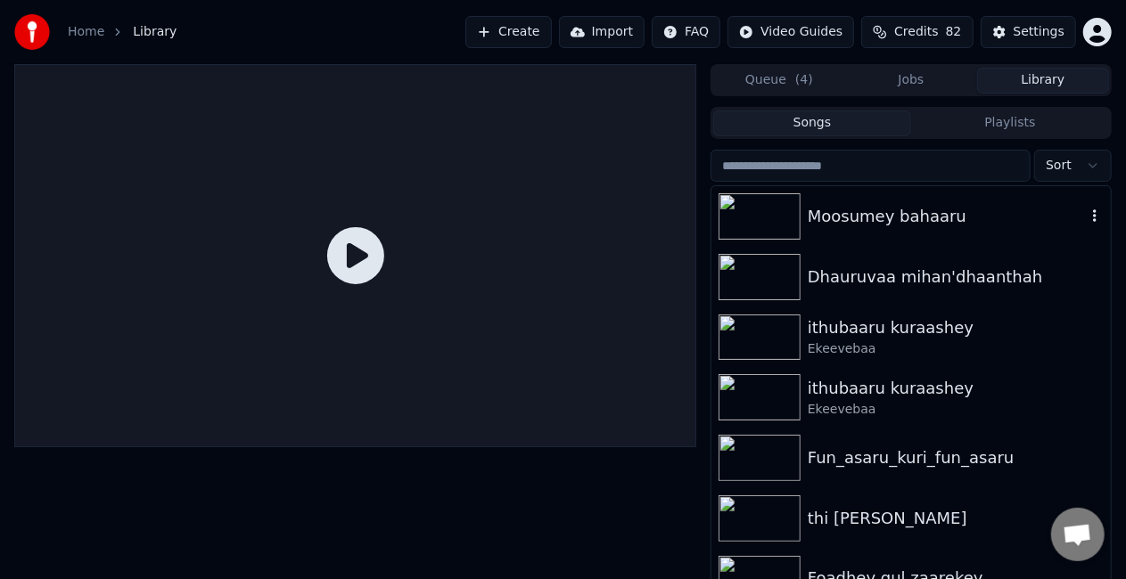
click at [862, 232] on div "Moosumey bahaaru" at bounding box center [910, 216] width 399 height 61
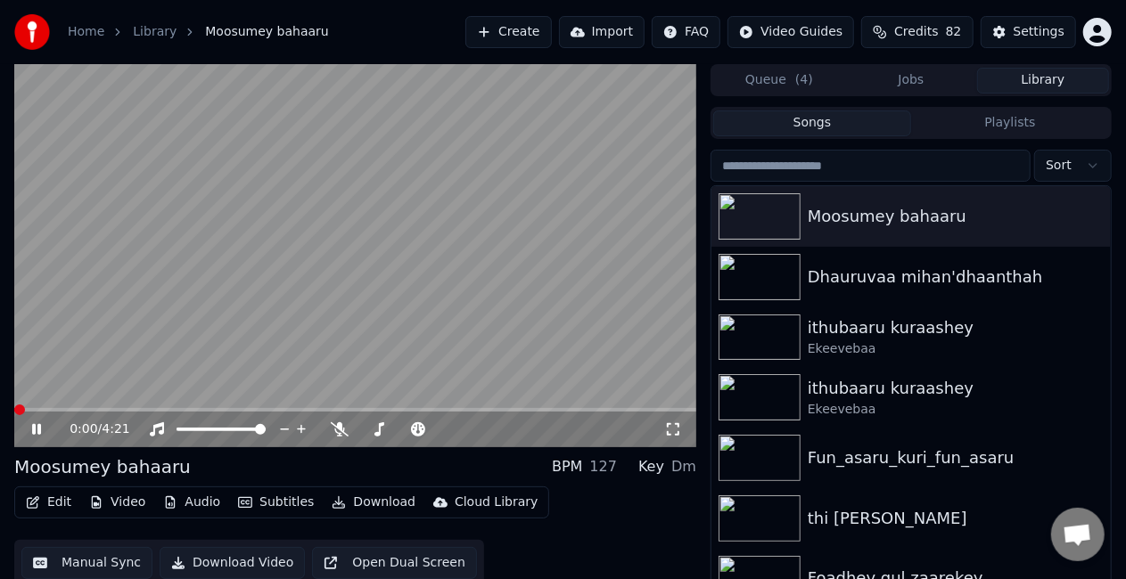
click at [64, 407] on video at bounding box center [355, 255] width 682 height 383
click at [64, 410] on span at bounding box center [355, 410] width 682 height 4
click at [199, 319] on video at bounding box center [355, 255] width 682 height 383
click at [313, 248] on video at bounding box center [355, 255] width 682 height 383
click at [310, 248] on video at bounding box center [355, 255] width 682 height 383
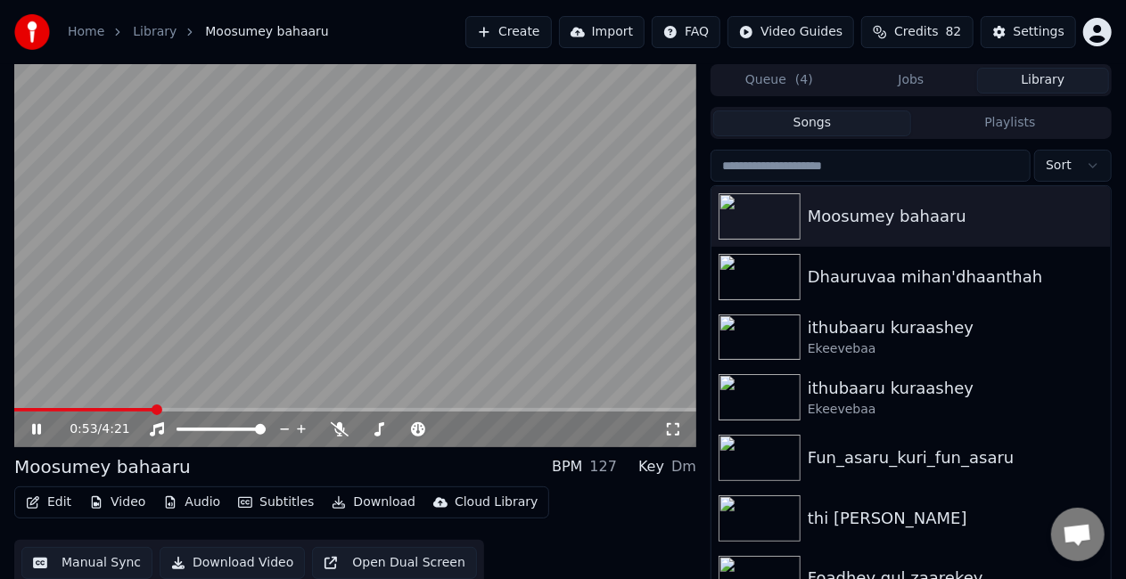
click at [181, 408] on span at bounding box center [355, 410] width 682 height 4
click at [218, 409] on span at bounding box center [355, 410] width 682 height 4
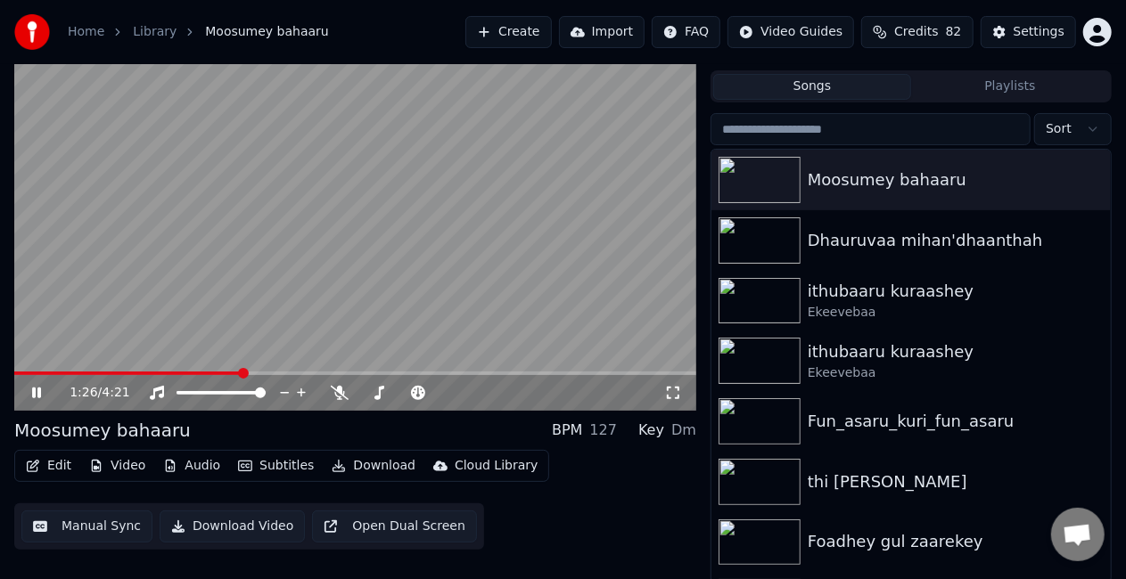
scroll to position [40, 0]
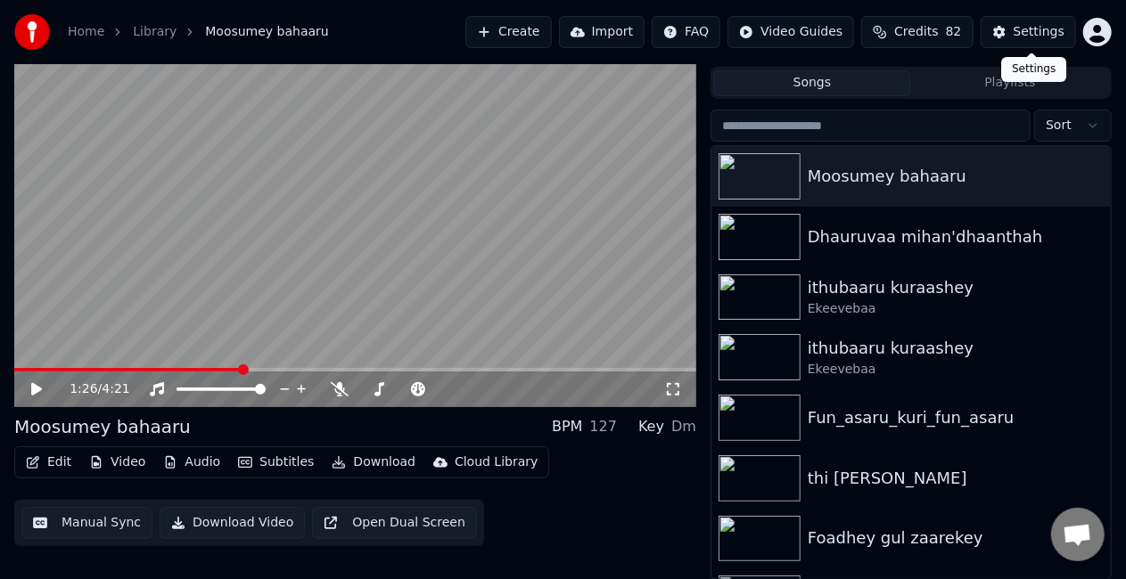
click at [1020, 27] on div "Settings" at bounding box center [1038, 32] width 51 height 18
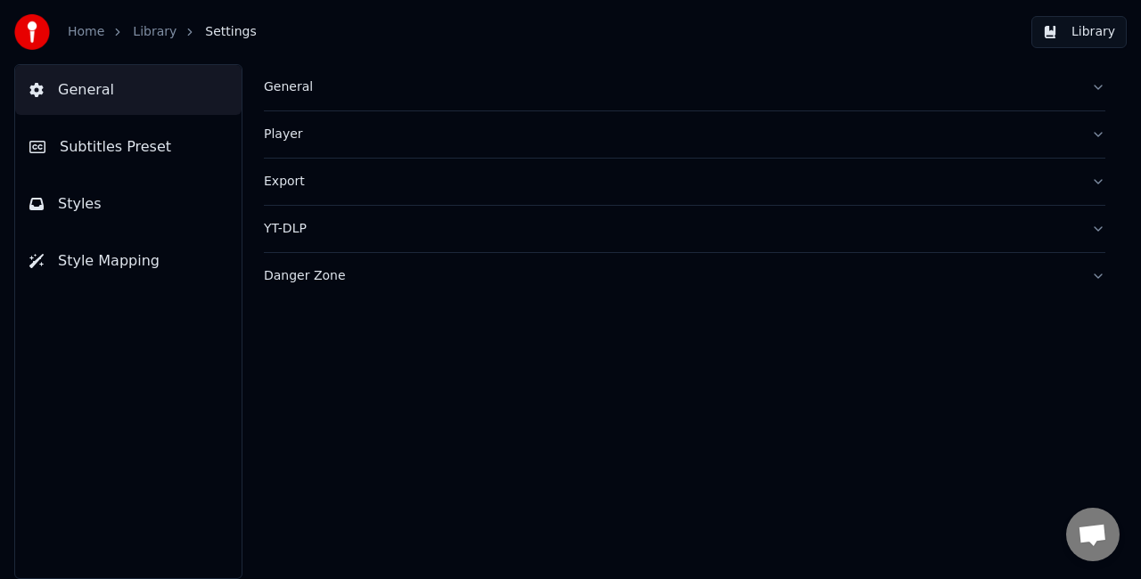
click at [69, 134] on button "Subtitles Preset" at bounding box center [128, 147] width 226 height 50
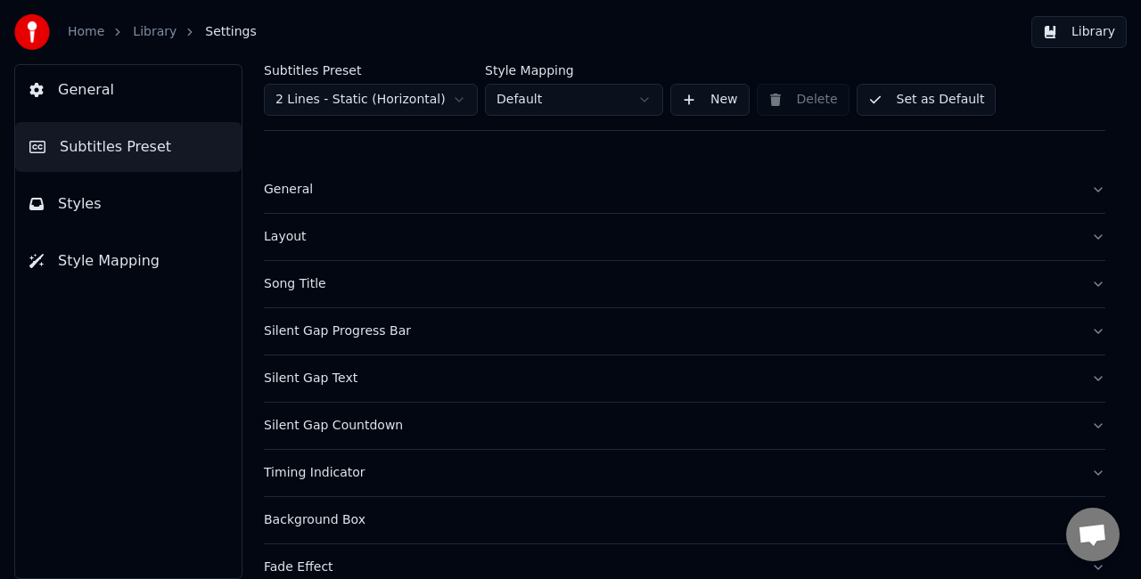
click at [438, 96] on html "Home Library Settings Library General Subtitles Preset Styles Style Mapping Sub…" at bounding box center [570, 289] width 1141 height 579
click at [1060, 32] on button "Library" at bounding box center [1078, 32] width 95 height 32
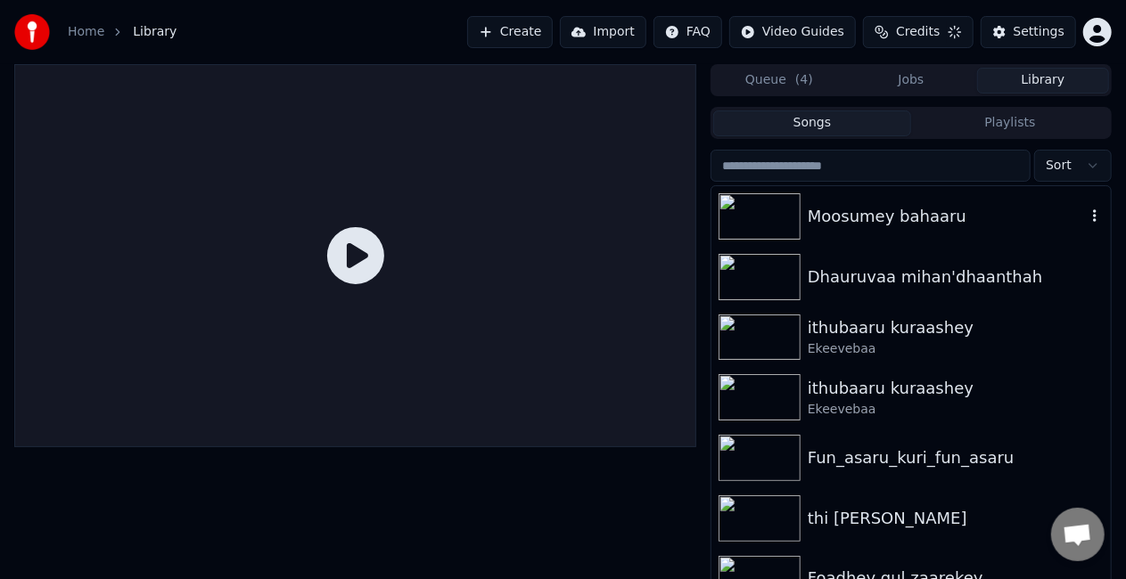
click at [839, 225] on div "Moosumey bahaaru" at bounding box center [947, 216] width 278 height 25
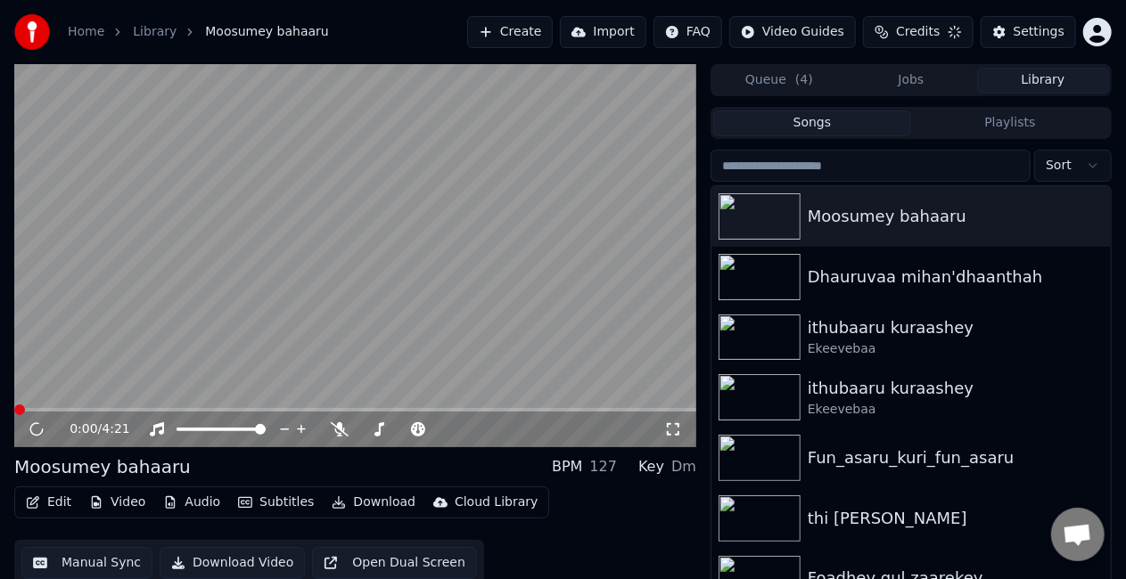
click at [70, 406] on video at bounding box center [355, 255] width 682 height 383
click at [78, 412] on div "0:00 / 4:21" at bounding box center [355, 430] width 682 height 36
click at [92, 410] on span at bounding box center [355, 410] width 682 height 4
click at [322, 305] on video at bounding box center [355, 255] width 682 height 383
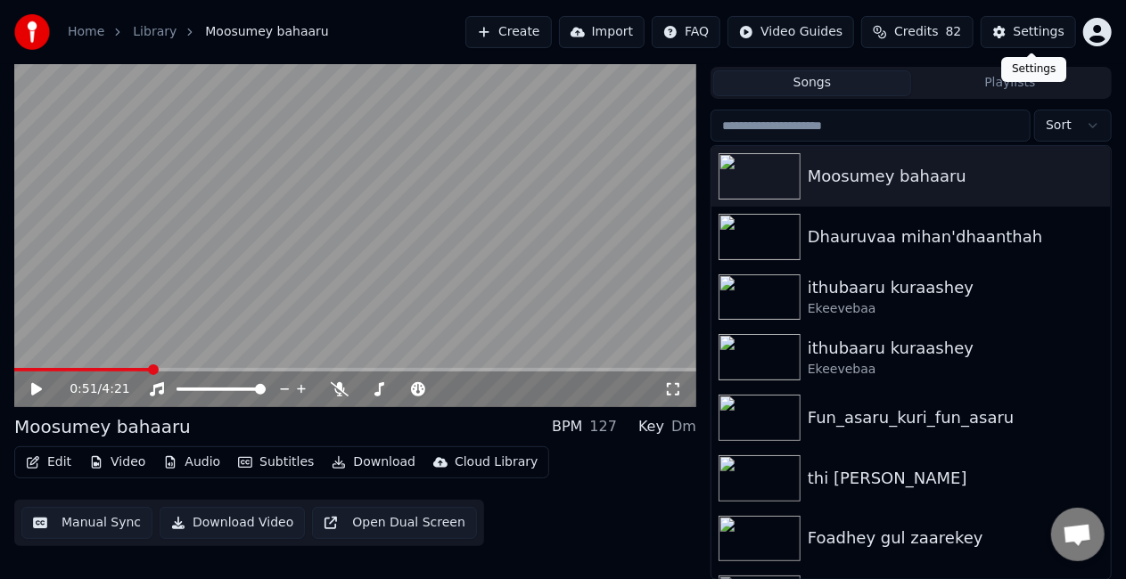
click at [1039, 36] on div "Settings" at bounding box center [1038, 32] width 51 height 18
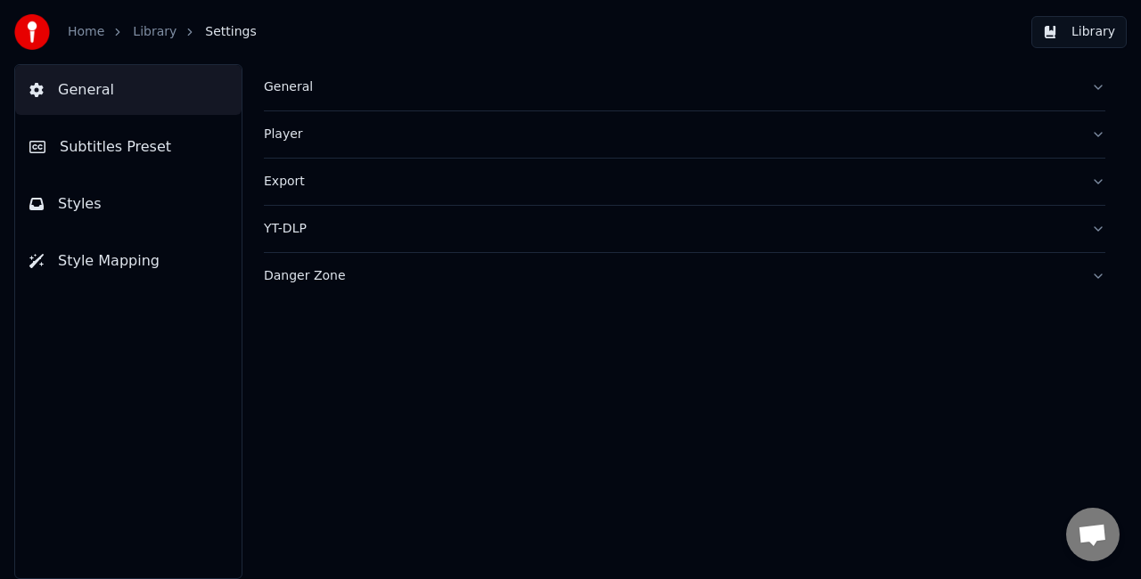
click at [125, 156] on span "Subtitles Preset" at bounding box center [115, 146] width 111 height 21
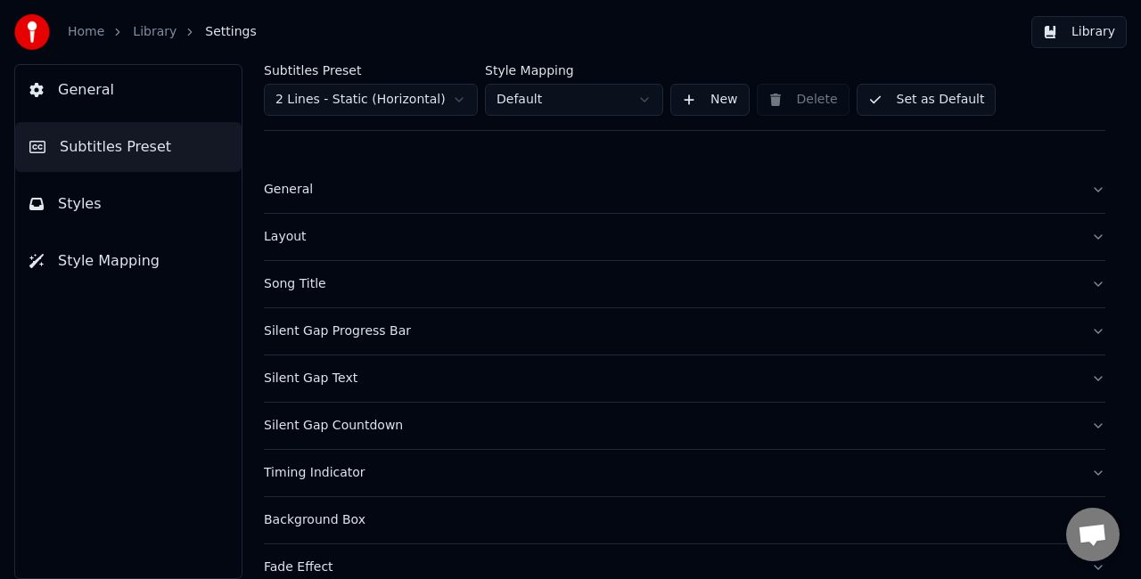
click at [102, 201] on button "Styles" at bounding box center [128, 204] width 226 height 50
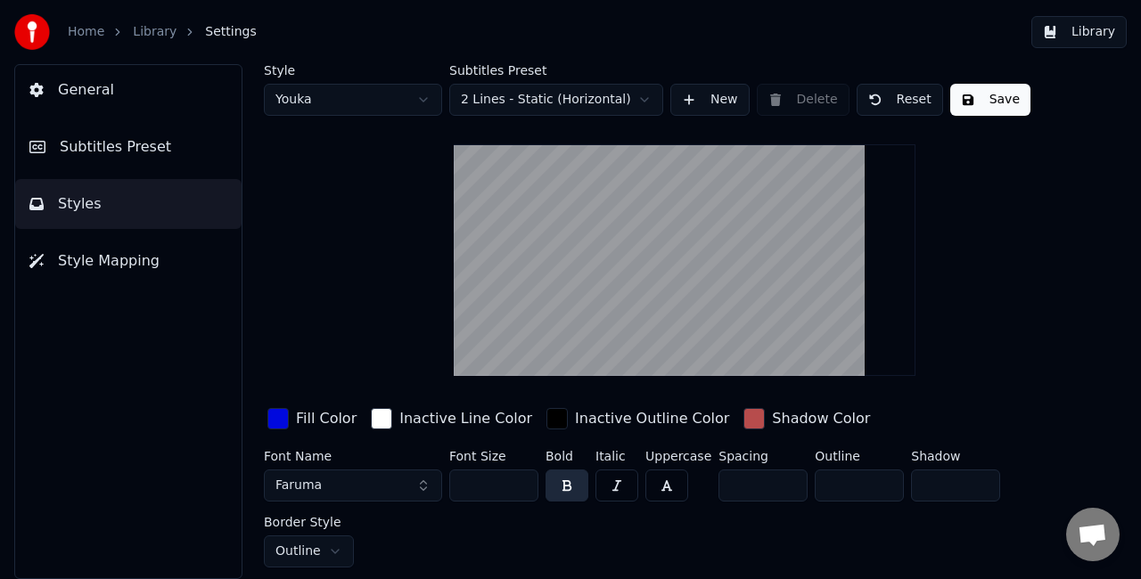
click at [602, 95] on html "Home Library Settings Library General Subtitles Preset Styles Style Mapping Sty…" at bounding box center [570, 289] width 1141 height 579
click at [973, 102] on button "Save" at bounding box center [990, 100] width 80 height 32
click at [1062, 40] on button "Library" at bounding box center [1078, 32] width 95 height 32
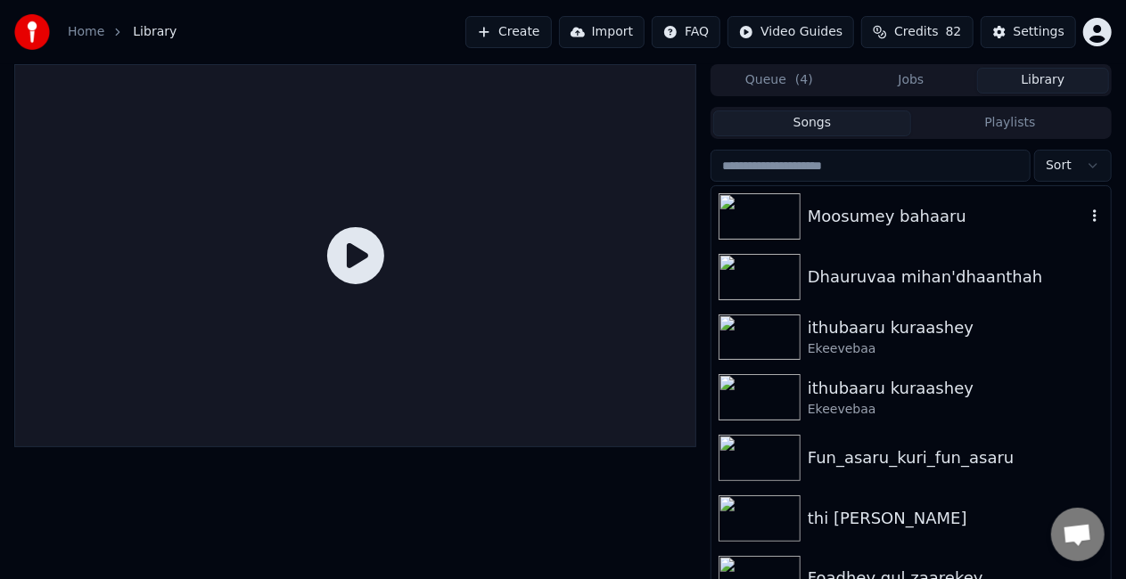
click at [820, 209] on div "Moosumey bahaaru" at bounding box center [947, 216] width 278 height 25
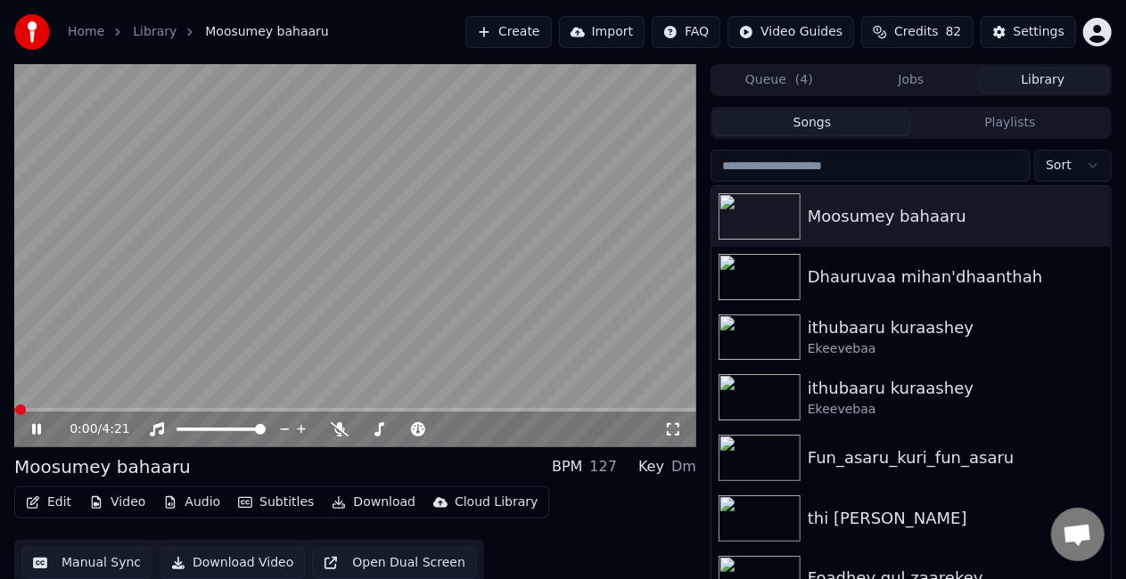
click at [118, 409] on span at bounding box center [355, 410] width 682 height 4
click at [336, 275] on video at bounding box center [355, 255] width 682 height 383
click at [230, 408] on span at bounding box center [355, 410] width 682 height 4
click at [671, 436] on icon at bounding box center [673, 430] width 18 height 14
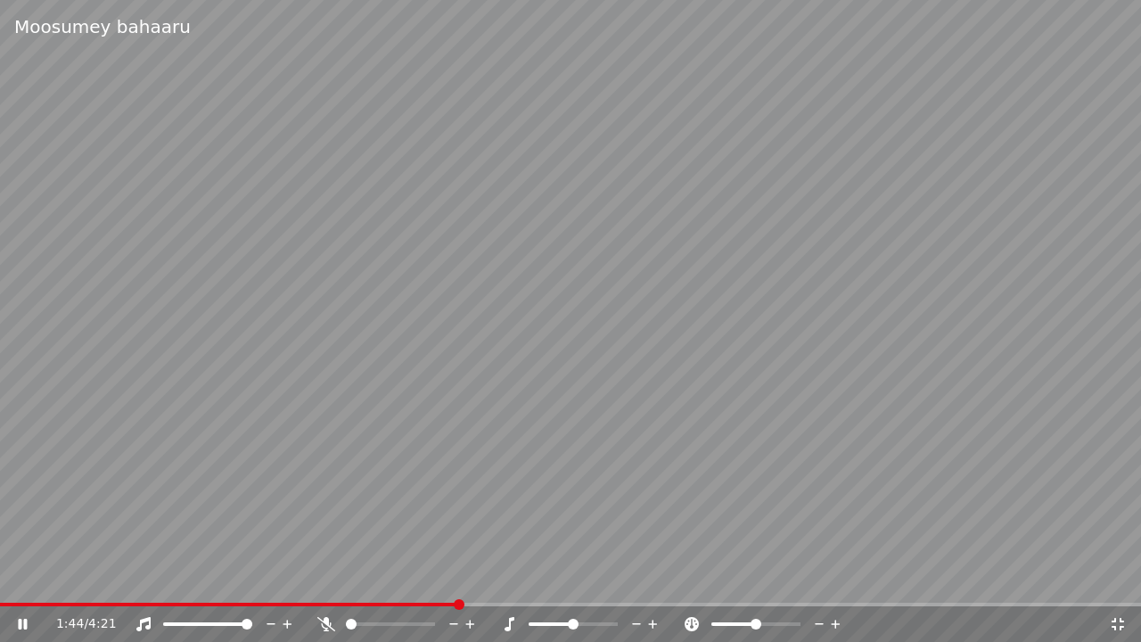
click at [1115, 579] on div "1:44 / 4:21" at bounding box center [570, 624] width 1127 height 18
click at [1116, 579] on icon at bounding box center [1118, 624] width 18 height 14
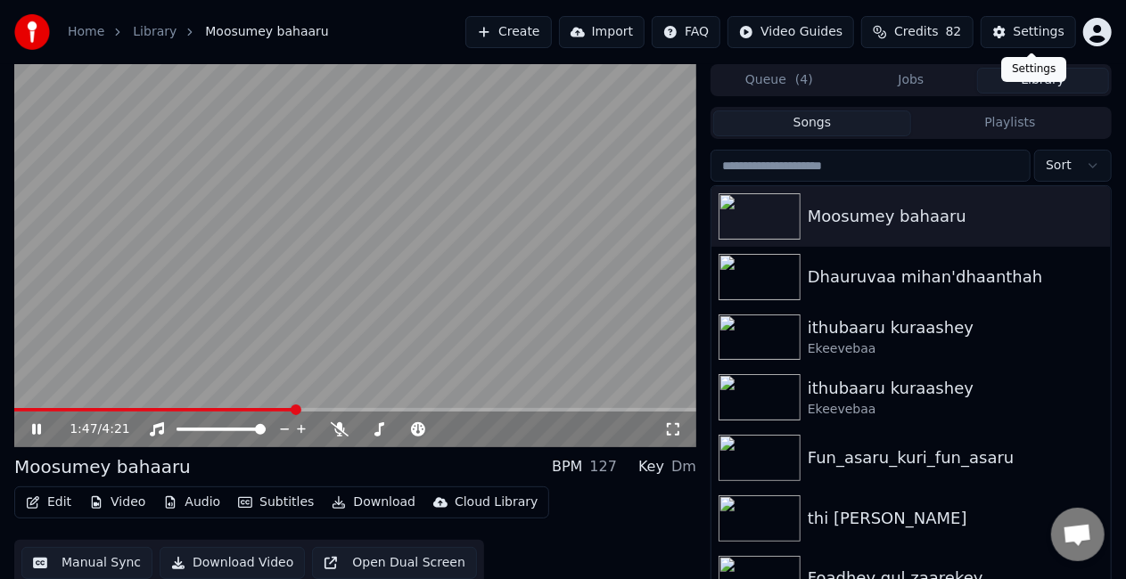
click at [1036, 37] on div "Settings" at bounding box center [1038, 32] width 51 height 18
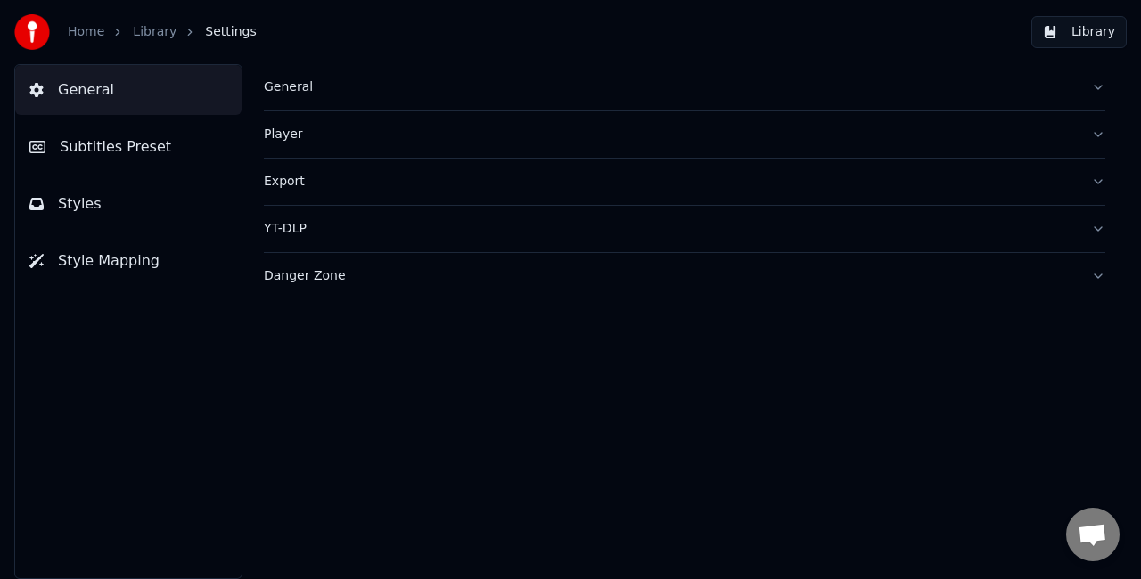
click at [86, 197] on span "Styles" at bounding box center [80, 203] width 44 height 21
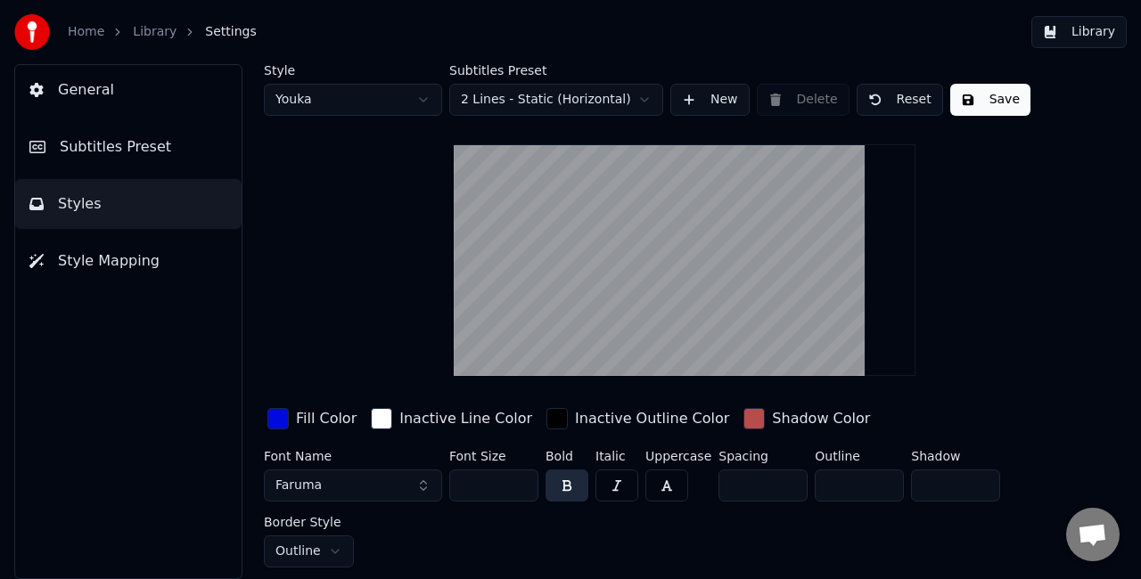
click at [546, 416] on div "button" at bounding box center [556, 418] width 21 height 21
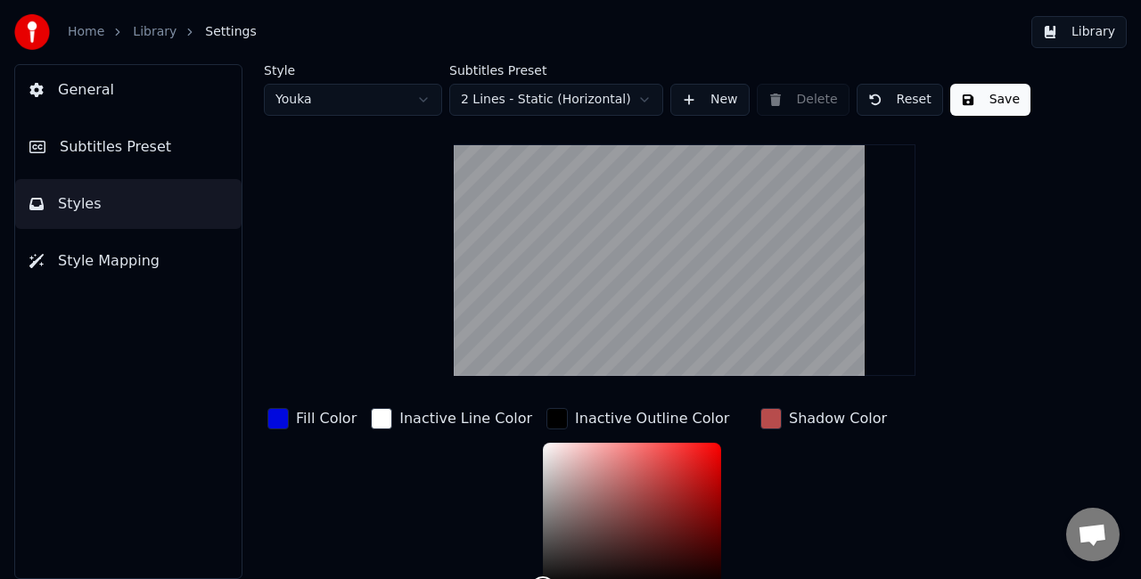
click at [367, 449] on div "Inactive Line Color" at bounding box center [451, 540] width 168 height 270
click at [546, 417] on div "button" at bounding box center [556, 418] width 21 height 21
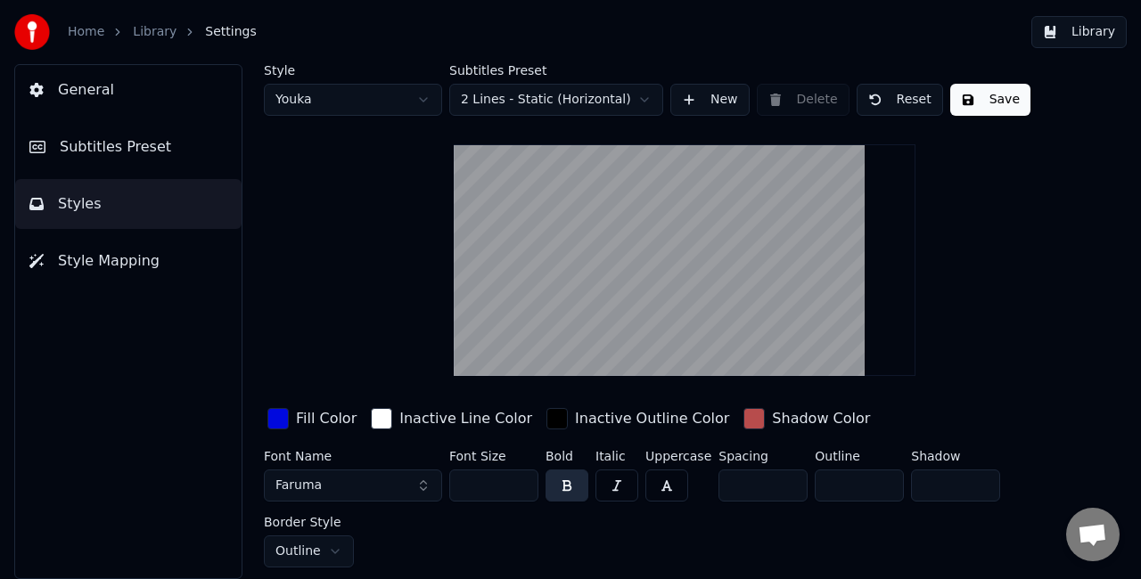
click at [546, 416] on div "button" at bounding box center [556, 418] width 21 height 21
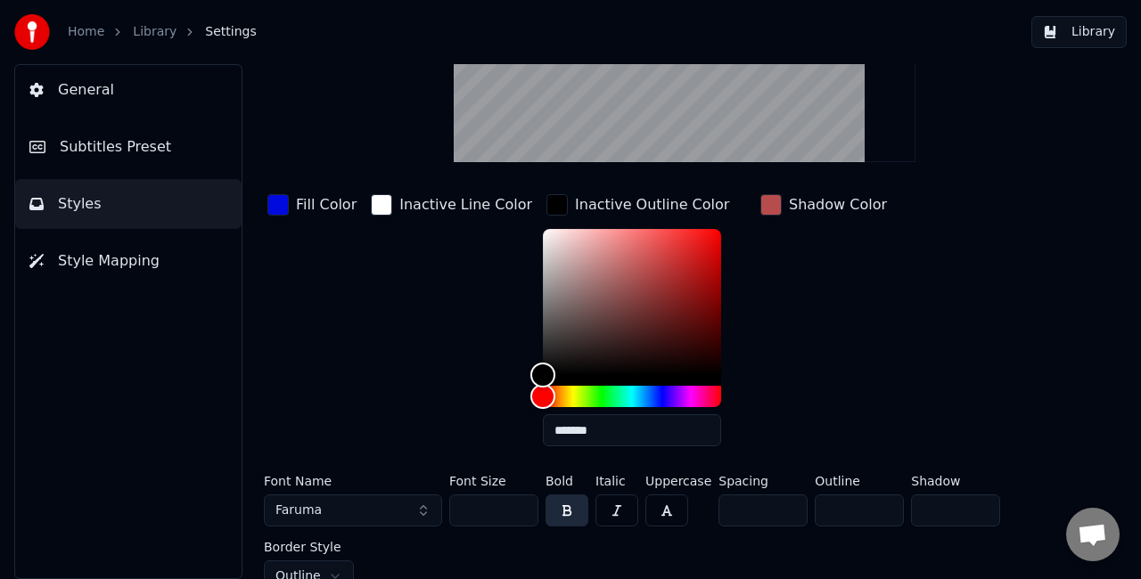
scroll to position [226, 0]
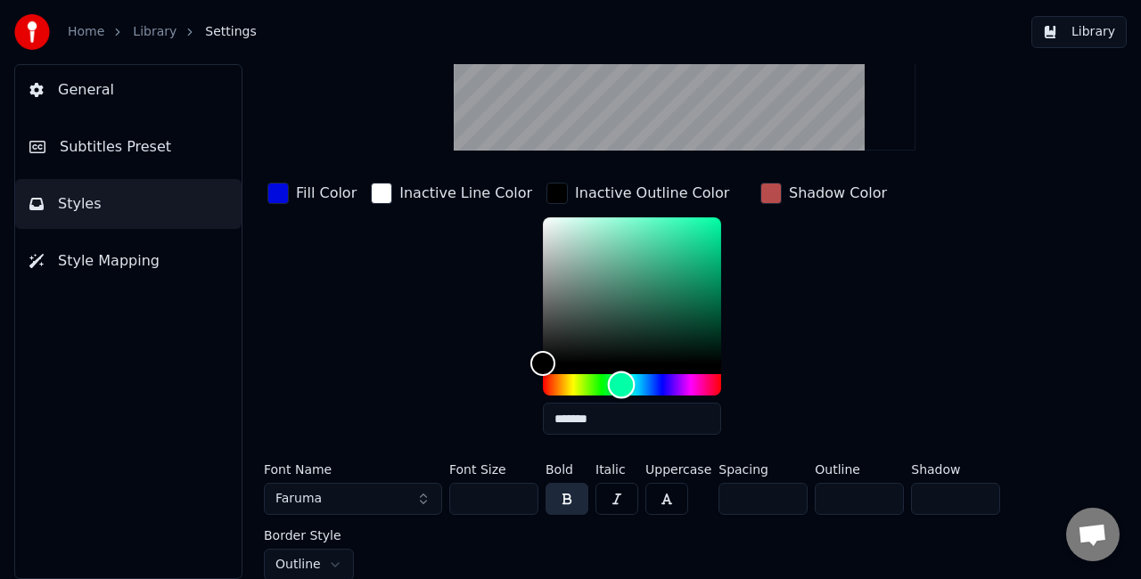
drag, startPoint x: 530, startPoint y: 382, endPoint x: 599, endPoint y: 382, distance: 68.6
click at [608, 382] on div "Hue" at bounding box center [622, 386] width 28 height 28
drag, startPoint x: 560, startPoint y: 250, endPoint x: 518, endPoint y: 223, distance: 49.7
click at [543, 223] on div "Color" at bounding box center [632, 290] width 178 height 146
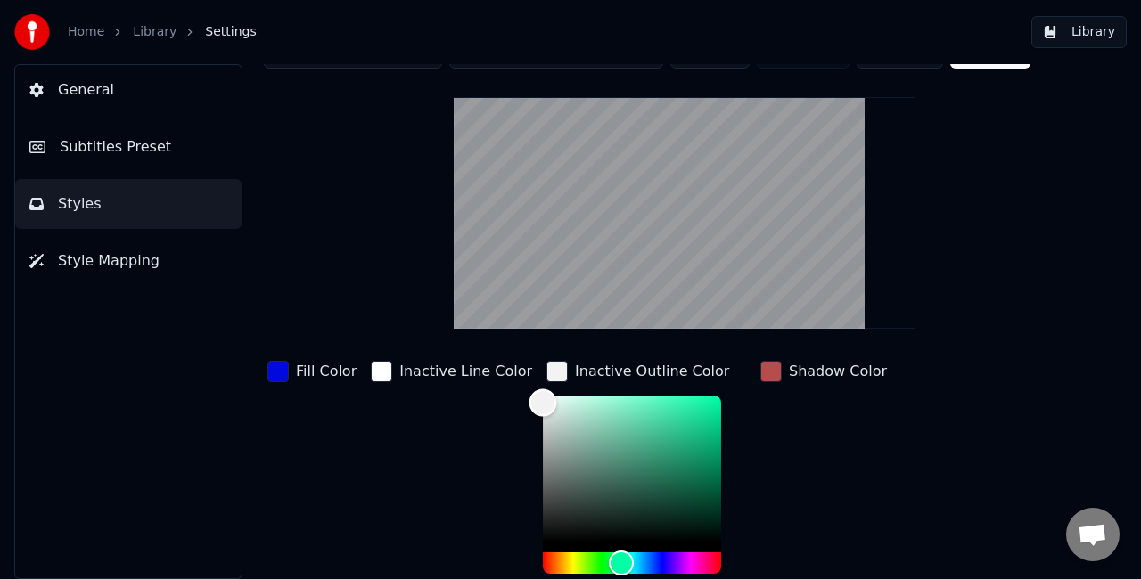
scroll to position [0, 0]
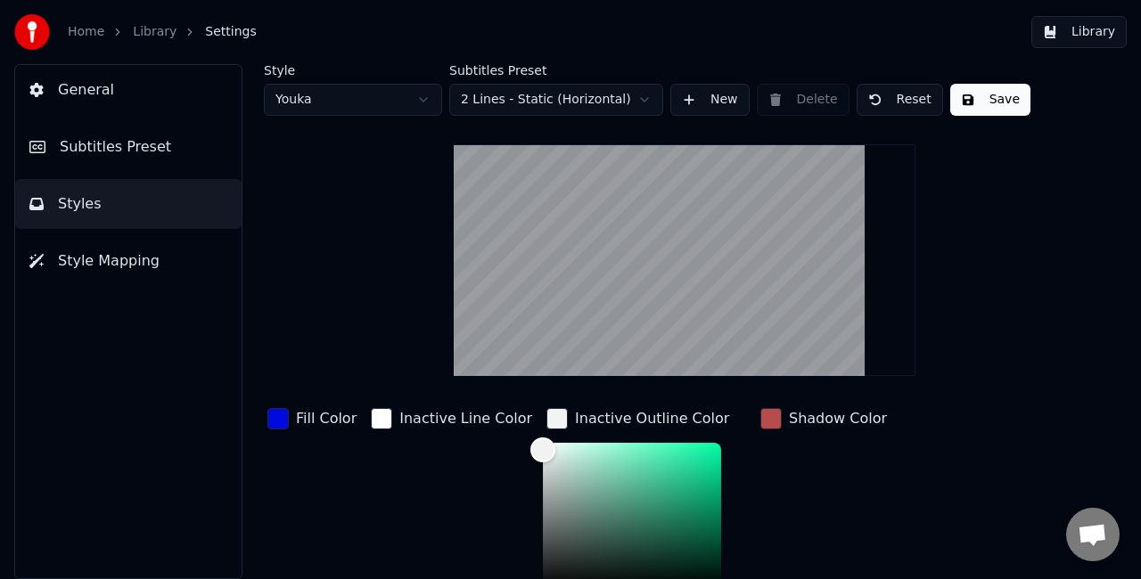
click at [969, 105] on button "Save" at bounding box center [990, 100] width 80 height 32
click at [407, 99] on html "Home Library Settings Library General Subtitles Preset Styles Style Mapping Sty…" at bounding box center [570, 289] width 1141 height 579
type input "*******"
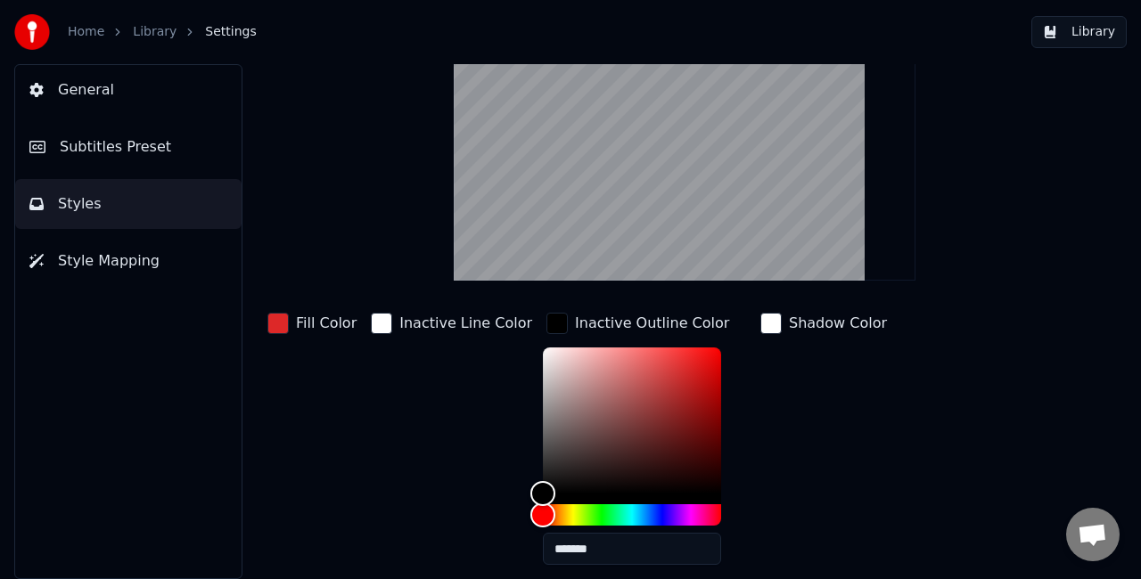
scroll to position [178, 0]
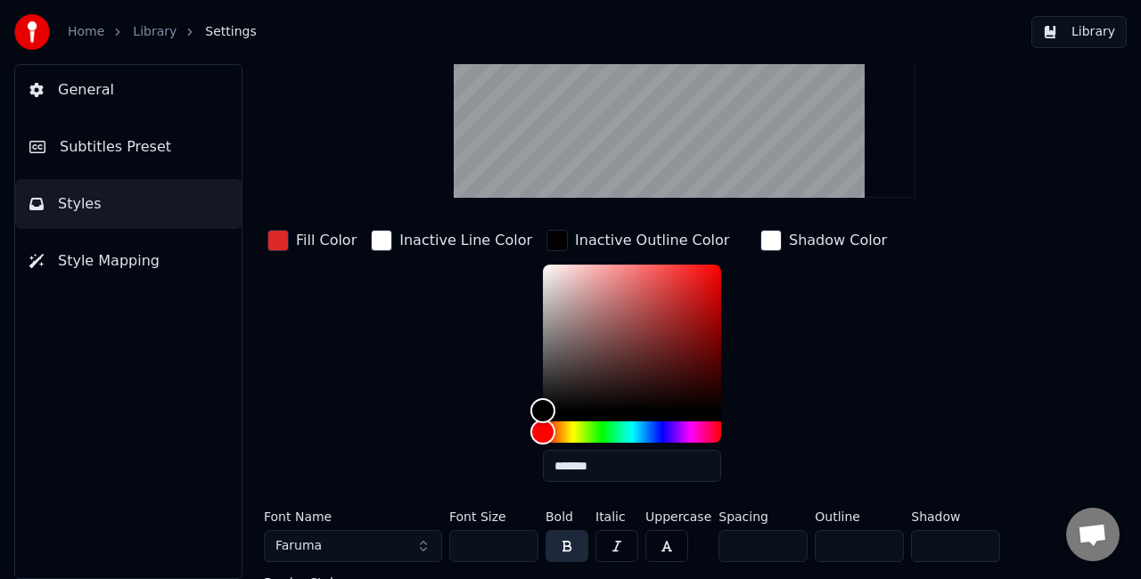
click at [546, 233] on div "button" at bounding box center [556, 240] width 21 height 21
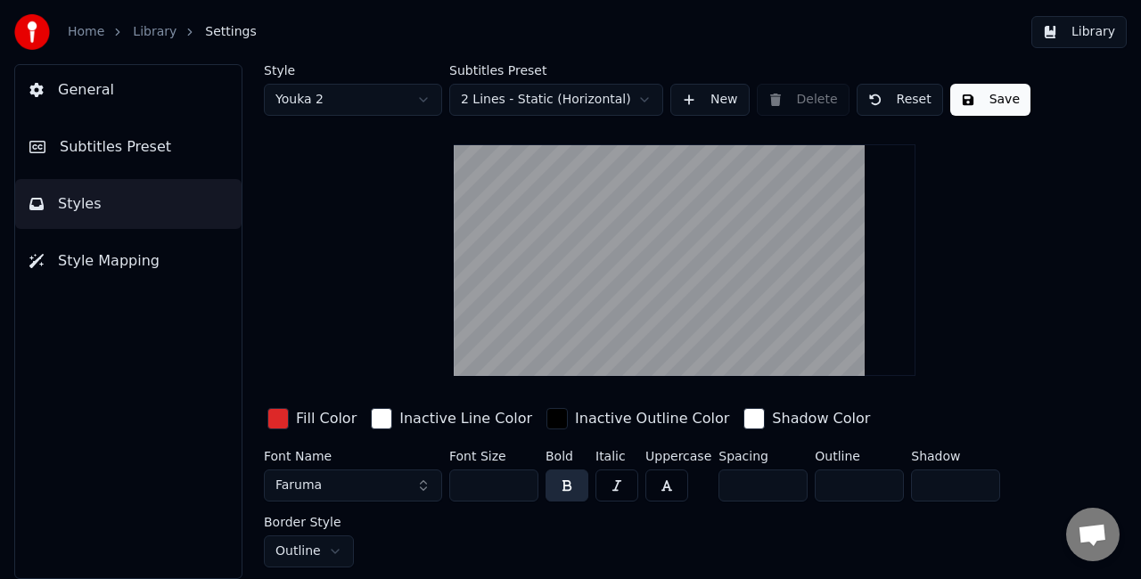
click at [546, 417] on div "button" at bounding box center [556, 418] width 21 height 21
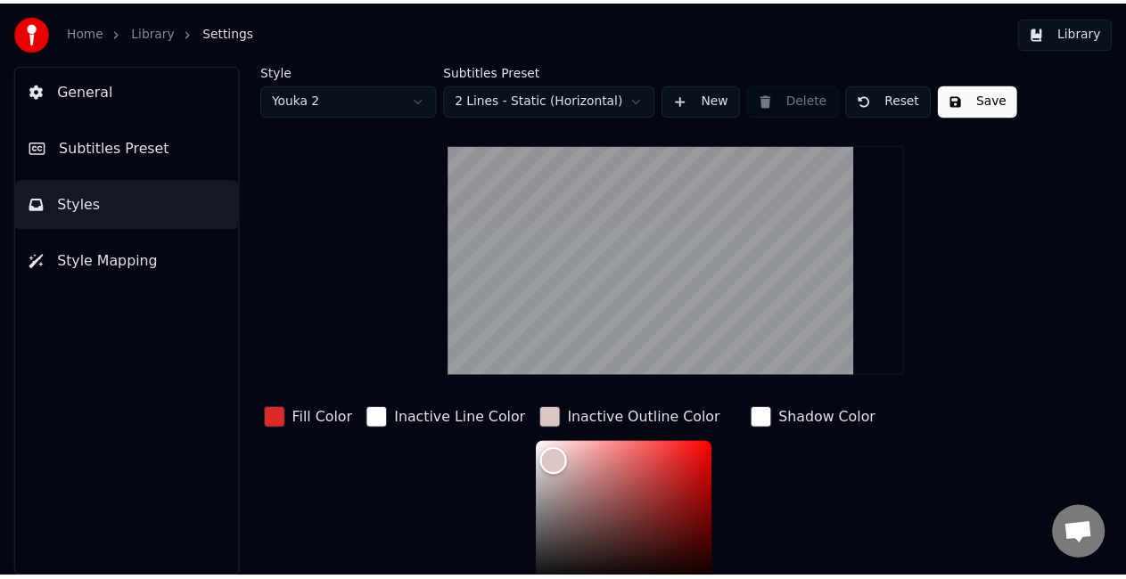
scroll to position [8, 0]
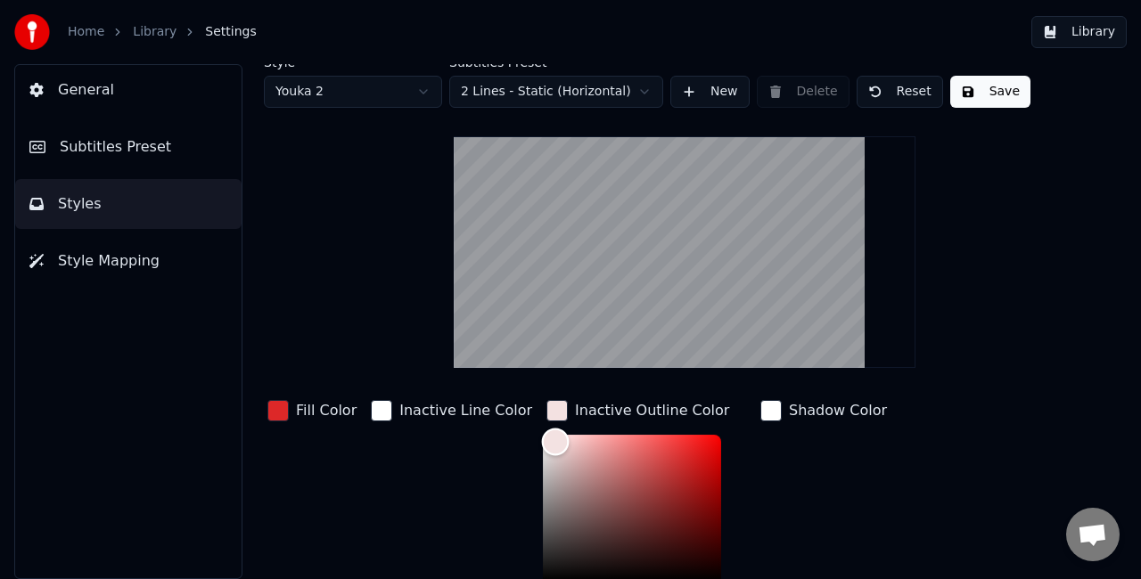
type input "*******"
drag, startPoint x: 538, startPoint y: 454, endPoint x: 533, endPoint y: 439, distance: 16.1
click at [543, 439] on div "Color" at bounding box center [632, 508] width 178 height 146
click at [950, 102] on button "Save" at bounding box center [990, 92] width 80 height 32
click at [1076, 27] on button "Library" at bounding box center [1078, 32] width 95 height 32
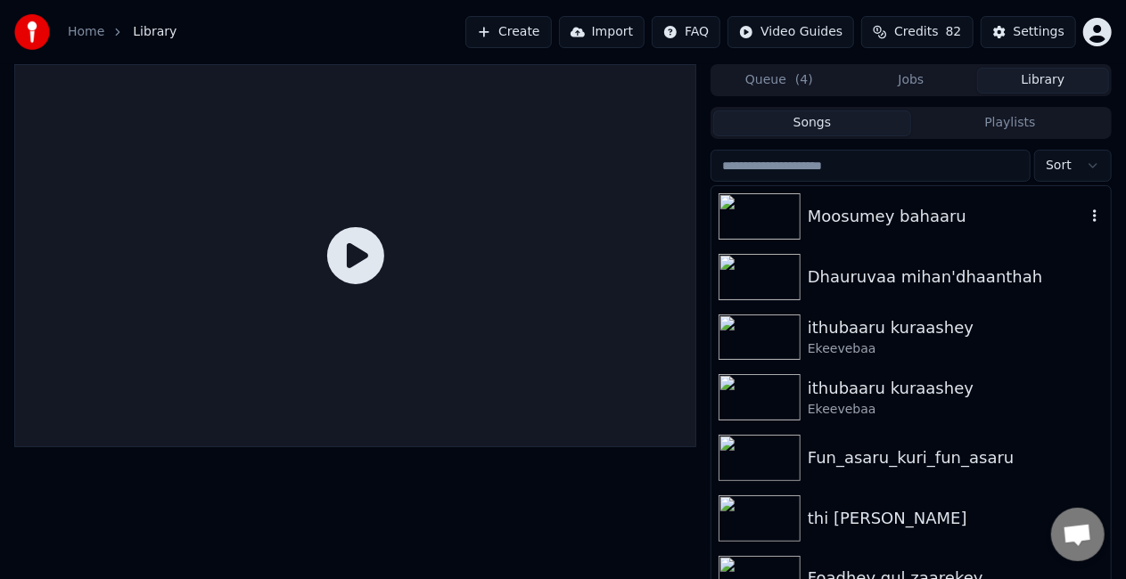
click at [866, 219] on div "Moosumey bahaaru" at bounding box center [947, 216] width 278 height 25
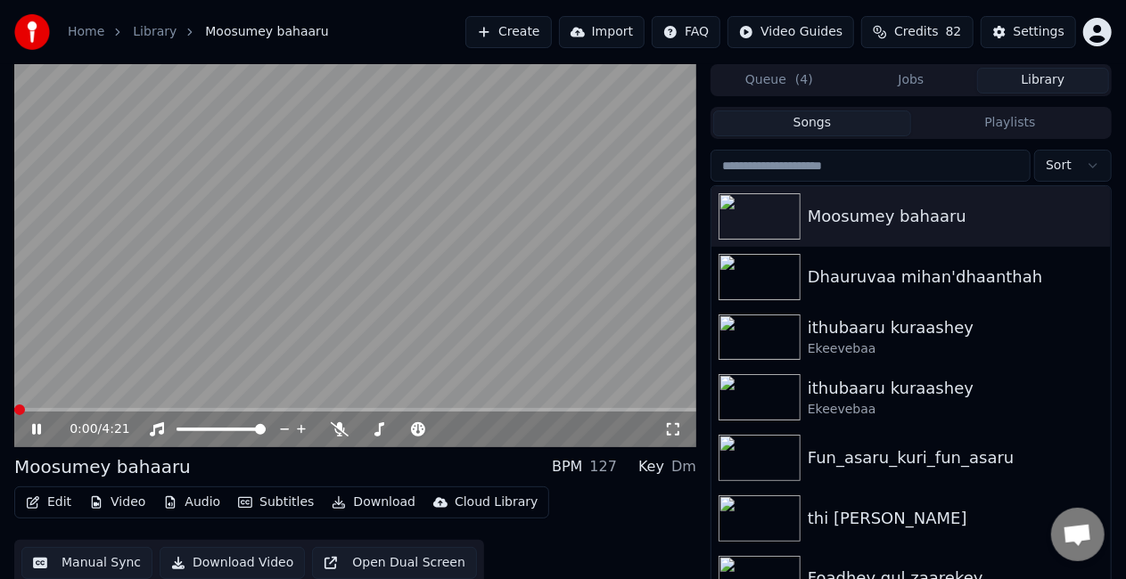
click at [70, 410] on span at bounding box center [355, 410] width 682 height 4
click at [352, 266] on video at bounding box center [355, 255] width 682 height 383
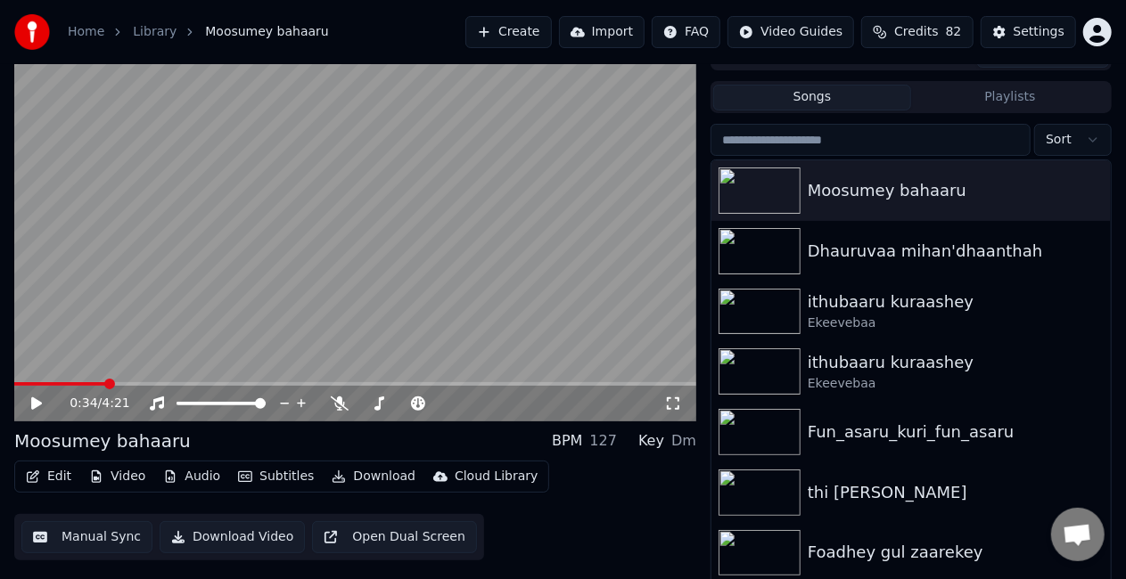
scroll to position [40, 0]
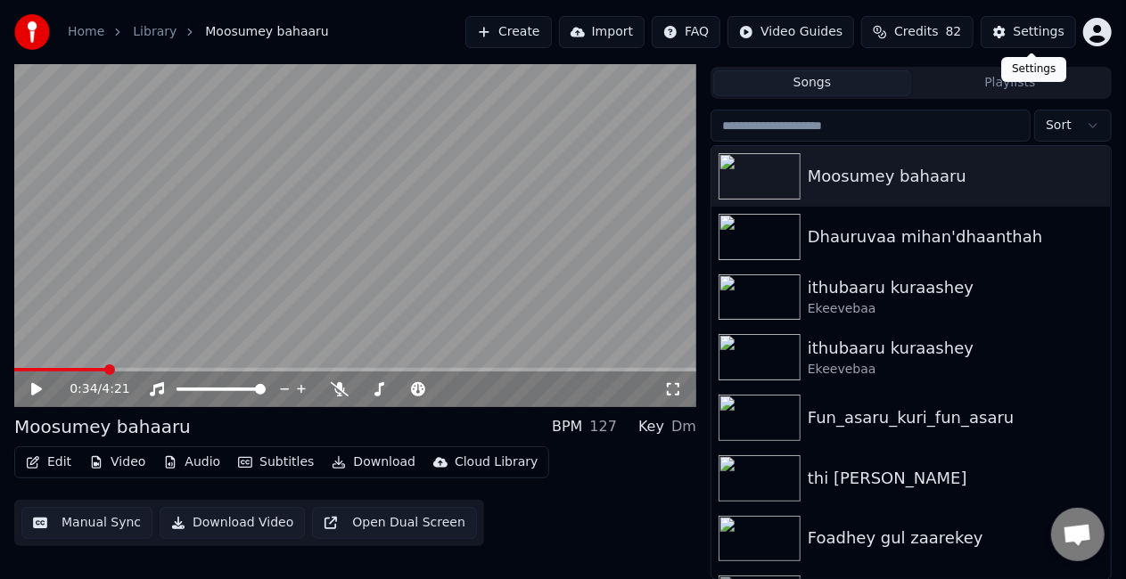
click at [1019, 35] on div "Settings" at bounding box center [1038, 32] width 51 height 18
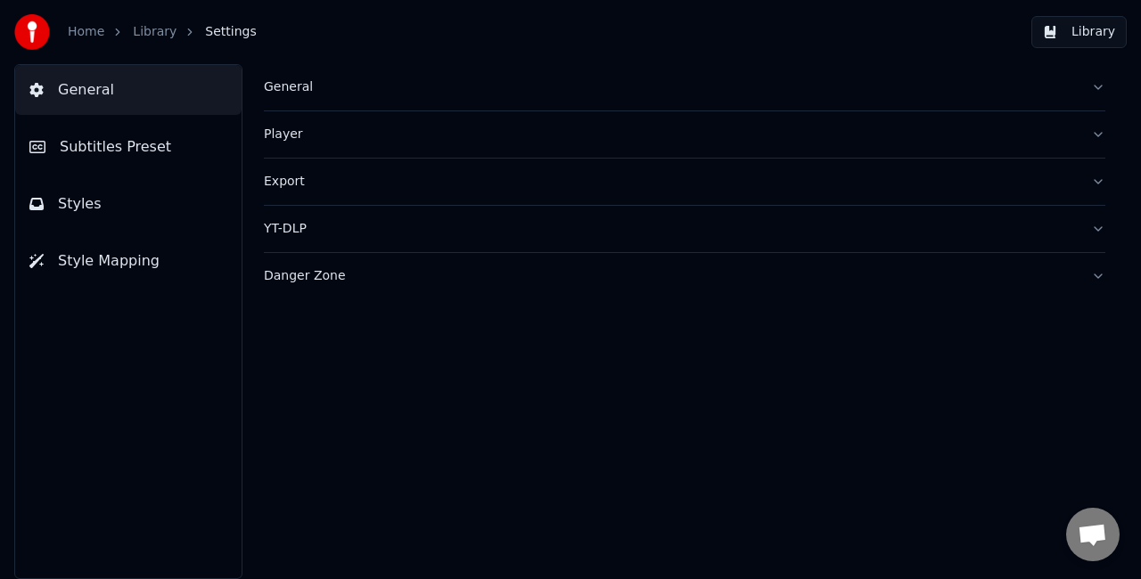
click at [94, 182] on button "Styles" at bounding box center [128, 204] width 226 height 50
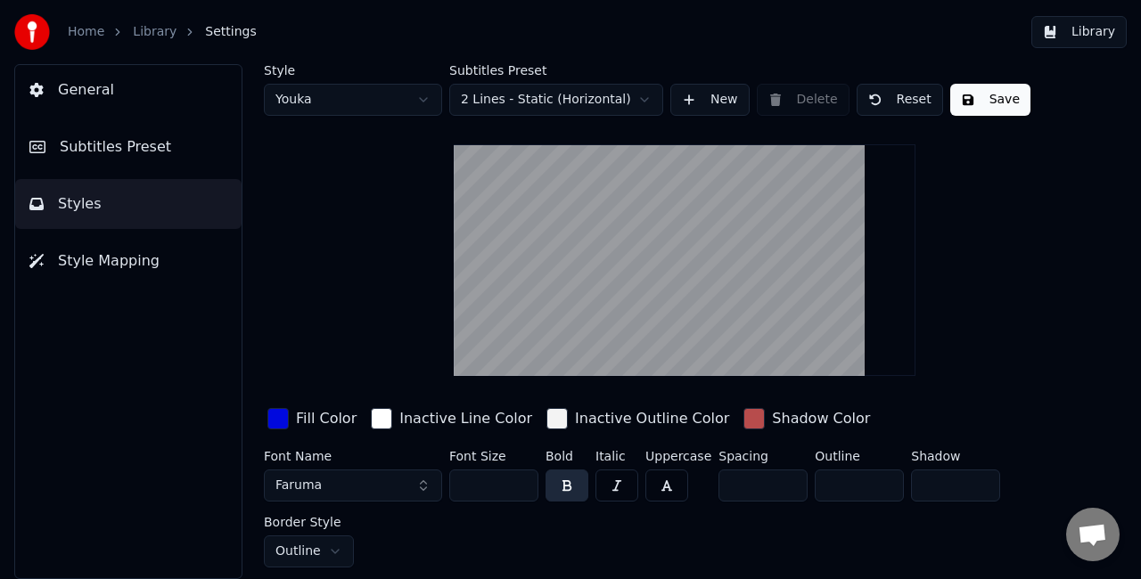
drag, startPoint x: 842, startPoint y: 486, endPoint x: 799, endPoint y: 483, distance: 43.8
click at [799, 483] on div "Font Name Faruma Font Size *** Bold Italic Uppercase Spacing * Outline ** Shado…" at bounding box center [663, 509] width 799 height 118
click at [965, 106] on button "Save" at bounding box center [990, 100] width 80 height 32
click at [387, 96] on html "Home Library Settings Library General Subtitles Preset Styles Style Mapping Sty…" at bounding box center [570, 289] width 1141 height 579
drag, startPoint x: 841, startPoint y: 486, endPoint x: 754, endPoint y: 486, distance: 87.4
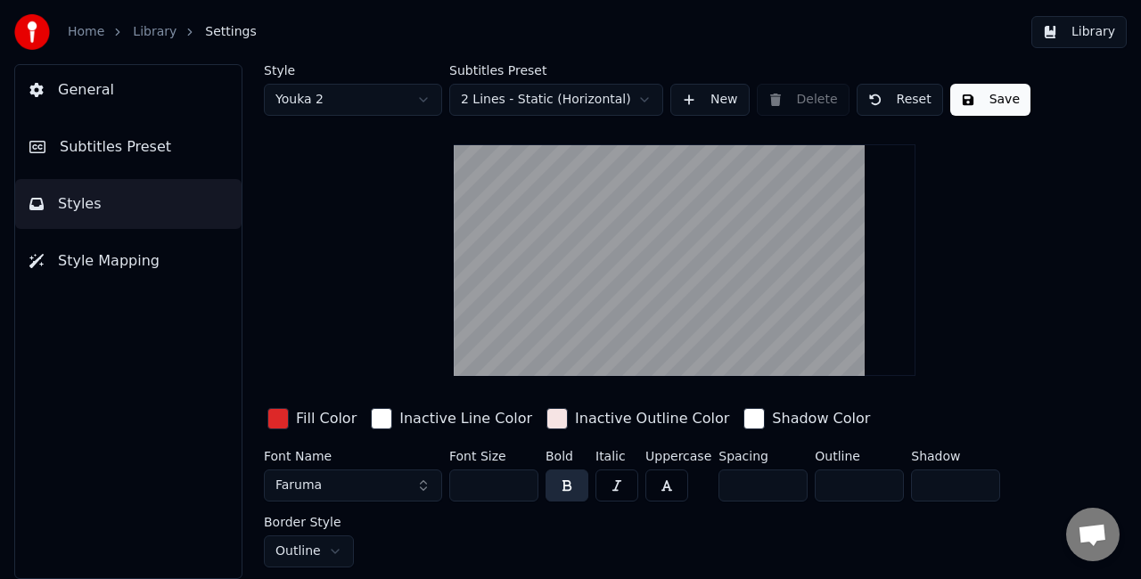
click at [754, 486] on div "Font Name Faruma Font Size *** Bold Italic Uppercase Spacing * Outline ** Shado…" at bounding box center [663, 509] width 799 height 118
type input "*"
click at [972, 91] on button "Save" at bounding box center [990, 100] width 80 height 32
click at [1075, 29] on button "Library" at bounding box center [1078, 32] width 95 height 32
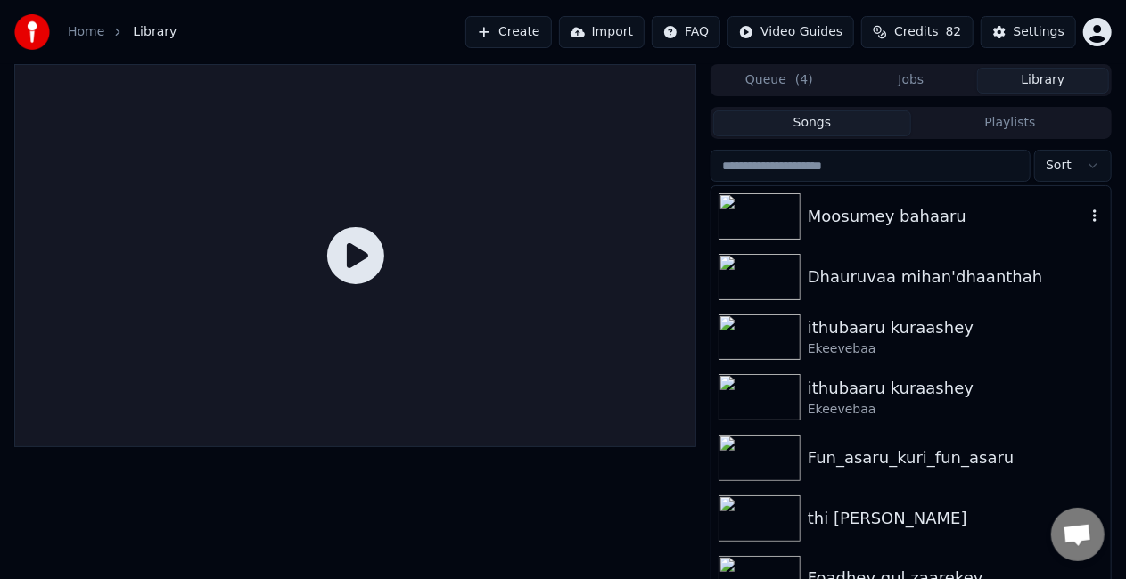
click at [931, 217] on div "Moosumey bahaaru" at bounding box center [947, 216] width 278 height 25
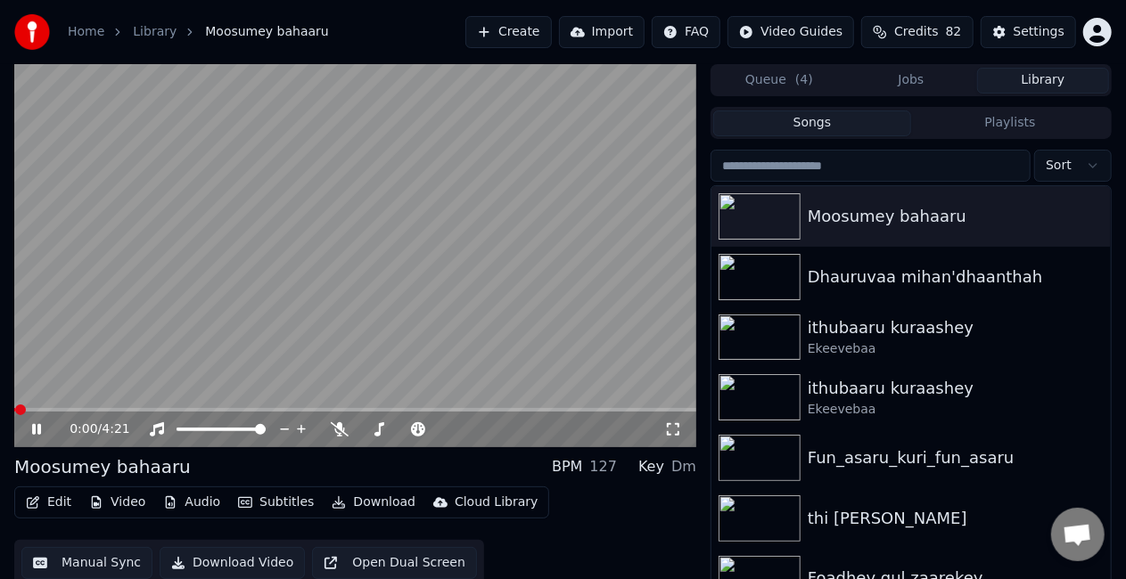
click at [70, 413] on div "0:00 / 4:21" at bounding box center [355, 430] width 682 height 36
click at [70, 411] on span at bounding box center [355, 410] width 682 height 4
click at [258, 313] on video at bounding box center [355, 255] width 682 height 383
click at [341, 272] on video at bounding box center [355, 255] width 682 height 383
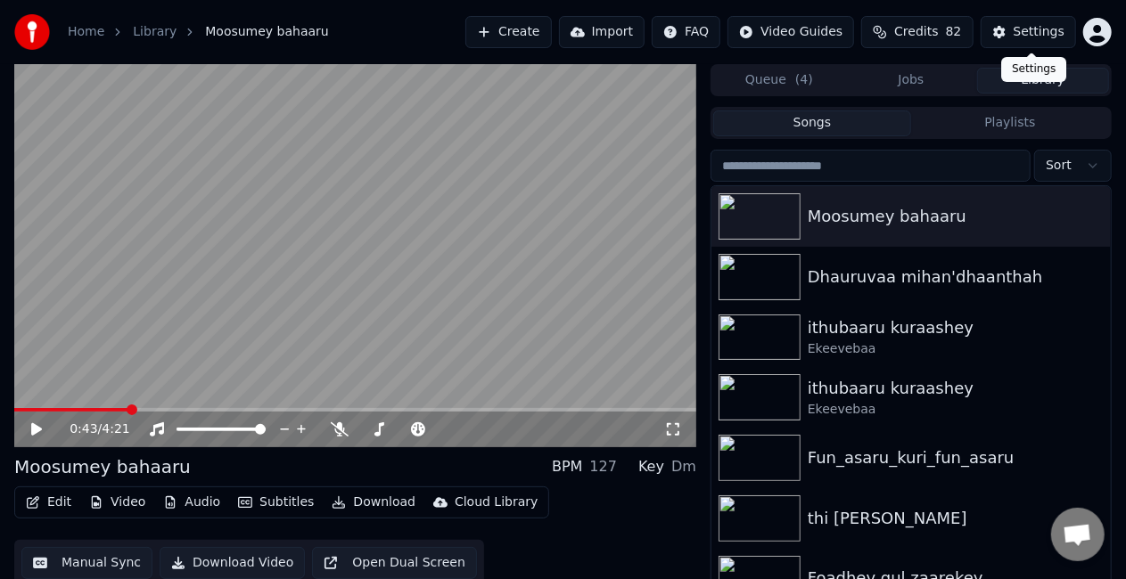
click at [1029, 34] on div "Settings" at bounding box center [1038, 32] width 51 height 18
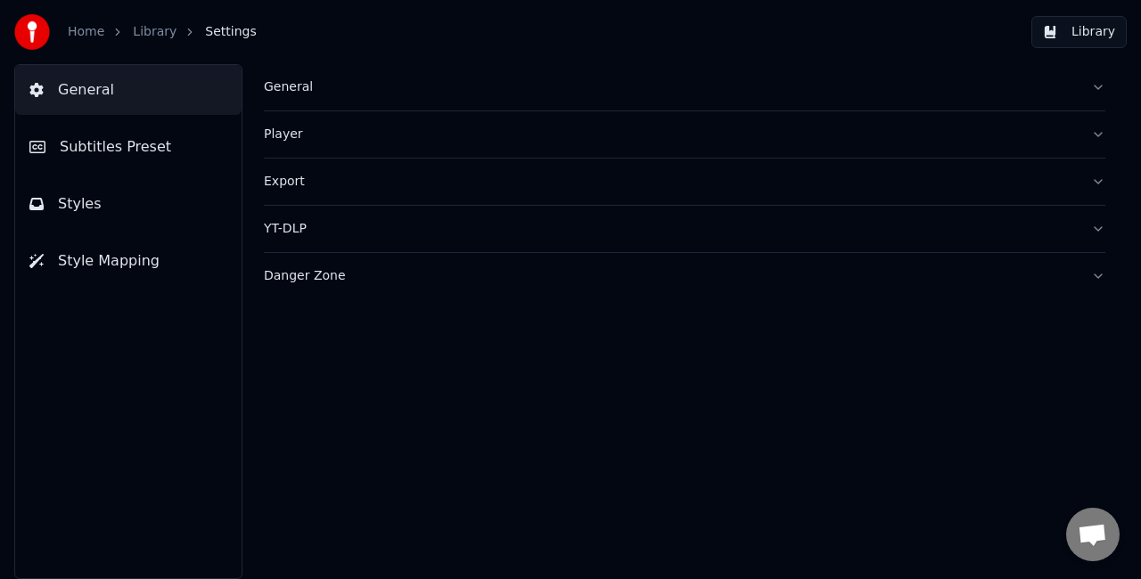
click at [169, 152] on button "Subtitles Preset" at bounding box center [128, 147] width 226 height 50
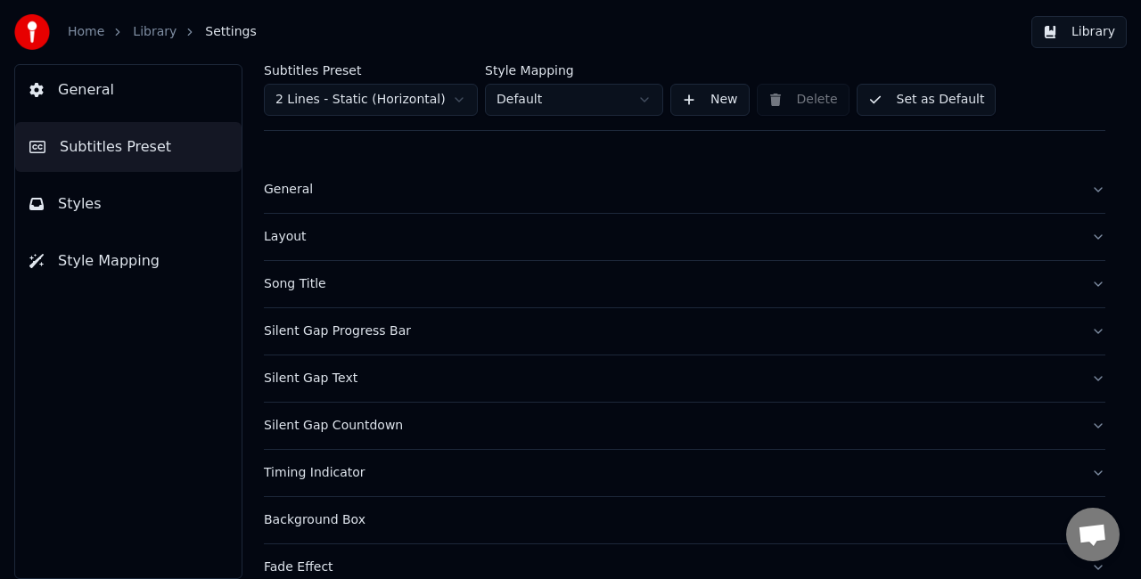
click at [108, 219] on button "Styles" at bounding box center [128, 204] width 226 height 50
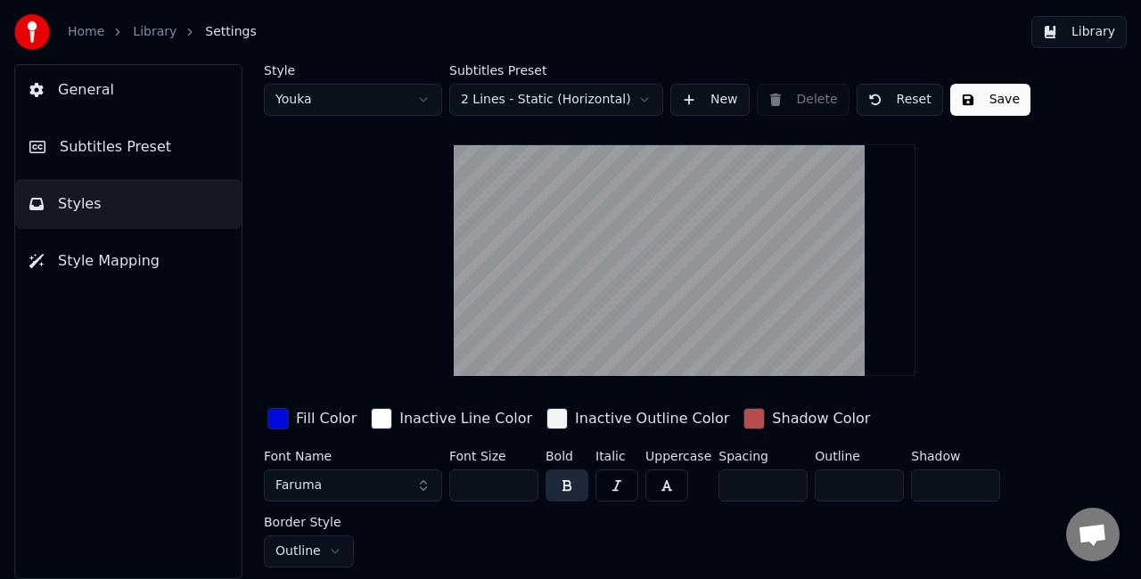
click at [382, 412] on div "button" at bounding box center [381, 418] width 21 height 21
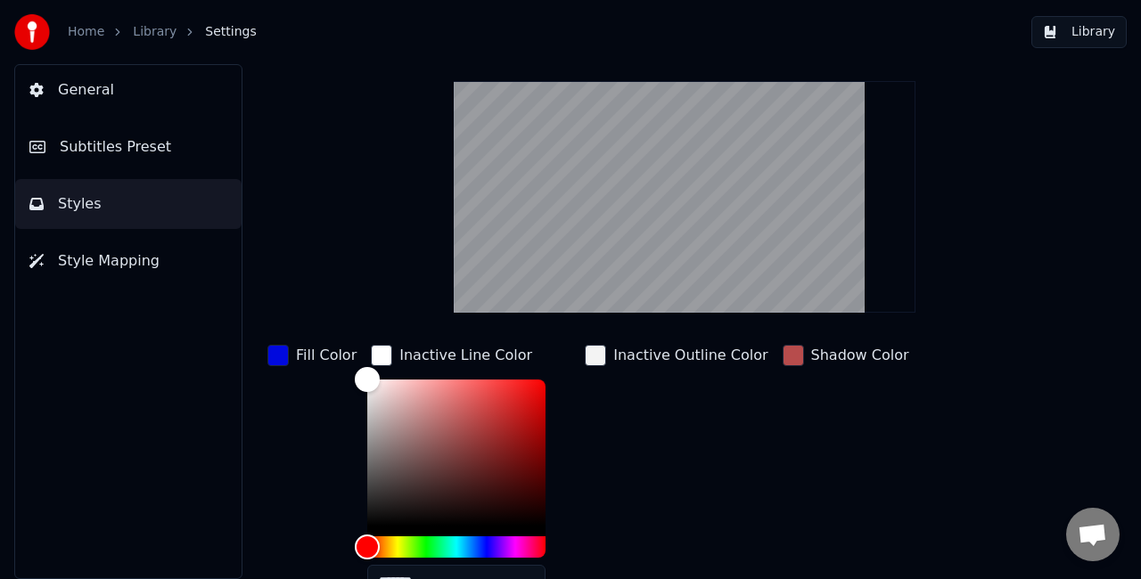
scroll to position [178, 0]
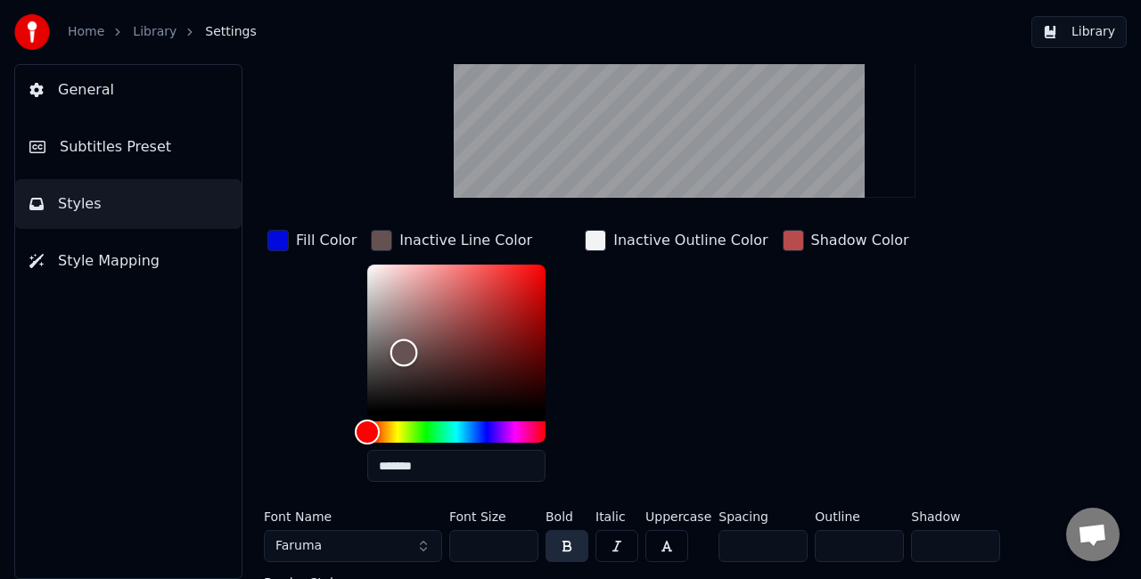
click at [398, 351] on div "Color" at bounding box center [456, 338] width 178 height 146
click at [421, 341] on div "Color" at bounding box center [456, 338] width 178 height 146
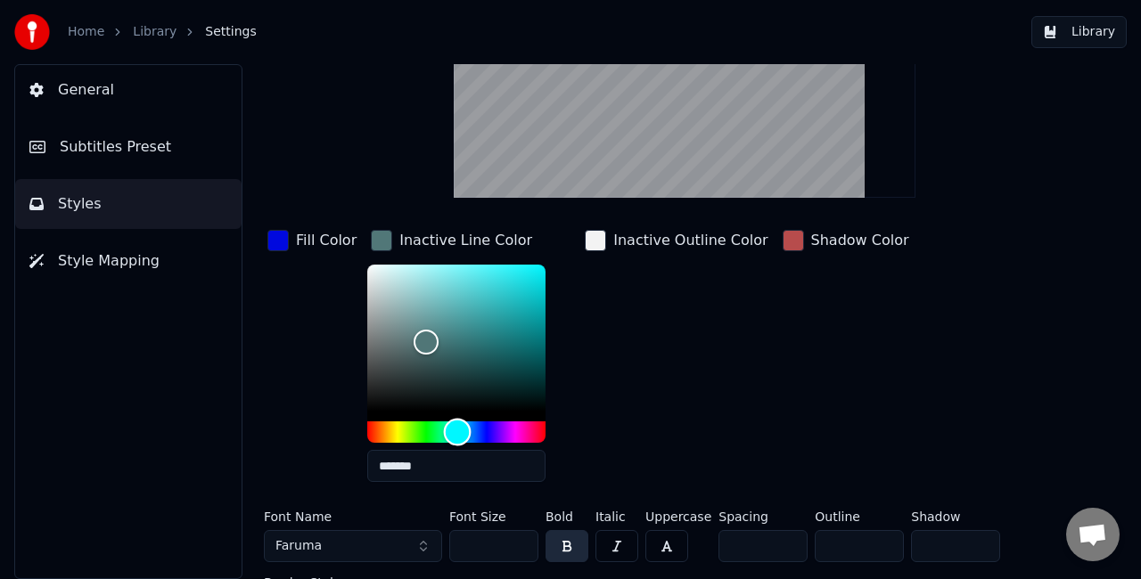
click at [452, 429] on div "Hue" at bounding box center [456, 432] width 178 height 21
click at [467, 316] on div "Color" at bounding box center [456, 338] width 178 height 146
click at [472, 323] on div "Color" at bounding box center [473, 317] width 28 height 28
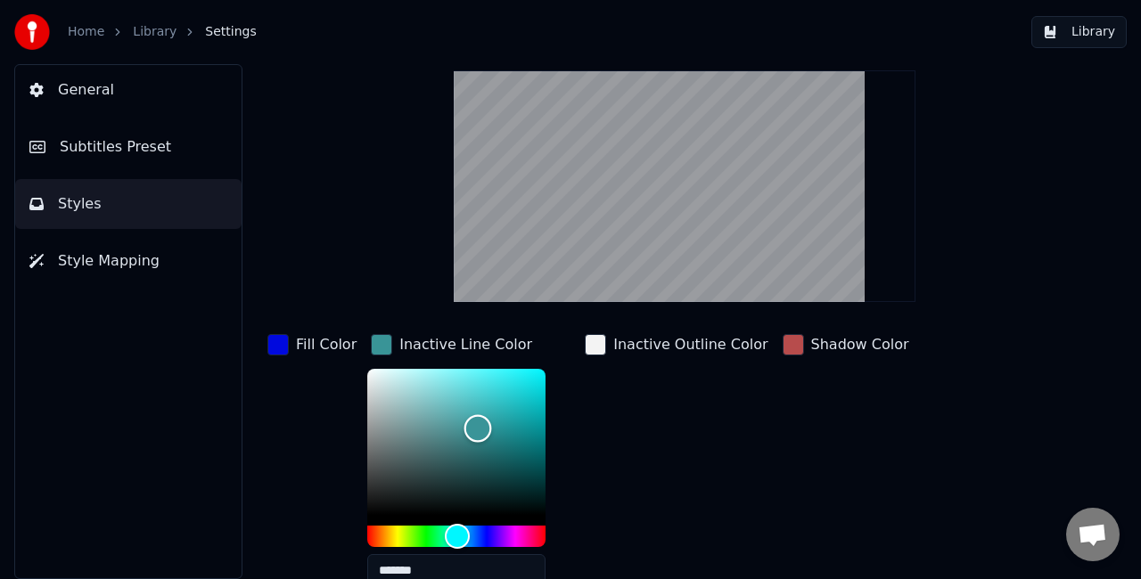
scroll to position [0, 0]
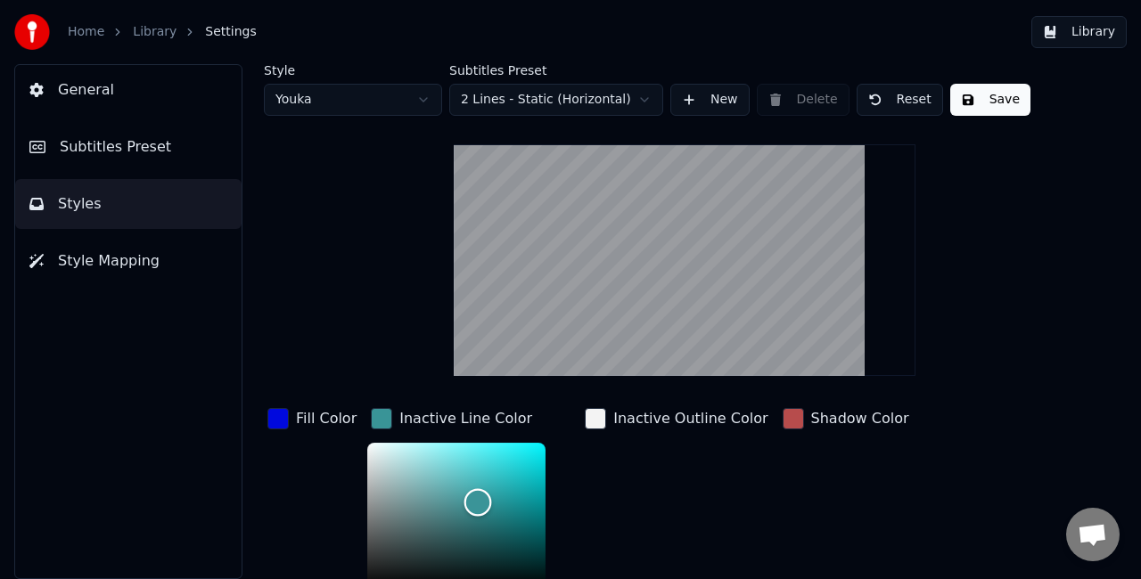
click at [505, 529] on div "Color" at bounding box center [456, 516] width 178 height 146
click at [950, 103] on button "Save" at bounding box center [990, 100] width 80 height 32
click at [382, 100] on html "Home Library Settings Library General Subtitles Preset Styles Style Mapping Sty…" at bounding box center [570, 289] width 1141 height 579
type input "*******"
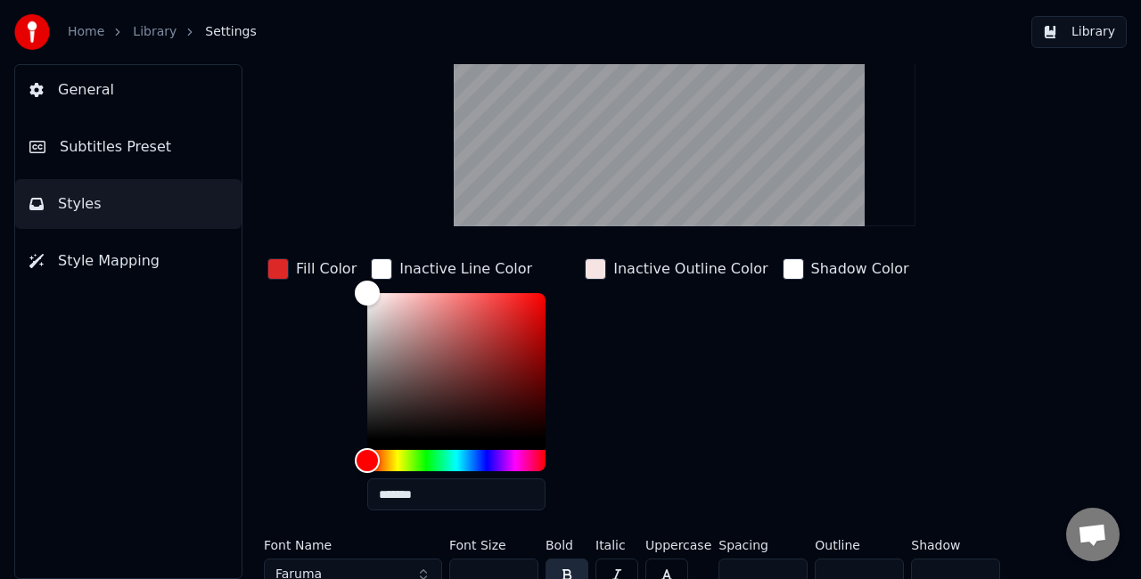
scroll to position [178, 0]
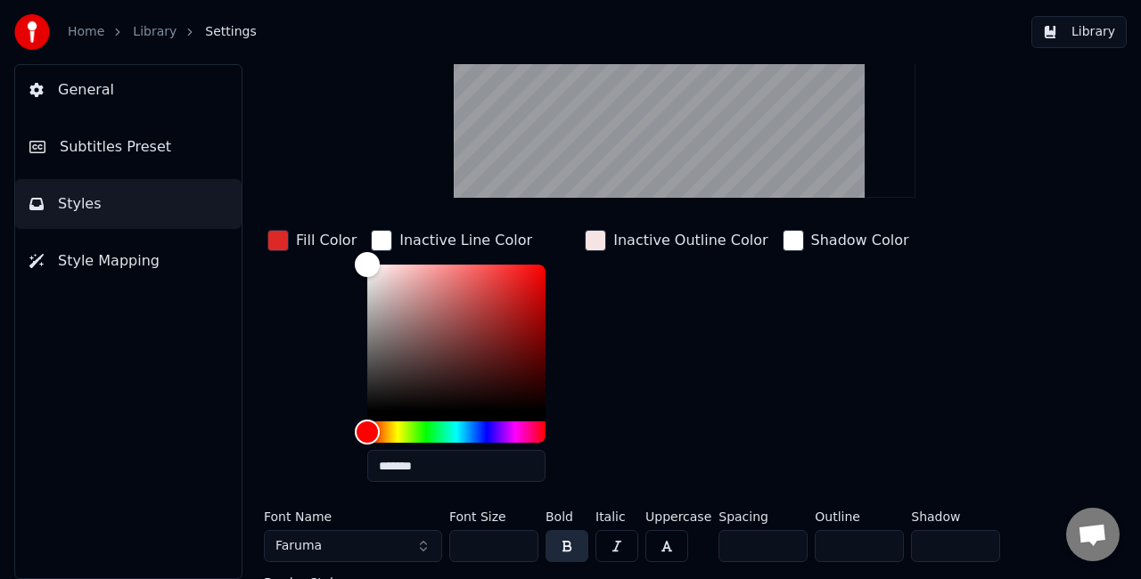
click at [378, 238] on div "button" at bounding box center [381, 240] width 21 height 21
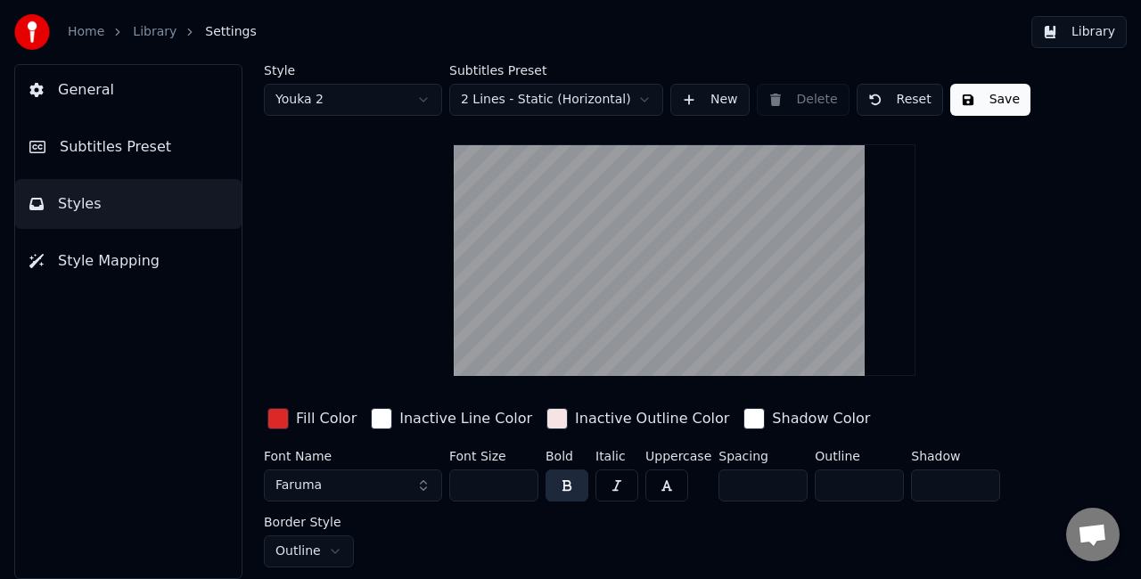
click at [386, 411] on div "button" at bounding box center [381, 418] width 21 height 21
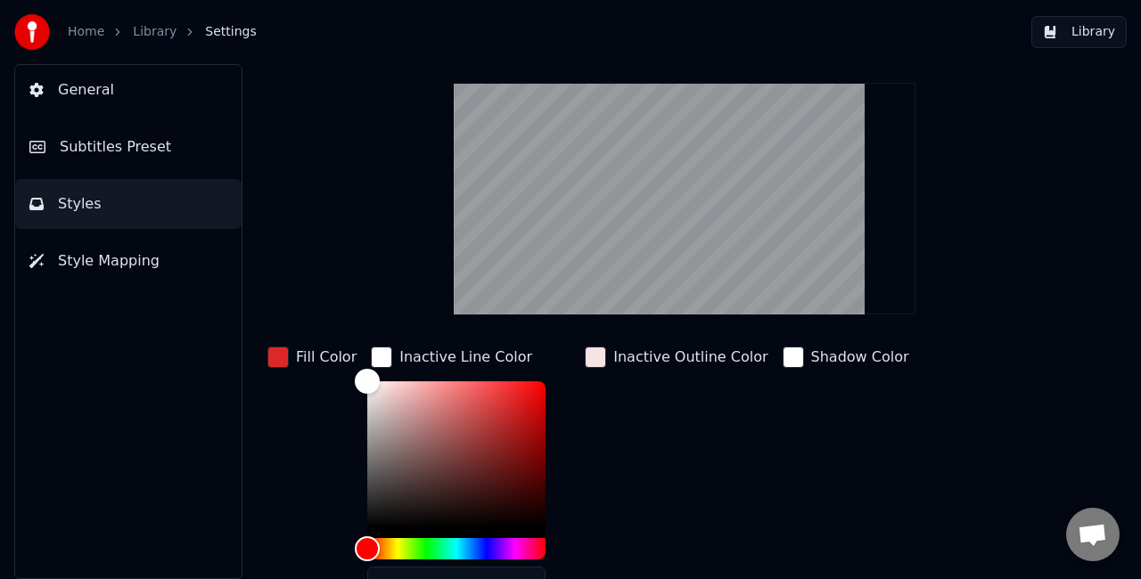
scroll to position [89, 0]
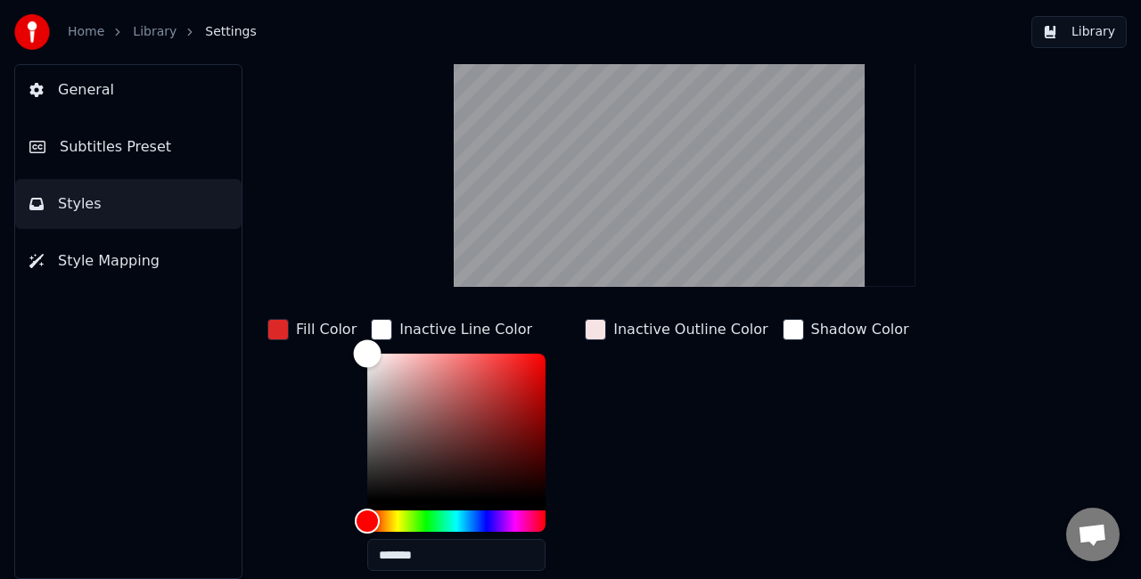
click at [455, 419] on div "Color" at bounding box center [456, 427] width 178 height 146
click at [477, 410] on div "Color" at bounding box center [456, 427] width 178 height 146
click at [451, 394] on div "Color" at bounding box center [456, 427] width 178 height 146
click at [423, 408] on div "Color" at bounding box center [456, 427] width 178 height 146
click at [433, 413] on div "Color" at bounding box center [439, 414] width 28 height 28
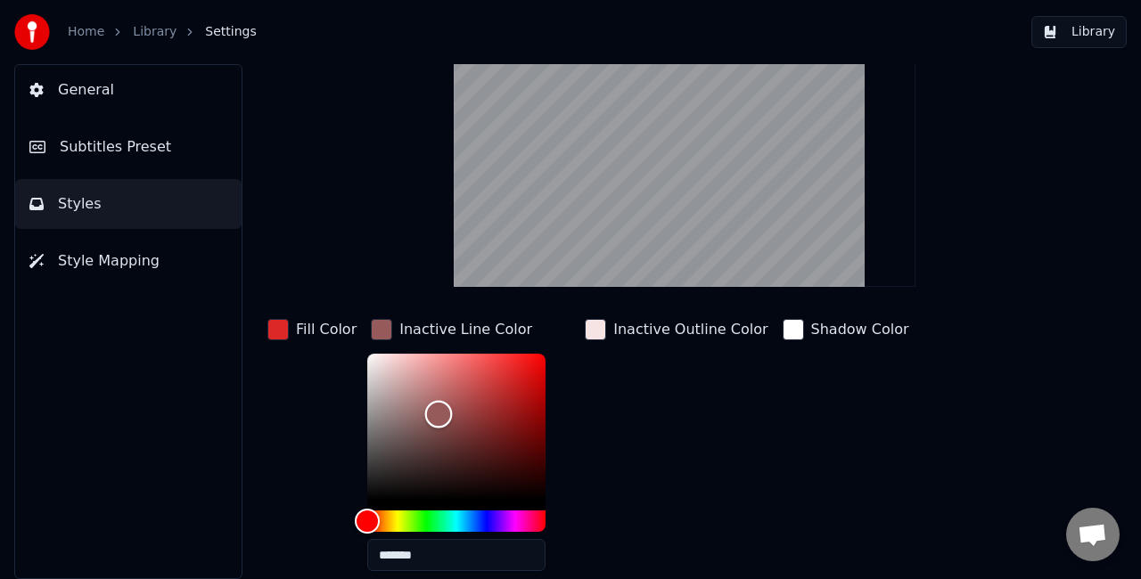
click at [458, 387] on div "Color" at bounding box center [456, 427] width 178 height 146
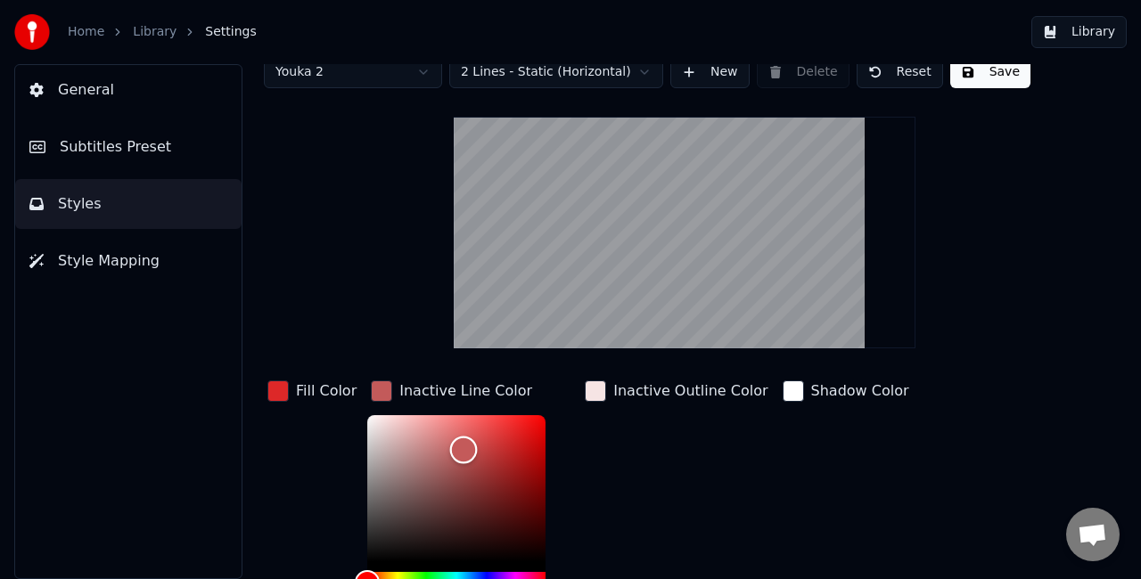
scroll to position [0, 0]
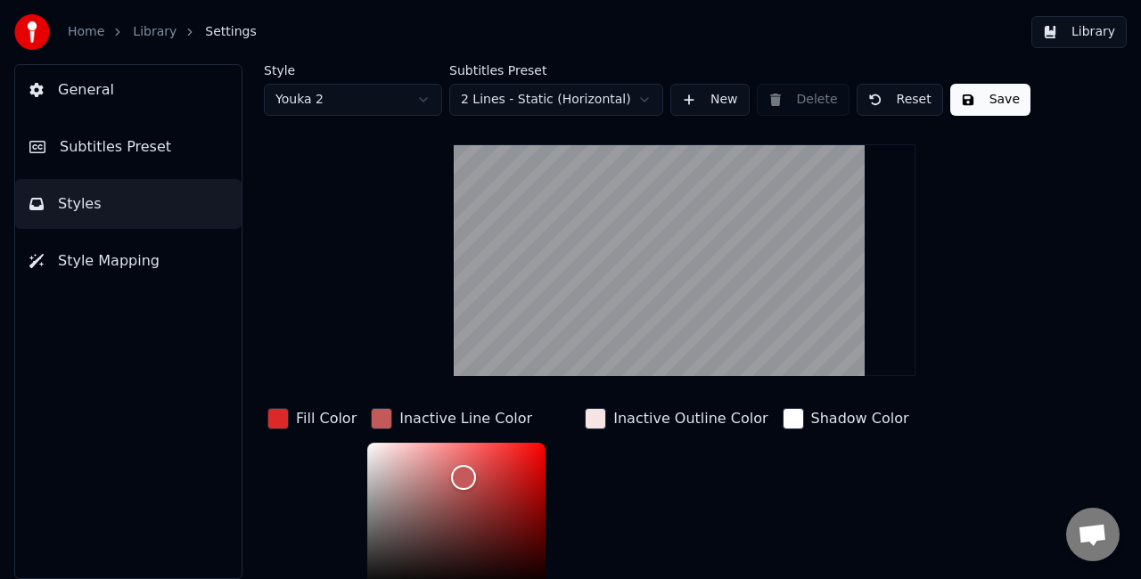
click at [961, 97] on button "Save" at bounding box center [990, 100] width 80 height 32
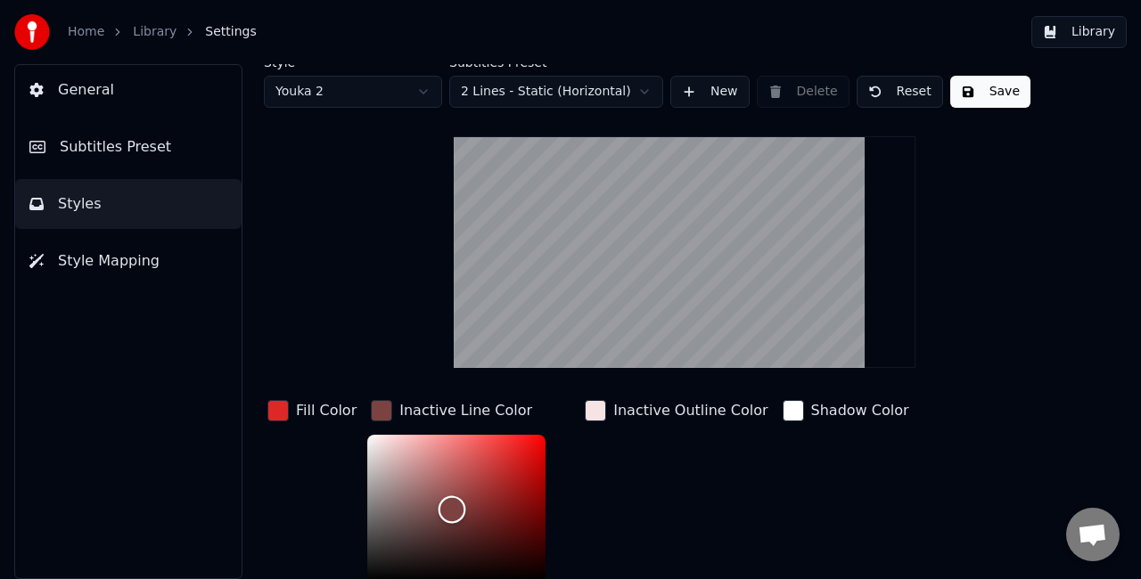
click at [447, 508] on div "Color" at bounding box center [456, 508] width 178 height 146
click at [428, 473] on div "Color" at bounding box center [456, 508] width 178 height 146
type input "*******"
click at [416, 495] on div "Color" at bounding box center [456, 508] width 178 height 146
click at [950, 94] on button "Save" at bounding box center [990, 92] width 80 height 32
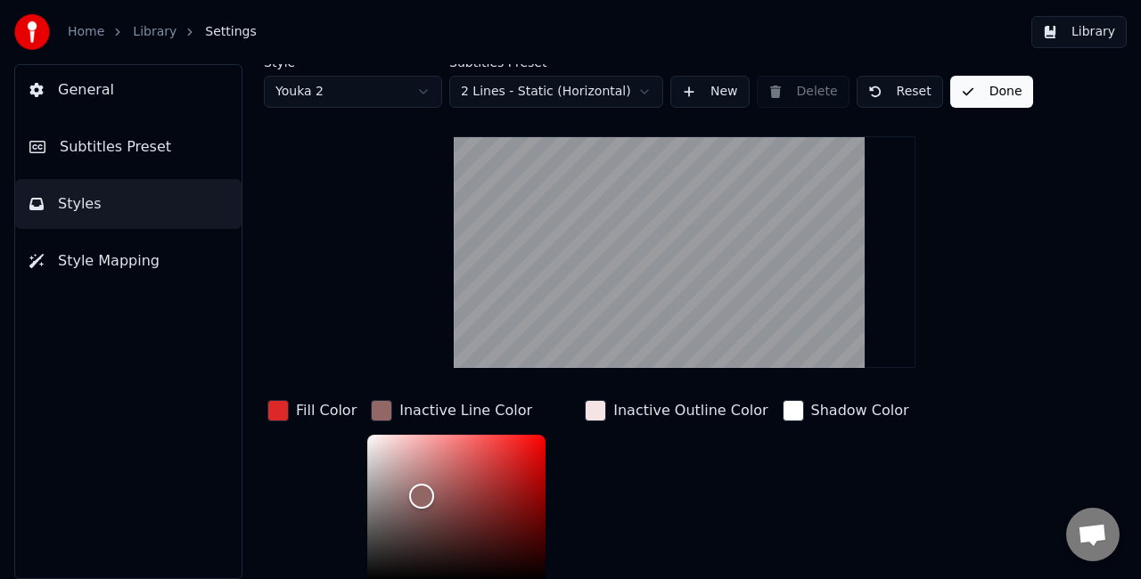
click at [1058, 39] on button "Library" at bounding box center [1078, 32] width 95 height 32
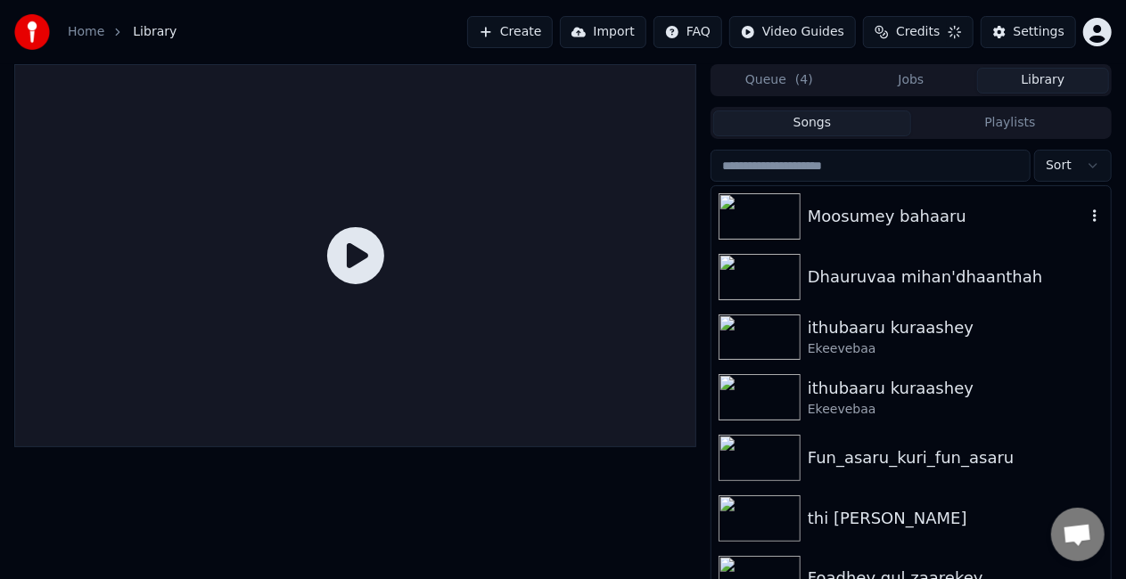
click at [890, 214] on div "Moosumey bahaaru" at bounding box center [947, 216] width 278 height 25
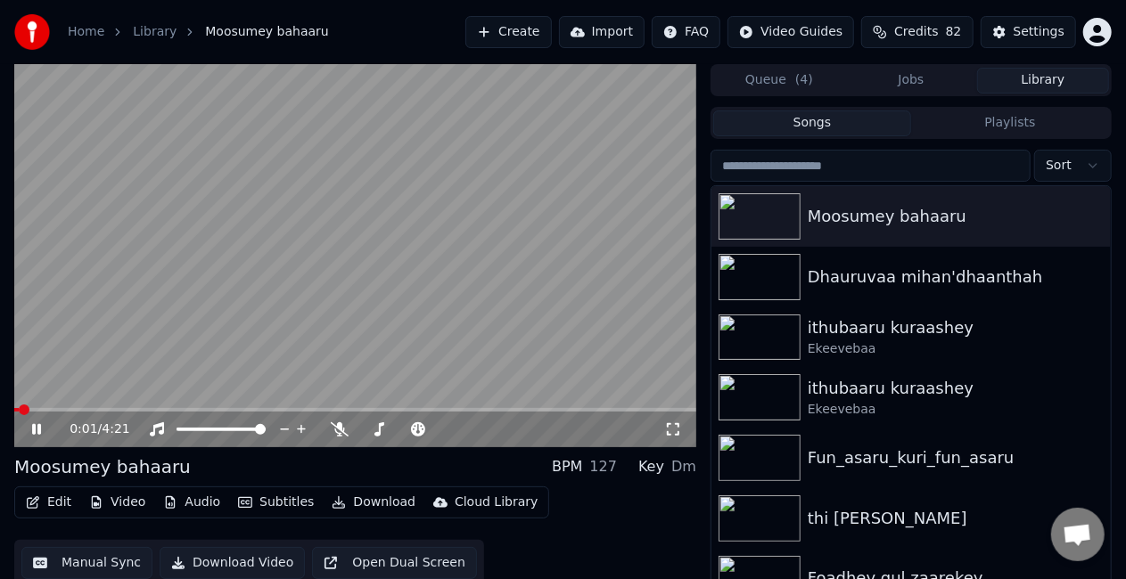
click at [55, 411] on span at bounding box center [355, 410] width 682 height 4
click at [1020, 31] on div "Settings" at bounding box center [1038, 32] width 51 height 18
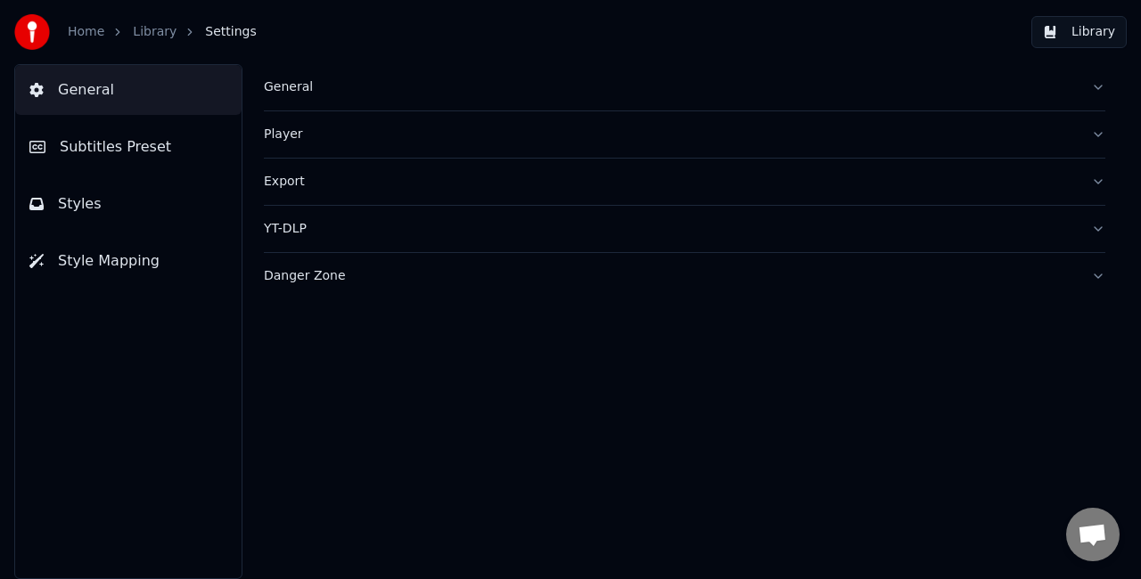
click at [144, 206] on button "Styles" at bounding box center [128, 204] width 226 height 50
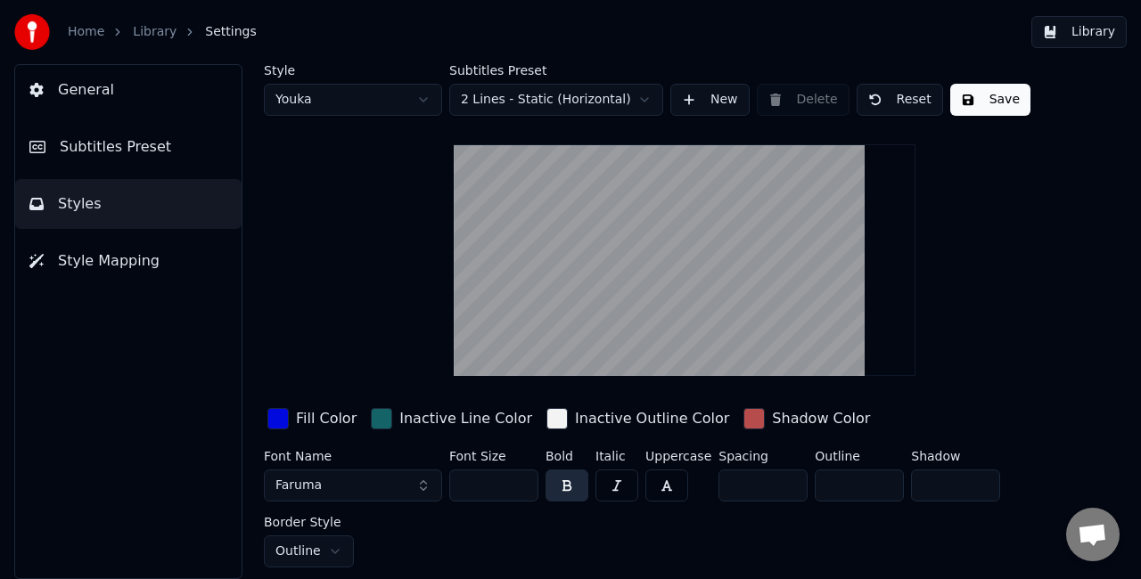
drag, startPoint x: 473, startPoint y: 485, endPoint x: 463, endPoint y: 479, distance: 12.4
click at [463, 479] on input "***" at bounding box center [493, 486] width 89 height 32
click at [1010, 92] on button "Save" at bounding box center [990, 100] width 80 height 32
click at [388, 94] on html "Home Library Settings Library General Subtitles Preset Styles Style Mapping Sty…" at bounding box center [570, 289] width 1141 height 579
drag, startPoint x: 489, startPoint y: 488, endPoint x: 460, endPoint y: 489, distance: 29.5
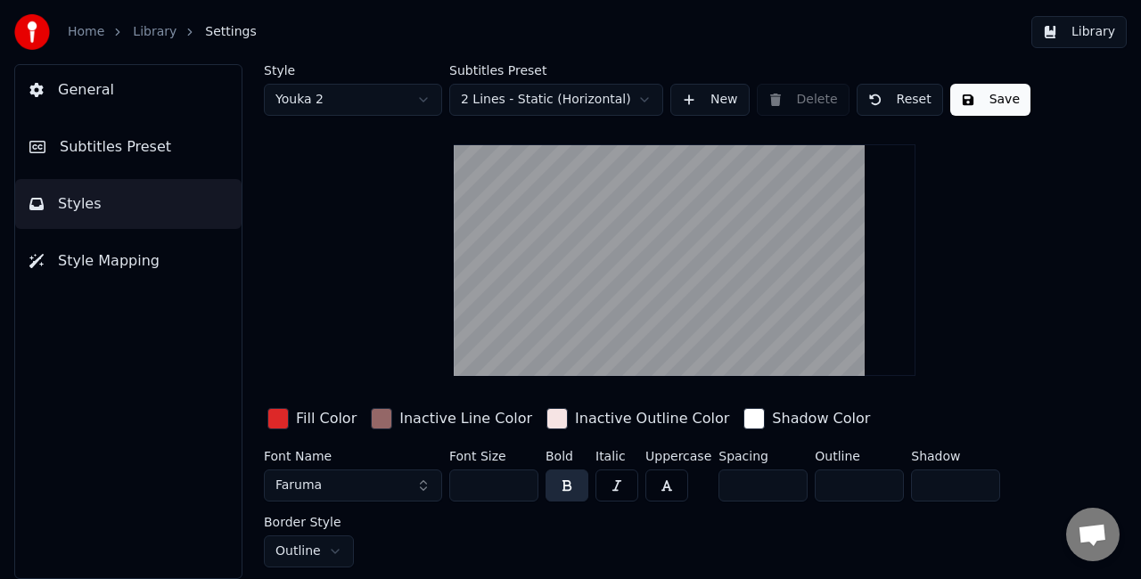
click at [460, 489] on input "***" at bounding box center [493, 486] width 89 height 32
type input "***"
click at [995, 109] on button "Save" at bounding box center [990, 100] width 80 height 32
click at [1081, 36] on button "Library" at bounding box center [1078, 32] width 95 height 32
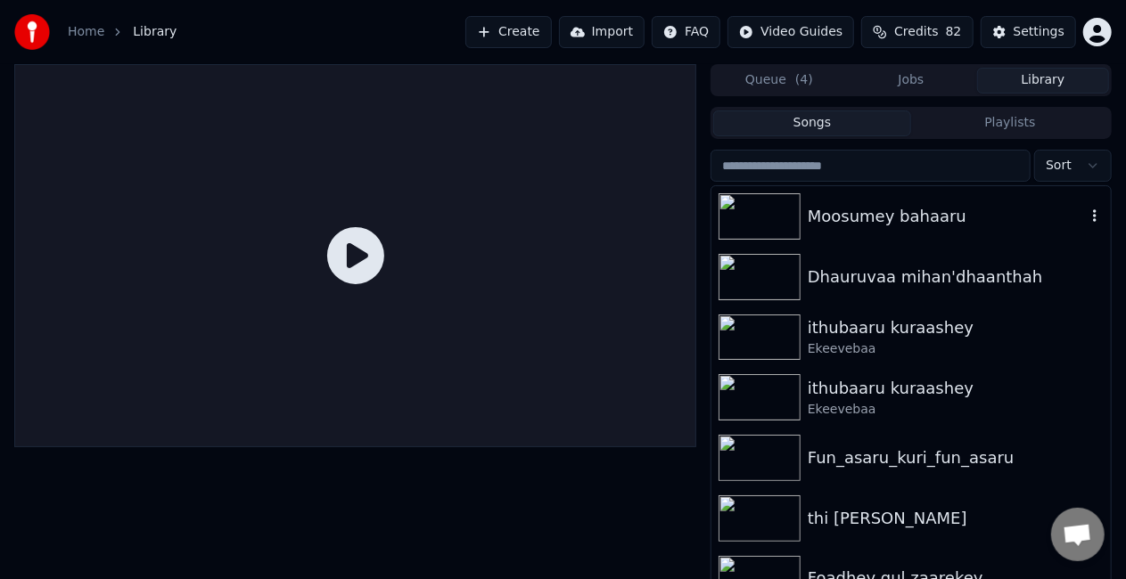
click at [757, 232] on img at bounding box center [759, 216] width 82 height 46
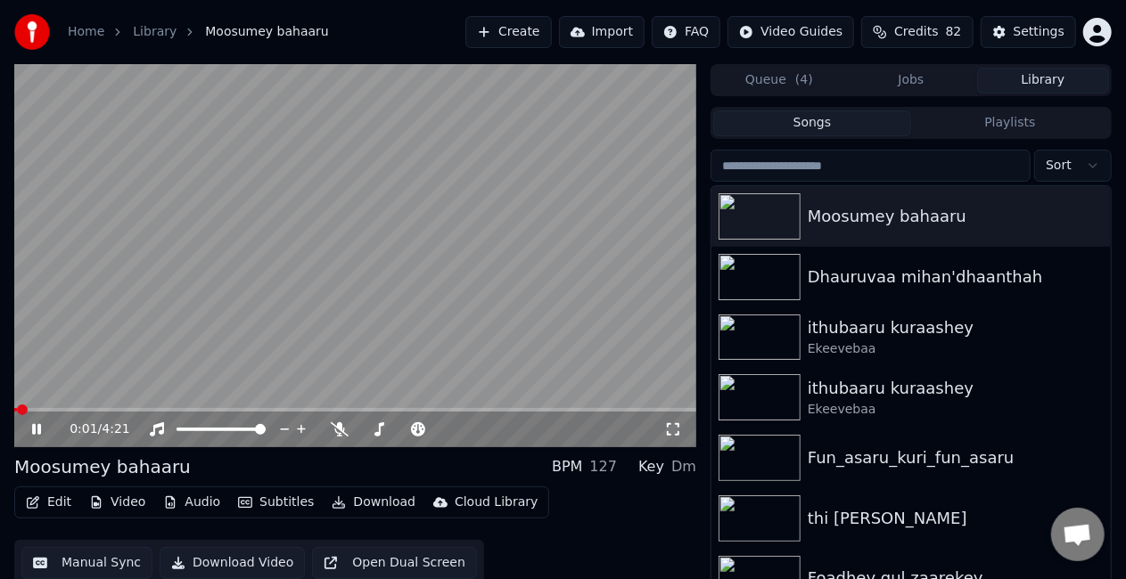
click at [123, 410] on span at bounding box center [355, 410] width 682 height 4
click at [291, 408] on span at bounding box center [355, 410] width 682 height 4
click at [567, 408] on span at bounding box center [355, 410] width 682 height 4
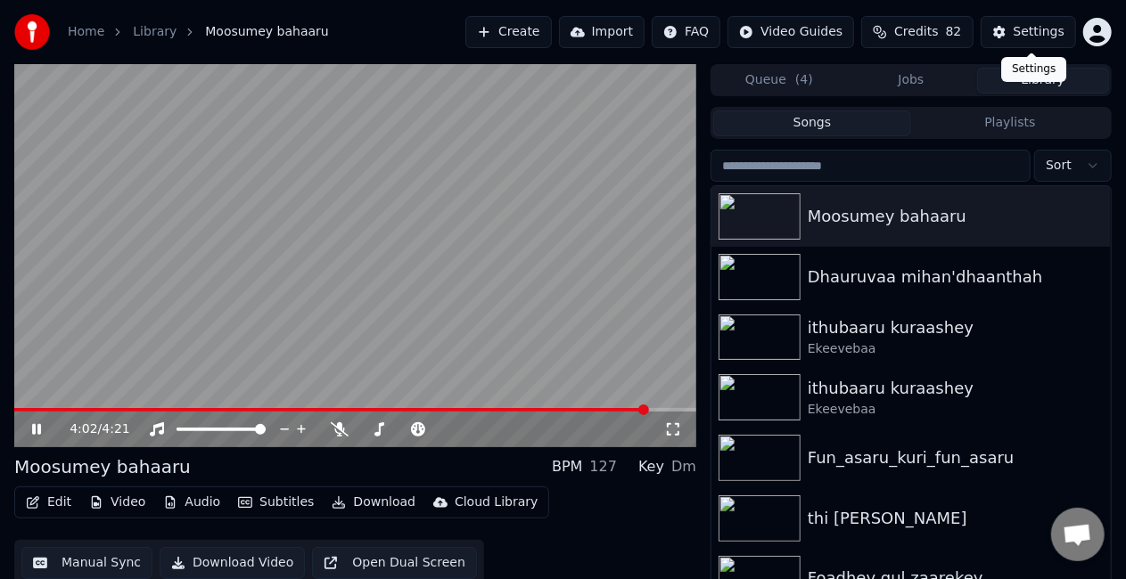
click at [1020, 37] on div "Settings" at bounding box center [1038, 32] width 51 height 18
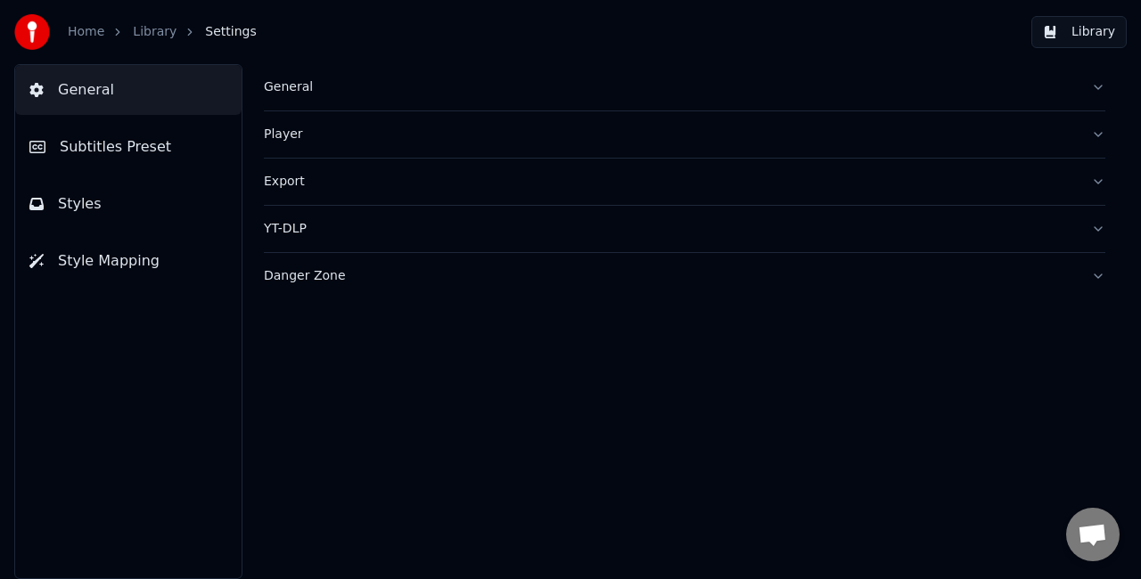
click at [141, 146] on span "Subtitles Preset" at bounding box center [115, 146] width 111 height 21
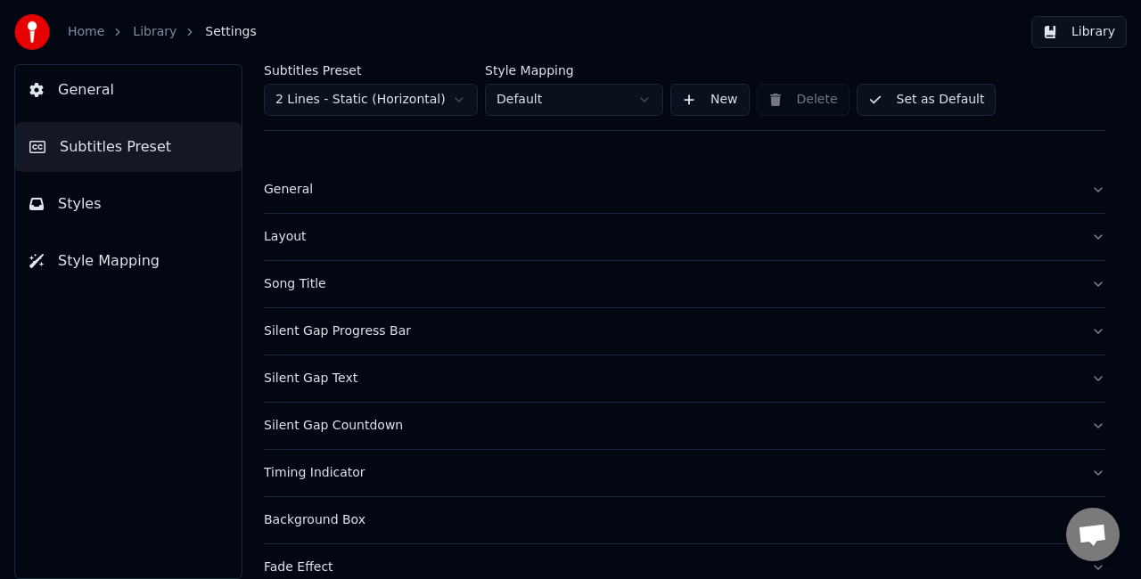
click at [111, 210] on button "Styles" at bounding box center [128, 204] width 226 height 50
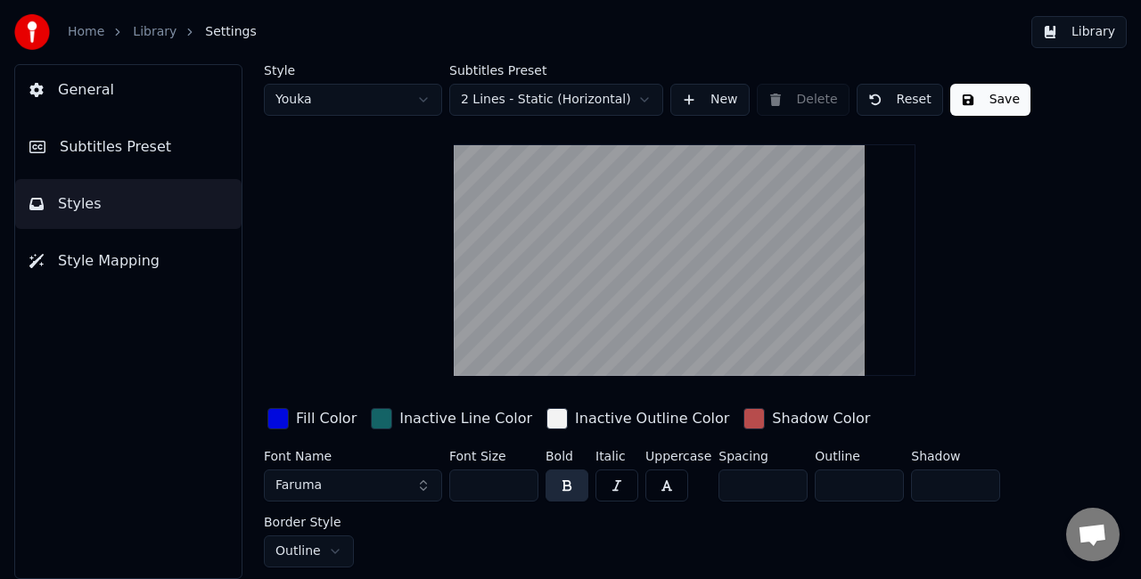
click at [376, 419] on div "button" at bounding box center [381, 418] width 21 height 21
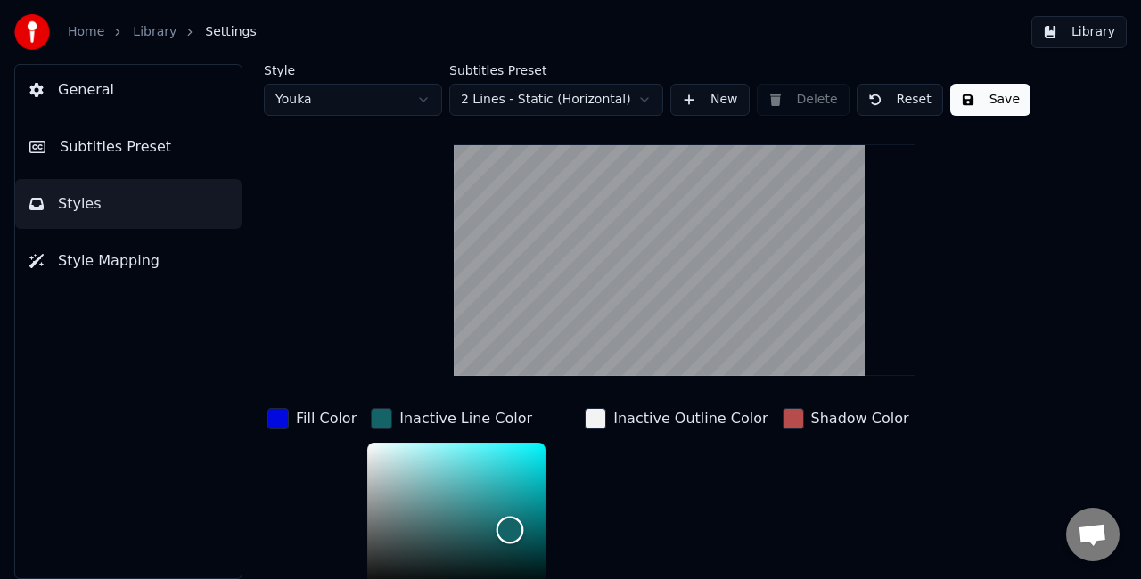
scroll to position [8, 0]
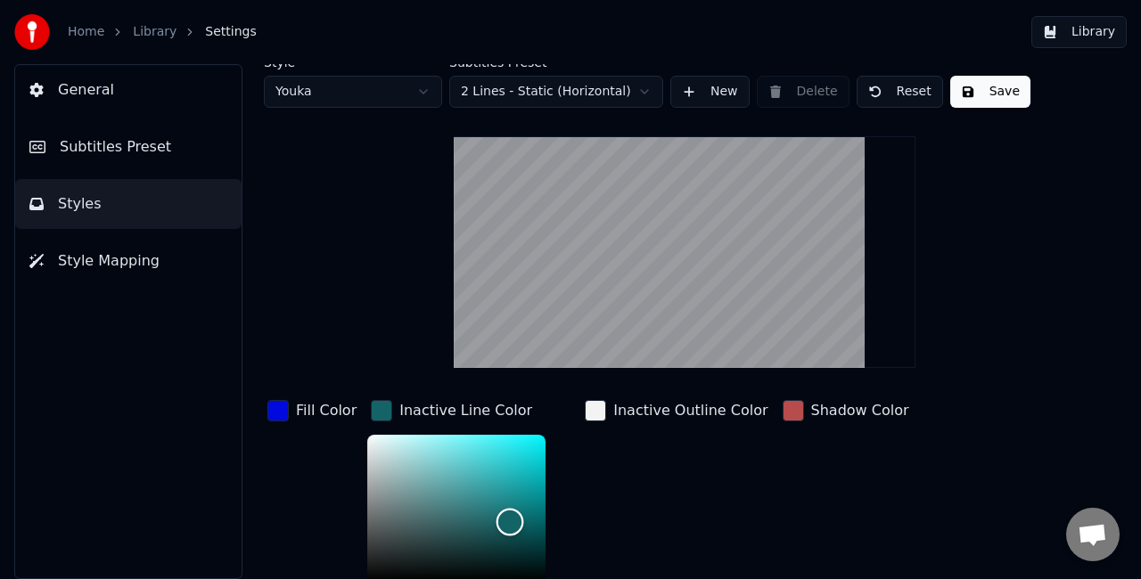
click at [368, 460] on div "Color" at bounding box center [456, 508] width 178 height 146
drag, startPoint x: 369, startPoint y: 453, endPoint x: 374, endPoint y: 433, distance: 20.3
click at [370, 439] on div "Color" at bounding box center [375, 449] width 28 height 28
type input "*******"
click at [592, 412] on div "button" at bounding box center [595, 410] width 21 height 21
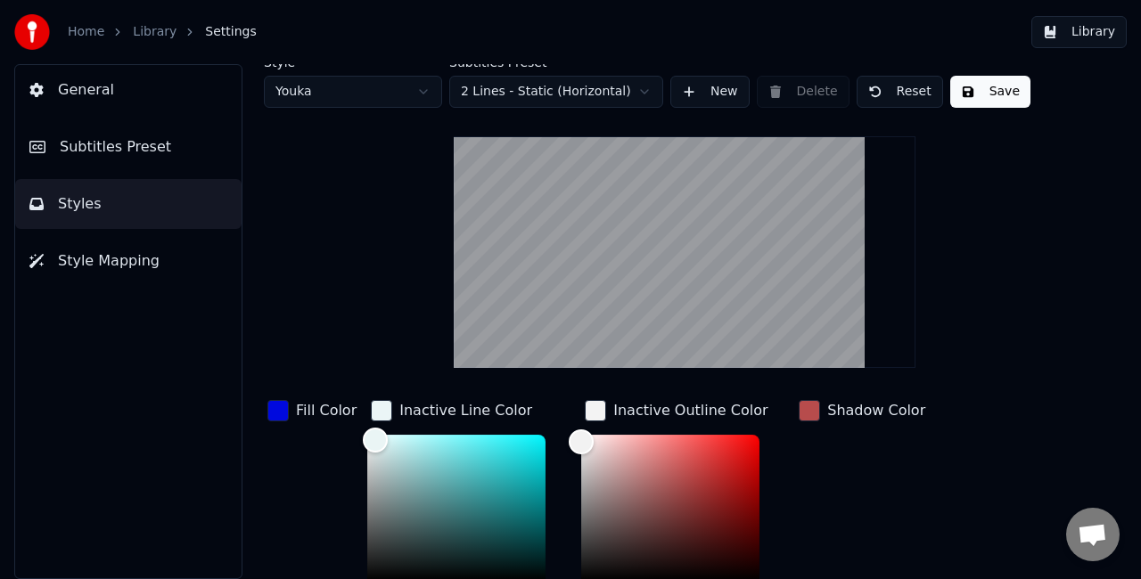
scroll to position [186, 0]
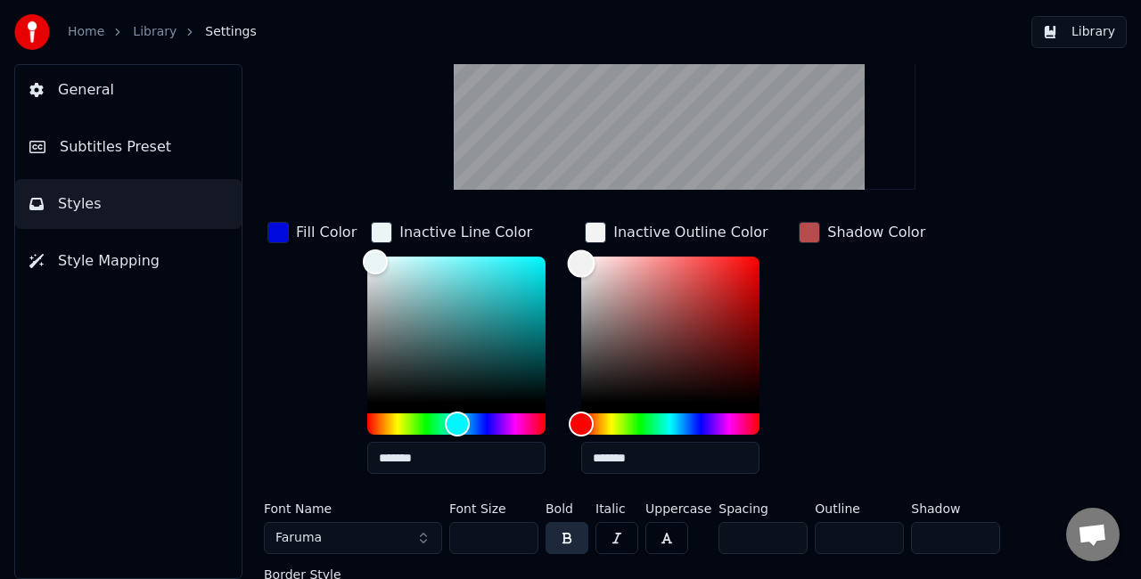
click at [588, 376] on div "Color" at bounding box center [670, 330] width 178 height 146
click at [616, 362] on div "Color" at bounding box center [670, 330] width 178 height 146
click at [625, 359] on div "Color" at bounding box center [622, 364] width 28 height 28
drag, startPoint x: 640, startPoint y: 360, endPoint x: 665, endPoint y: 352, distance: 26.2
click at [665, 352] on div "Color" at bounding box center [670, 330] width 178 height 146
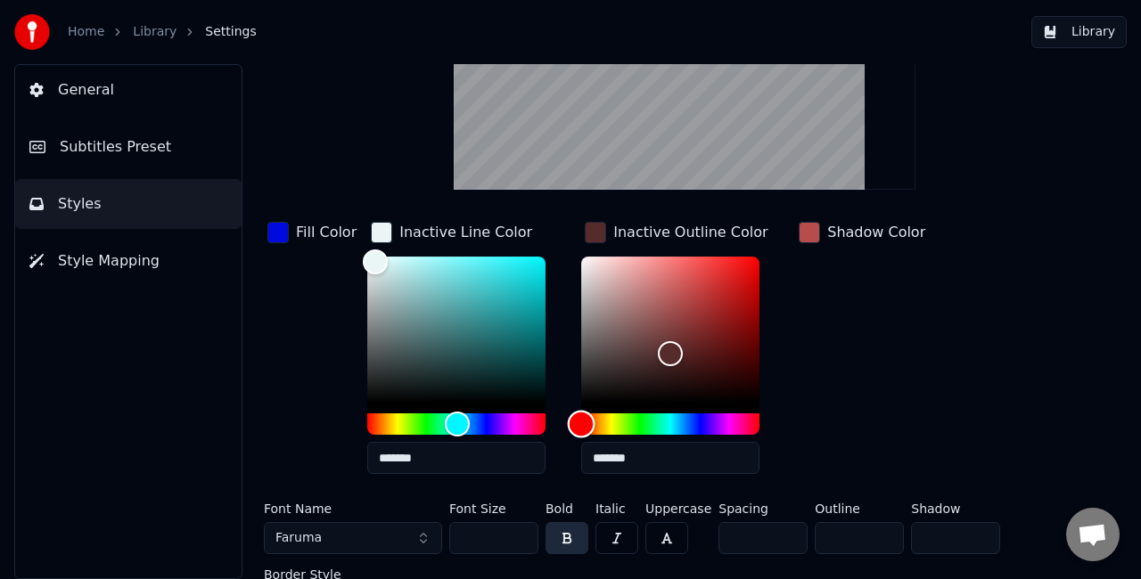
click at [606, 419] on div "Hue" at bounding box center [670, 424] width 178 height 21
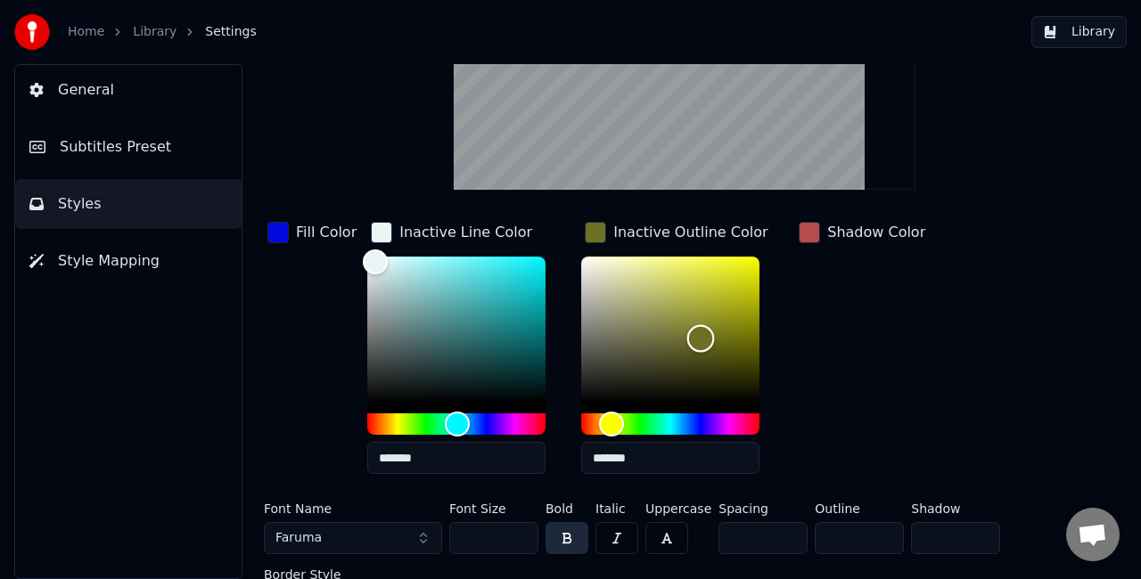
type input "*******"
drag, startPoint x: 665, startPoint y: 359, endPoint x: 695, endPoint y: 339, distance: 36.6
click at [695, 339] on div "Color" at bounding box center [701, 341] width 28 height 28
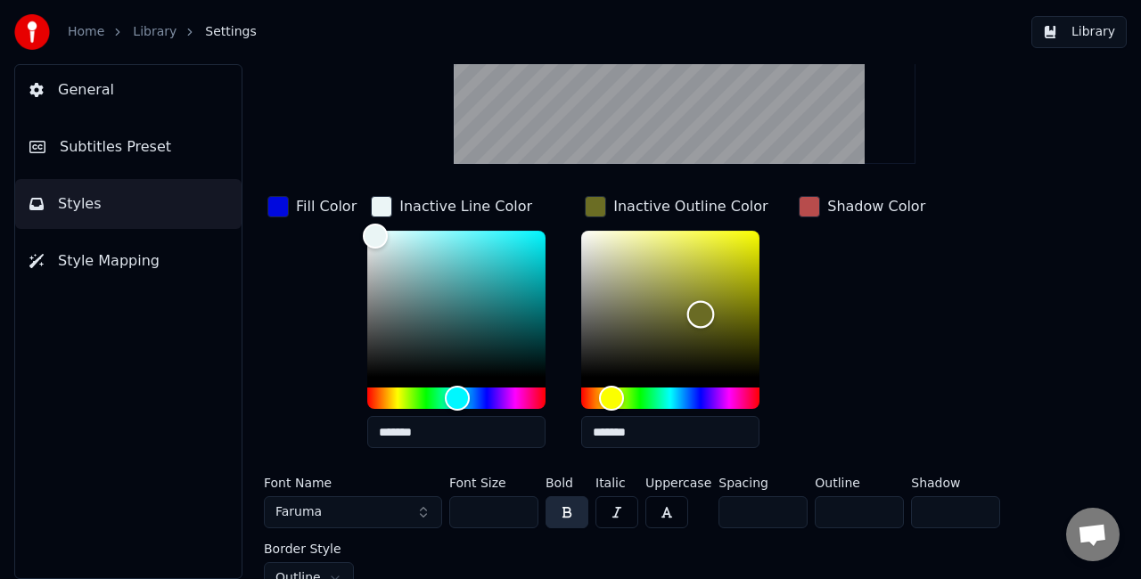
scroll to position [226, 0]
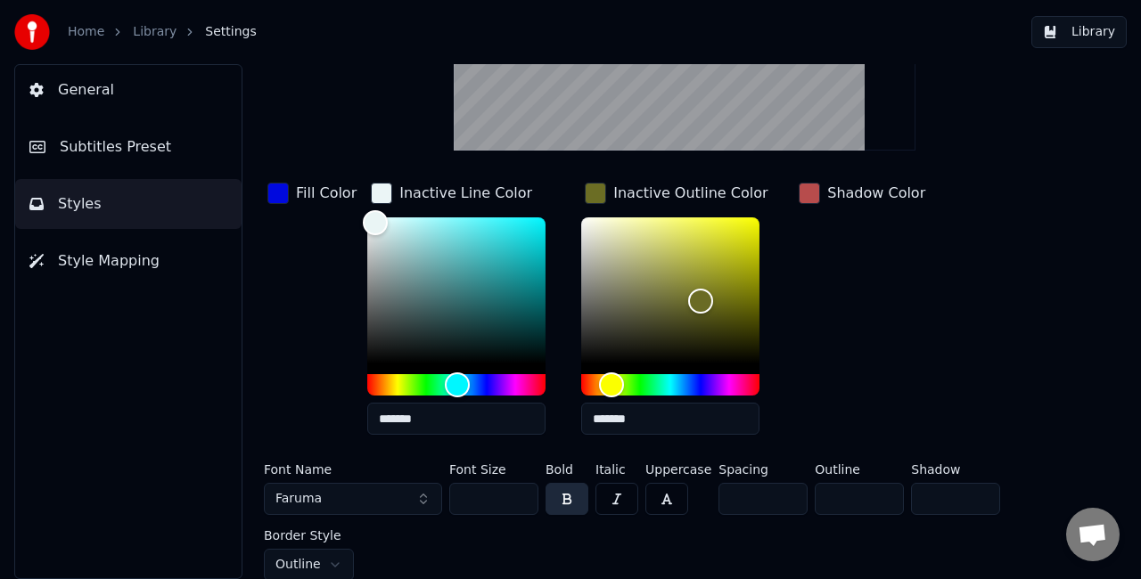
click at [1075, 37] on button "Library" at bounding box center [1078, 32] width 95 height 32
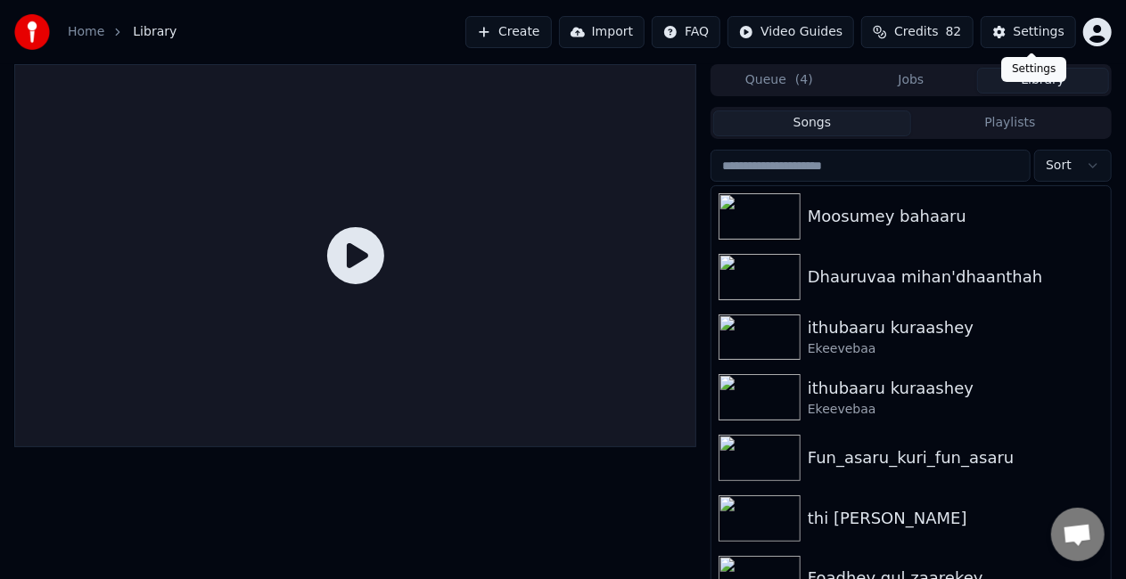
click at [1045, 26] on div "Settings" at bounding box center [1038, 32] width 51 height 18
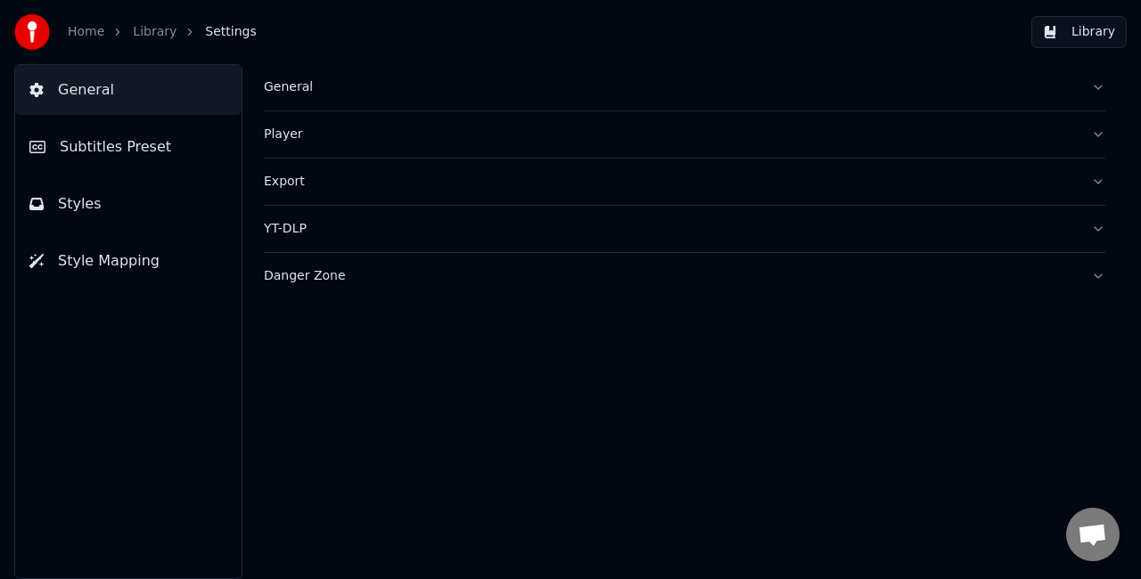
click at [128, 191] on button "Styles" at bounding box center [128, 204] width 226 height 50
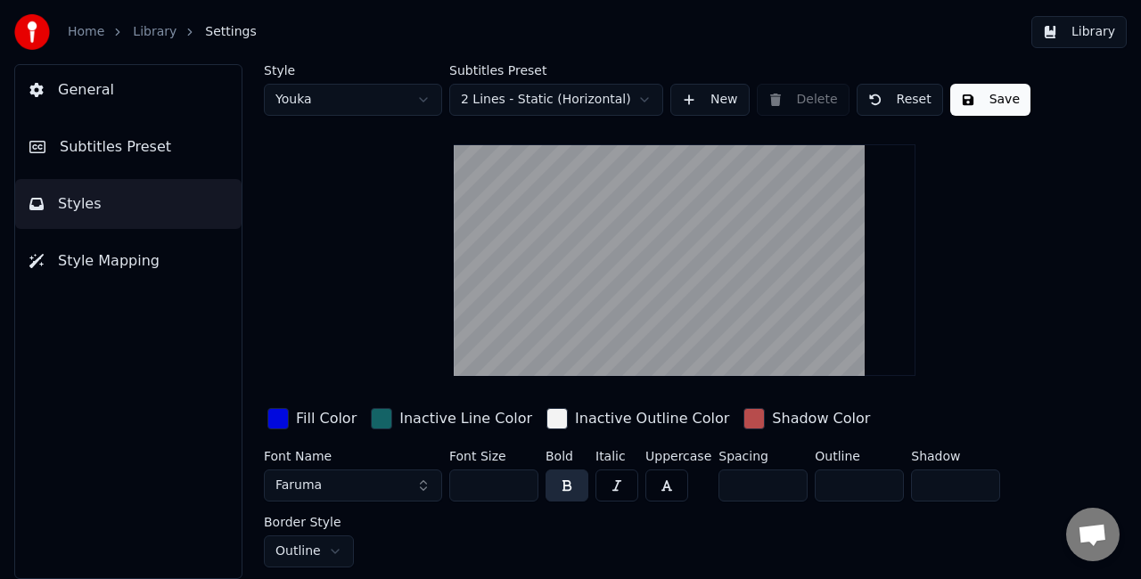
click at [371, 421] on div "button" at bounding box center [381, 418] width 21 height 21
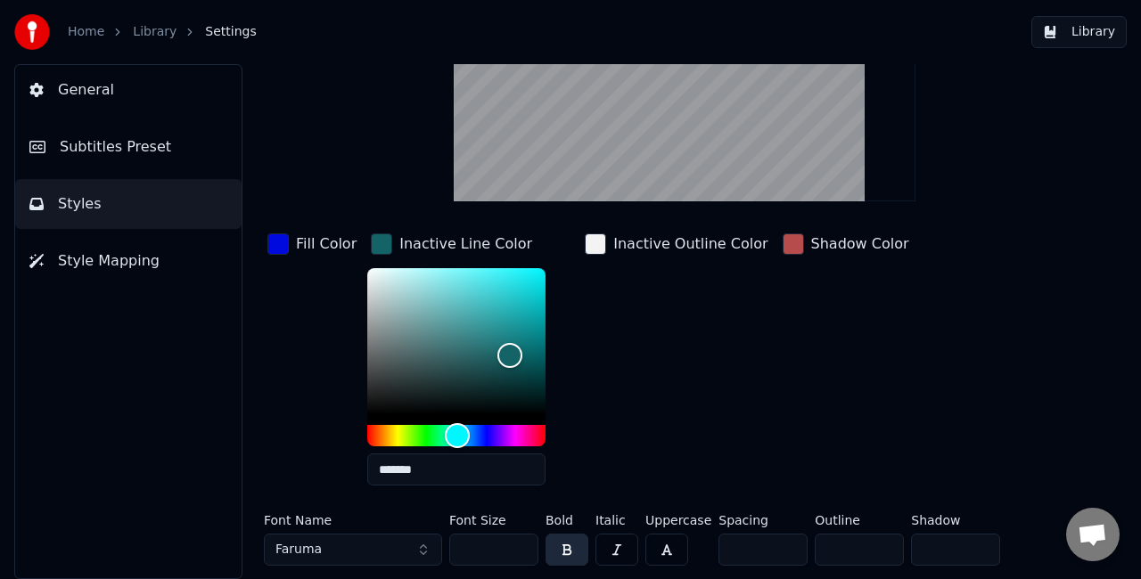
scroll to position [178, 0]
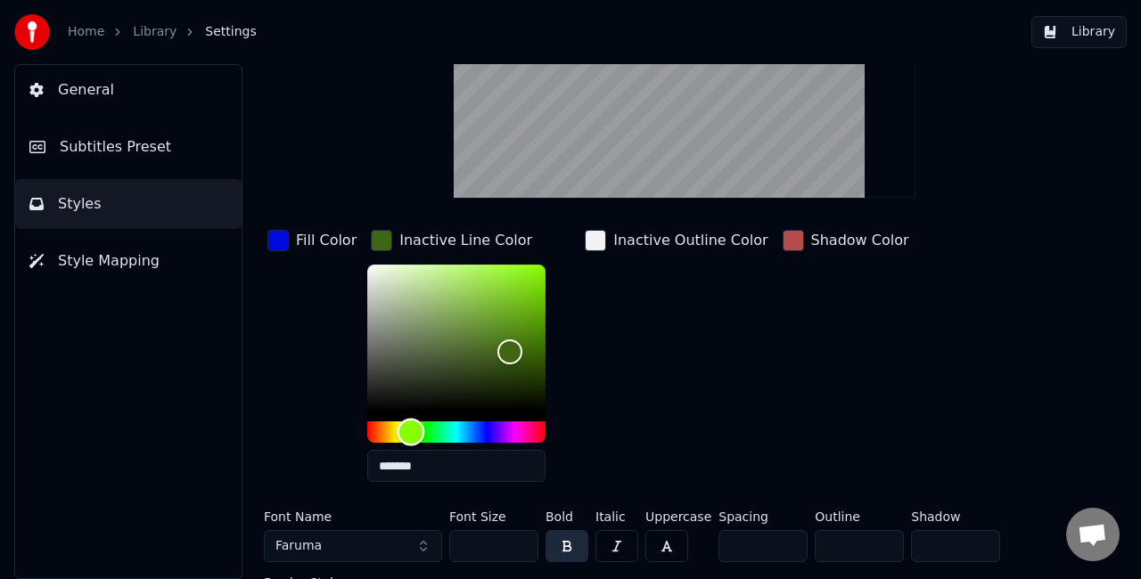
click at [406, 429] on div "Hue" at bounding box center [456, 432] width 178 height 21
click at [398, 429] on div "Hue" at bounding box center [412, 433] width 28 height 28
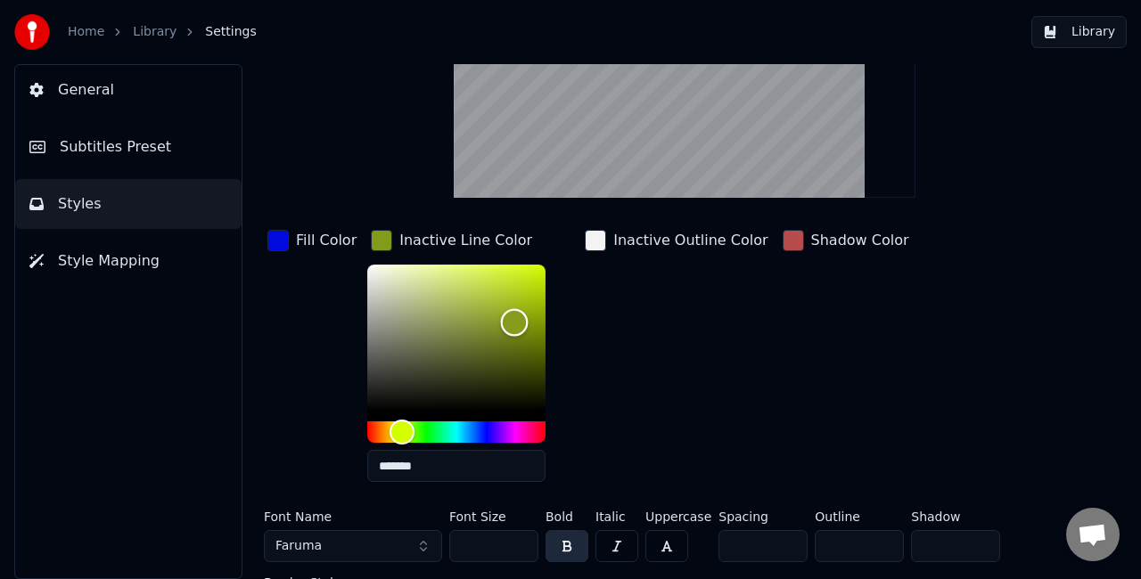
drag, startPoint x: 496, startPoint y: 339, endPoint x: 509, endPoint y: 321, distance: 22.3
click at [509, 321] on div "Color" at bounding box center [456, 338] width 178 height 146
click at [506, 323] on div "Color" at bounding box center [513, 323] width 28 height 28
drag, startPoint x: 506, startPoint y: 324, endPoint x: 497, endPoint y: 332, distance: 11.4
click at [497, 332] on div "Color" at bounding box center [503, 333] width 28 height 28
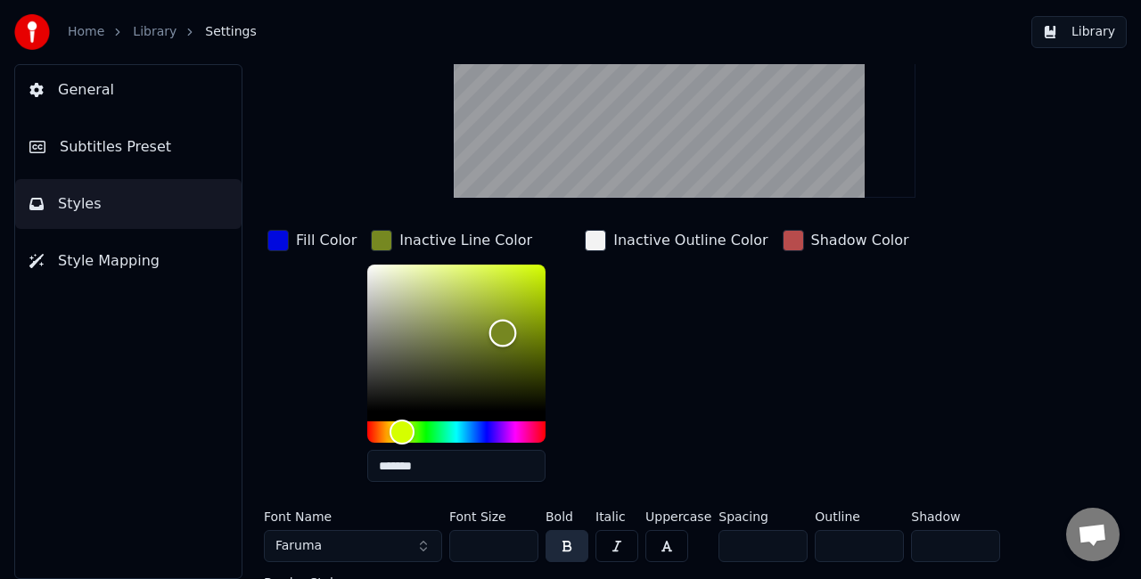
scroll to position [0, 0]
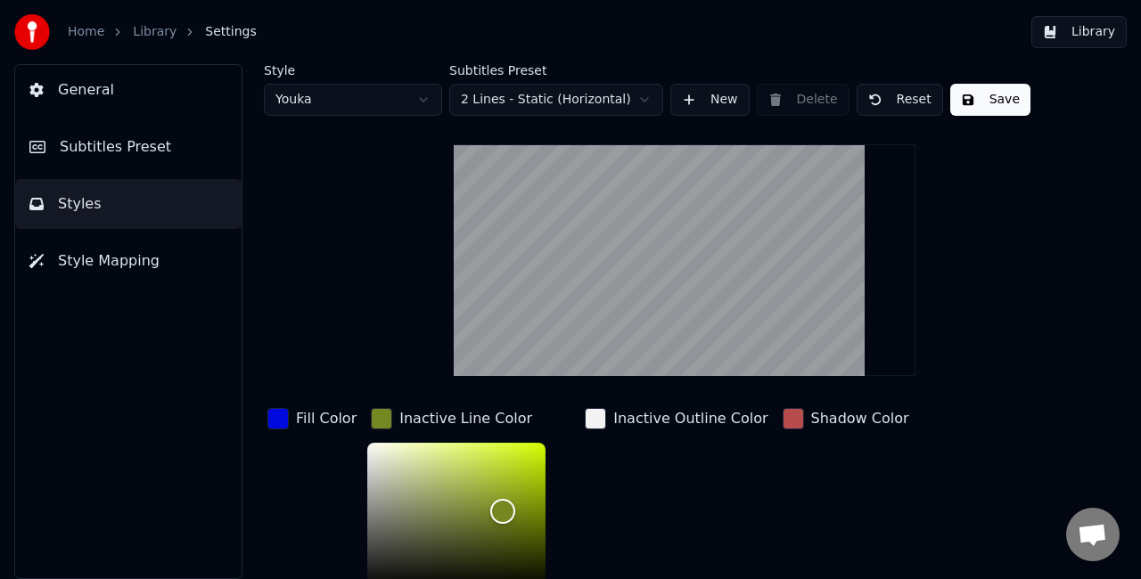
click at [968, 100] on button "Save" at bounding box center [990, 100] width 80 height 32
click at [348, 105] on html "Home Library Settings Library General Subtitles Preset Styles Style Mapping Sty…" at bounding box center [570, 289] width 1141 height 579
type input "*******"
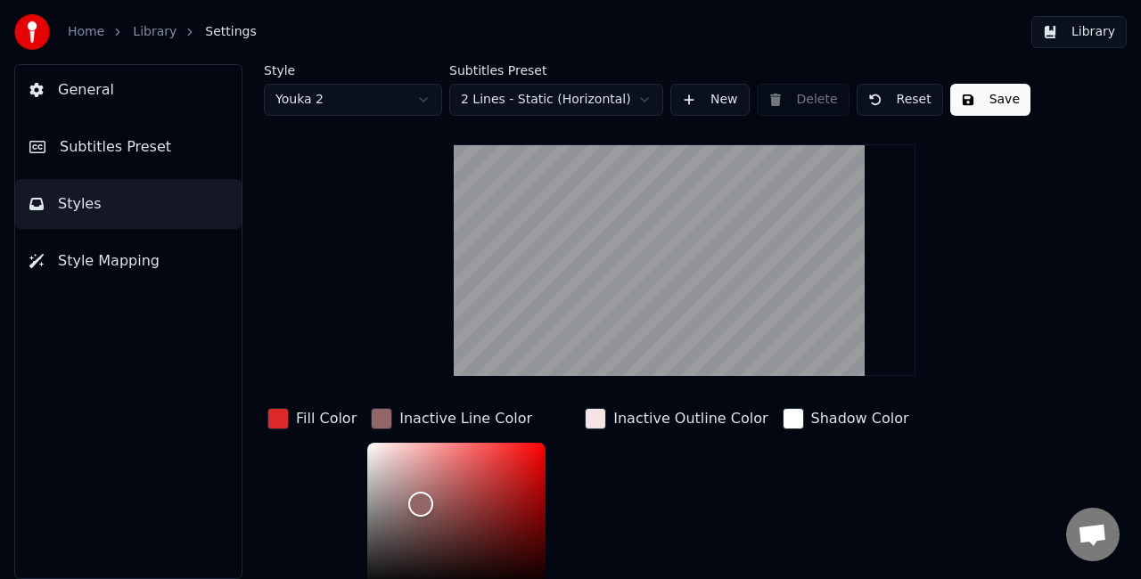
click at [371, 417] on div "button" at bounding box center [381, 418] width 21 height 21
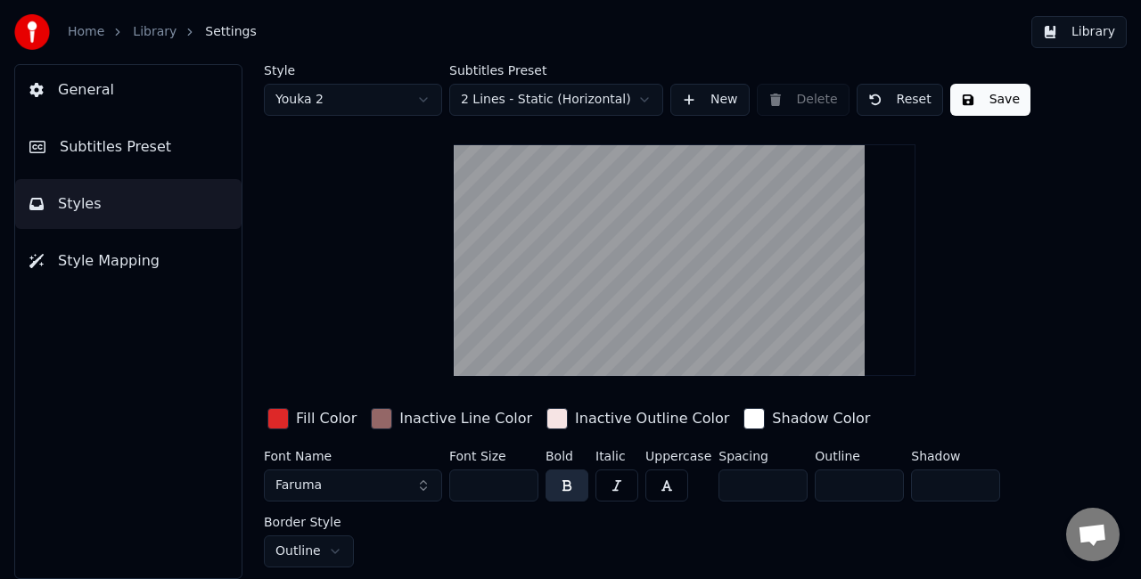
click at [380, 423] on div "button" at bounding box center [381, 418] width 21 height 21
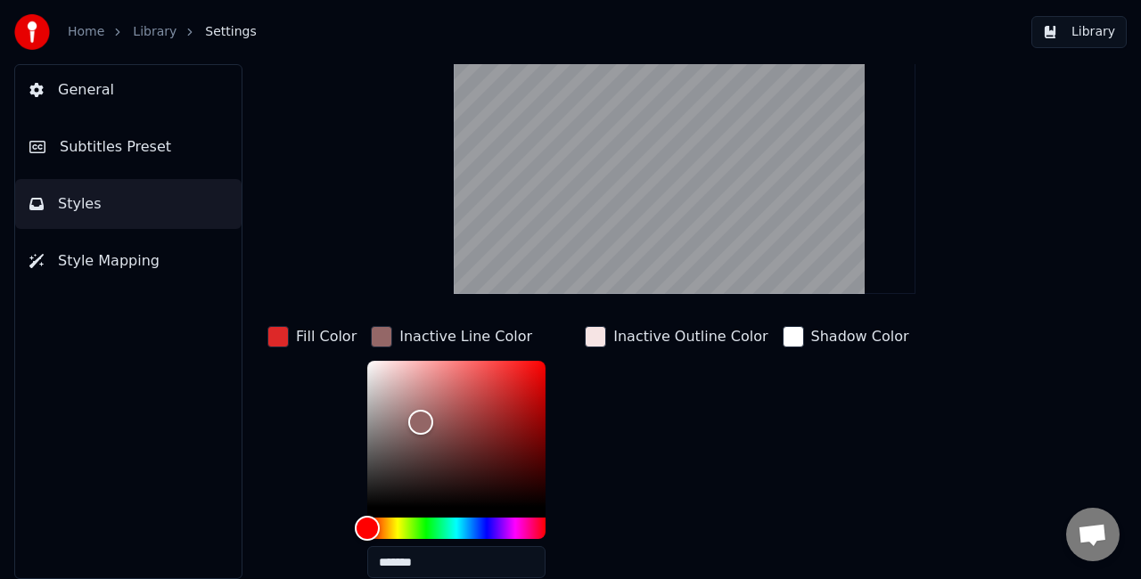
scroll to position [178, 0]
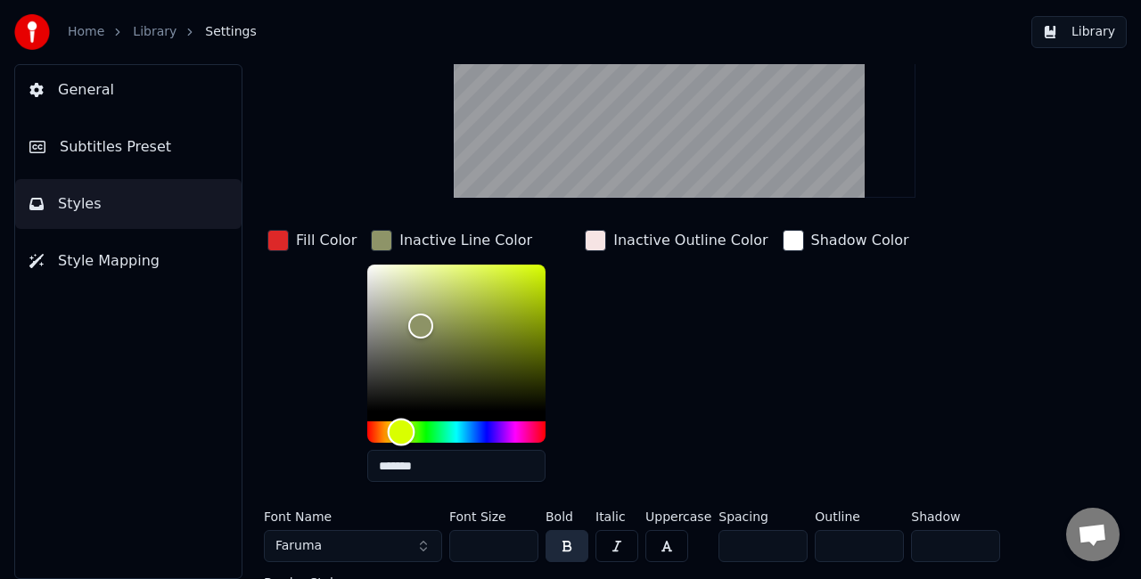
click at [396, 432] on div "Hue" at bounding box center [456, 432] width 178 height 21
click at [394, 429] on div "Hue" at bounding box center [401, 433] width 28 height 28
type input "*******"
click at [465, 323] on div "Color" at bounding box center [456, 338] width 178 height 146
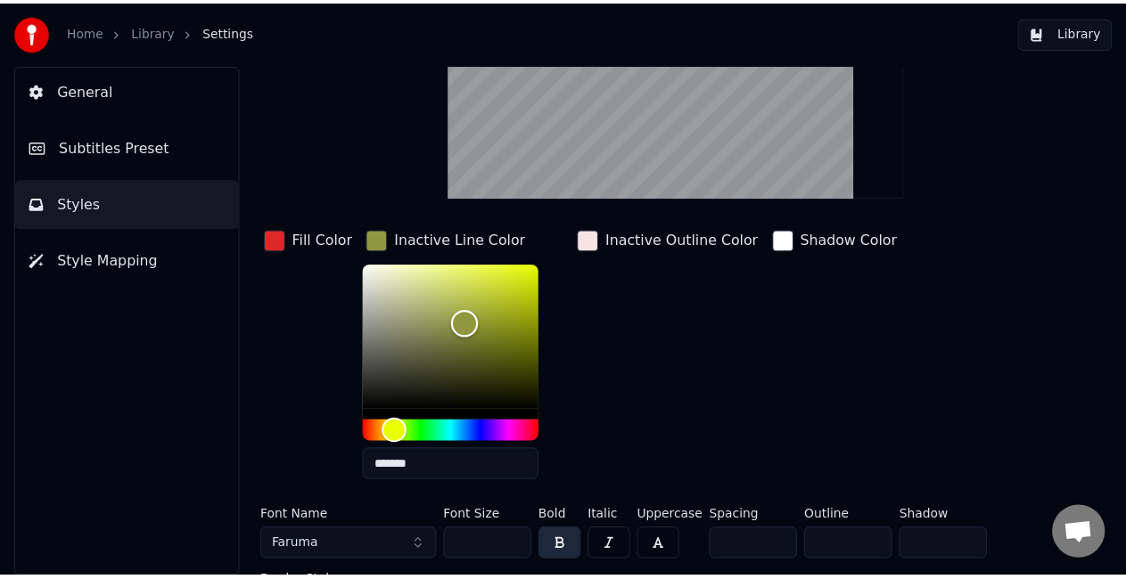
scroll to position [0, 0]
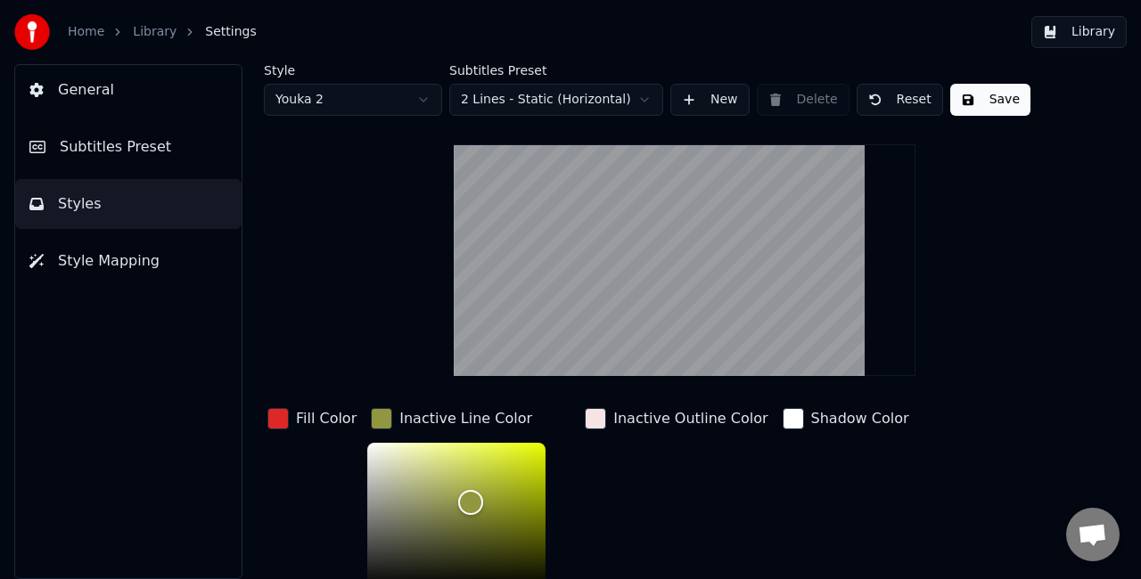
click at [958, 109] on button "Save" at bounding box center [990, 100] width 80 height 32
click at [1063, 36] on button "Library" at bounding box center [1078, 32] width 95 height 32
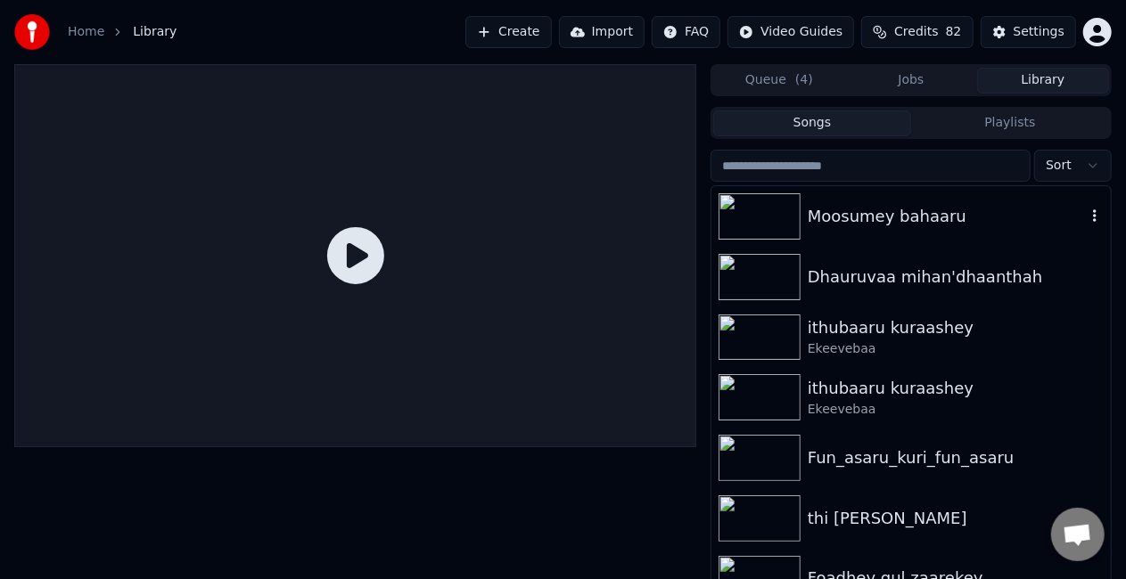
click at [833, 226] on div "Moosumey bahaaru" at bounding box center [947, 216] width 278 height 25
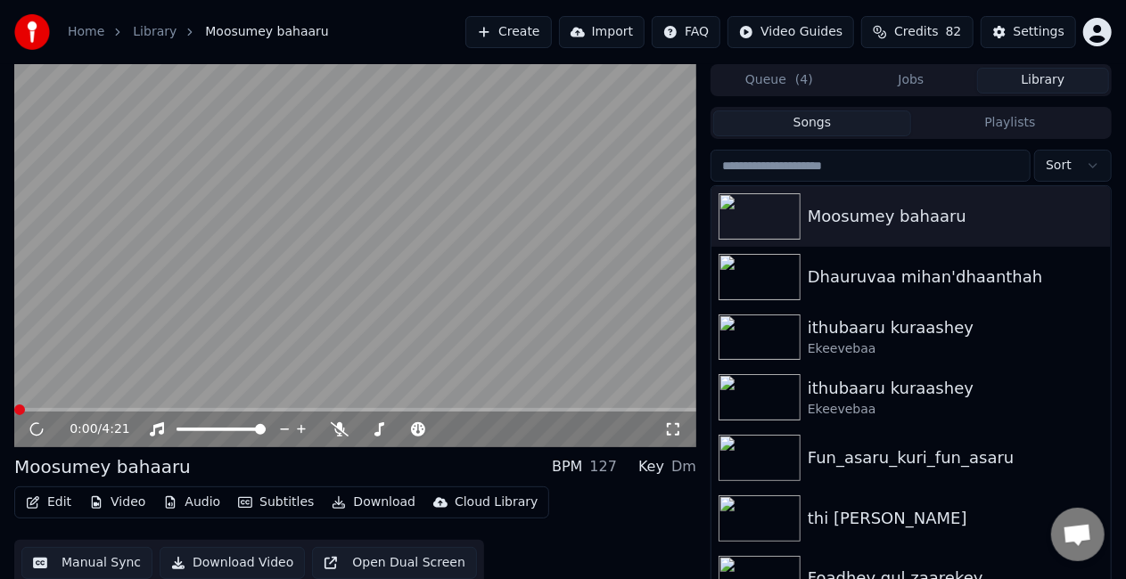
click at [191, 414] on div "0:00 / 4:21" at bounding box center [355, 430] width 682 height 36
click at [193, 406] on video at bounding box center [355, 255] width 682 height 383
click at [193, 408] on span at bounding box center [355, 410] width 682 height 4
click at [323, 323] on video at bounding box center [355, 255] width 682 height 383
click at [469, 409] on span at bounding box center [355, 410] width 682 height 4
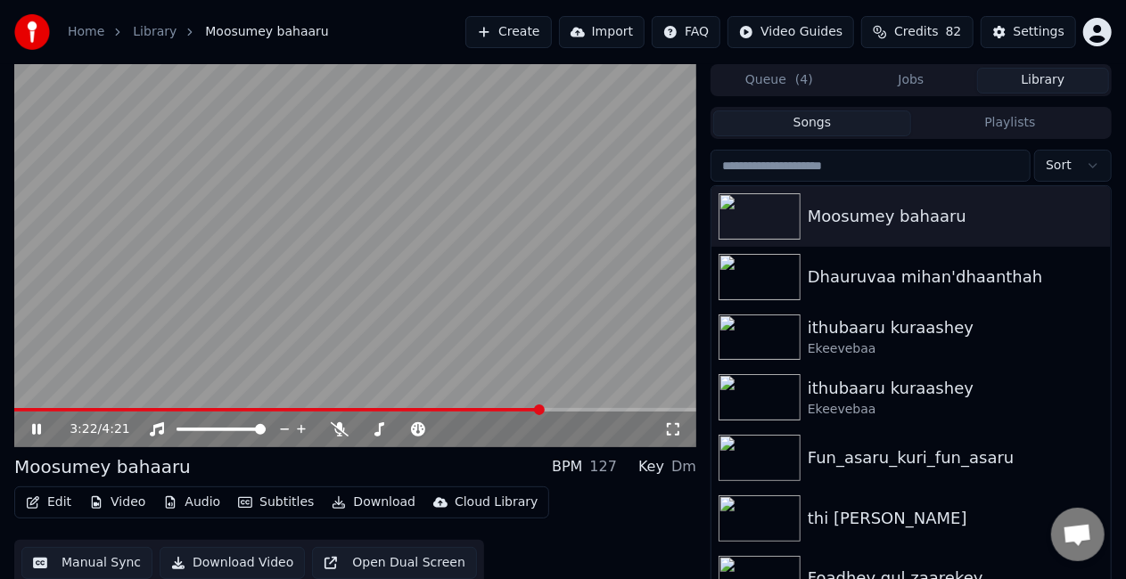
click at [549, 408] on span at bounding box center [355, 410] width 682 height 4
click at [595, 406] on video at bounding box center [355, 255] width 682 height 383
click at [600, 408] on span at bounding box center [355, 410] width 682 height 4
click at [585, 344] on video at bounding box center [355, 255] width 682 height 383
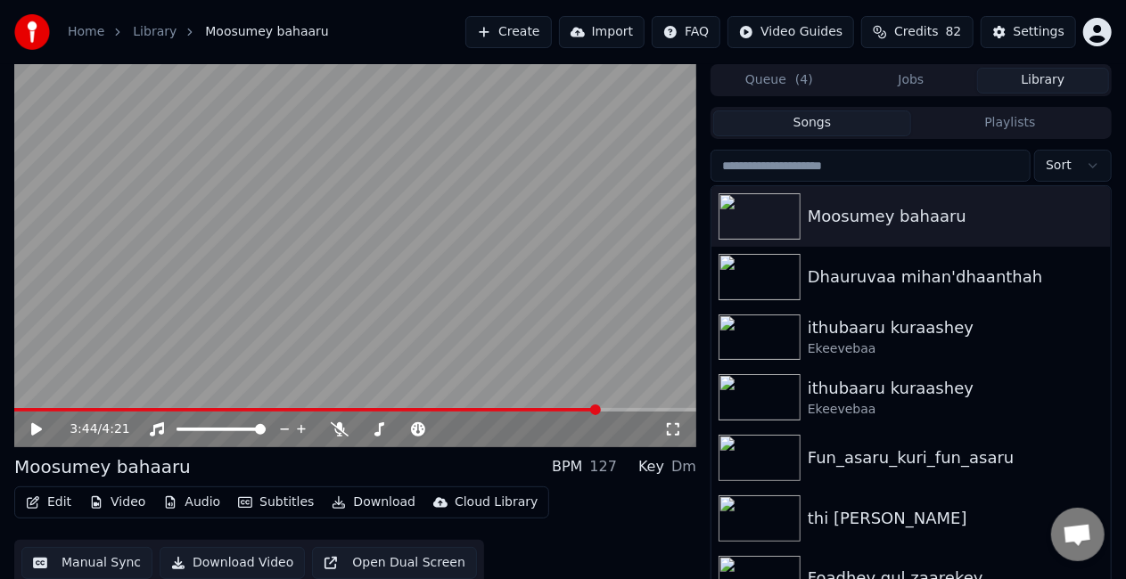
click at [579, 333] on video at bounding box center [355, 255] width 682 height 383
click at [624, 410] on span at bounding box center [355, 410] width 682 height 4
click at [289, 413] on div "4:21 / 4:21" at bounding box center [355, 430] width 682 height 36
click at [289, 410] on span at bounding box center [355, 410] width 682 height 4
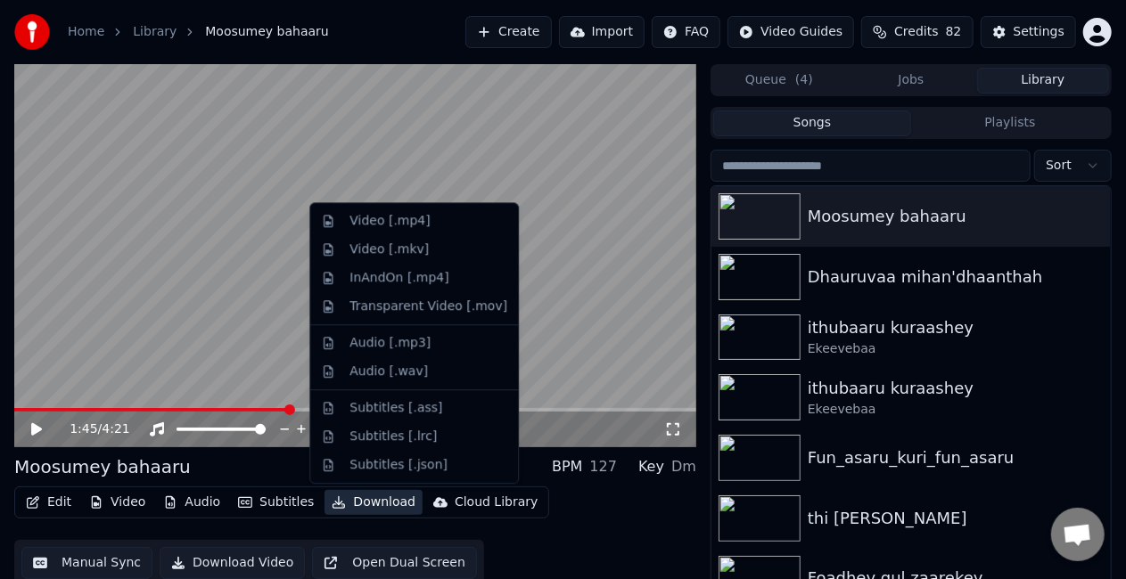
click at [340, 503] on button "Download" at bounding box center [373, 502] width 98 height 25
click at [380, 230] on div "Video [.mp4]" at bounding box center [414, 221] width 201 height 29
